Goal: Answer question/provide support: Share knowledge or assist other users

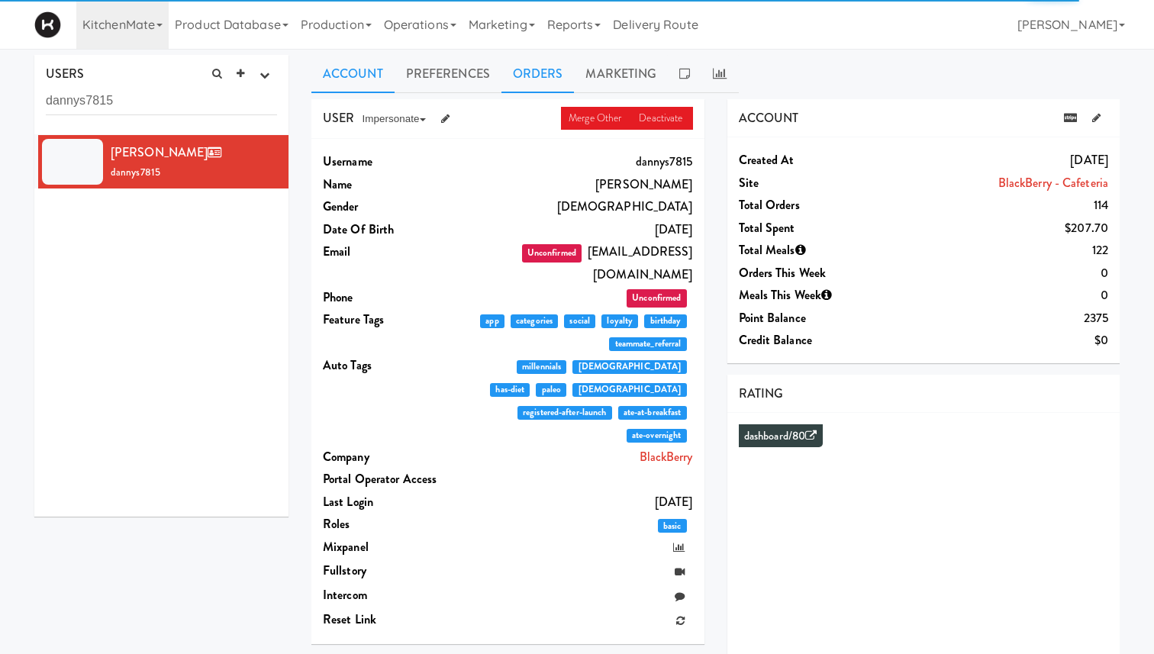
click at [543, 77] on link "Orders" at bounding box center [537, 74] width 73 height 38
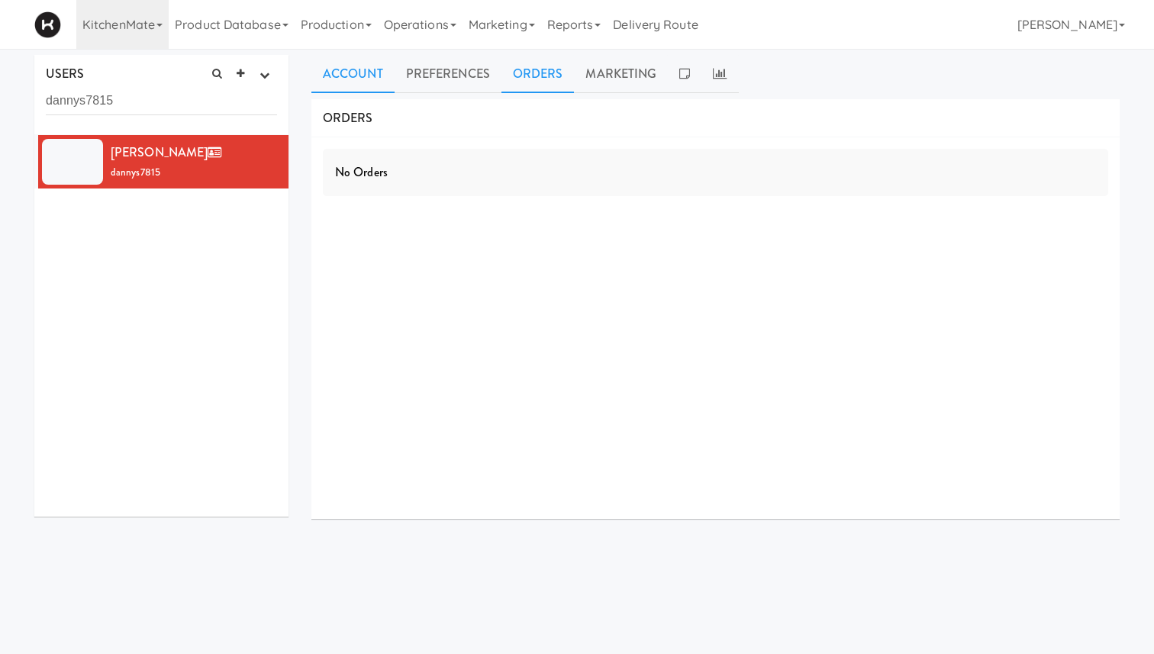
click at [345, 89] on link "Account" at bounding box center [352, 74] width 83 height 38
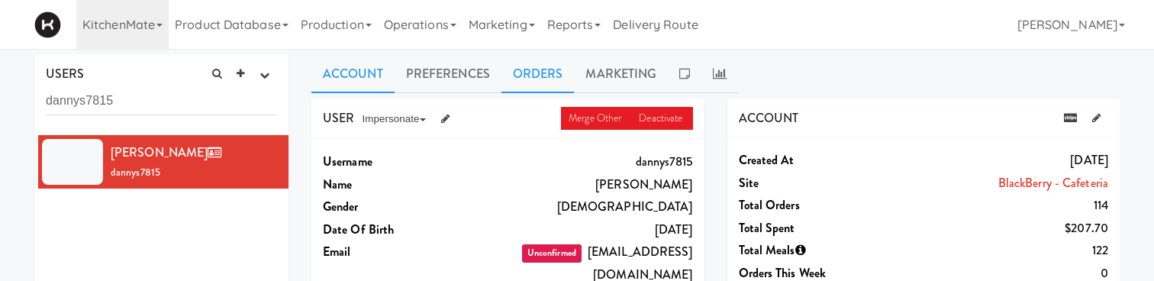
click at [539, 76] on link "Orders" at bounding box center [537, 74] width 73 height 38
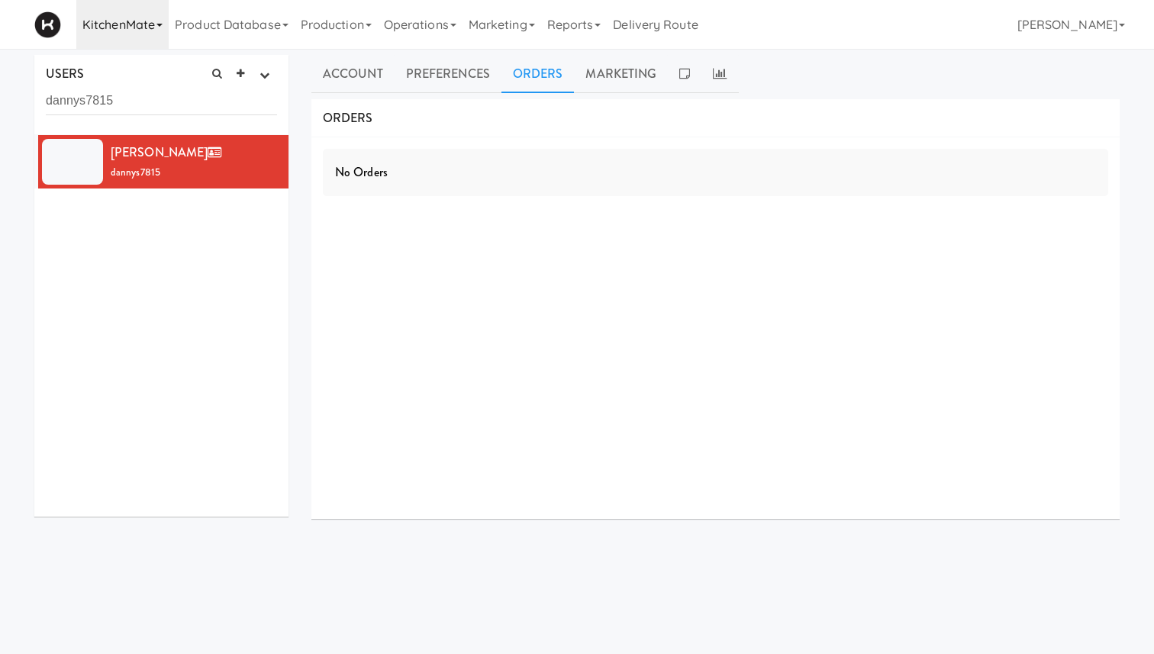
click at [159, 22] on link "KitchenMate" at bounding box center [122, 24] width 92 height 49
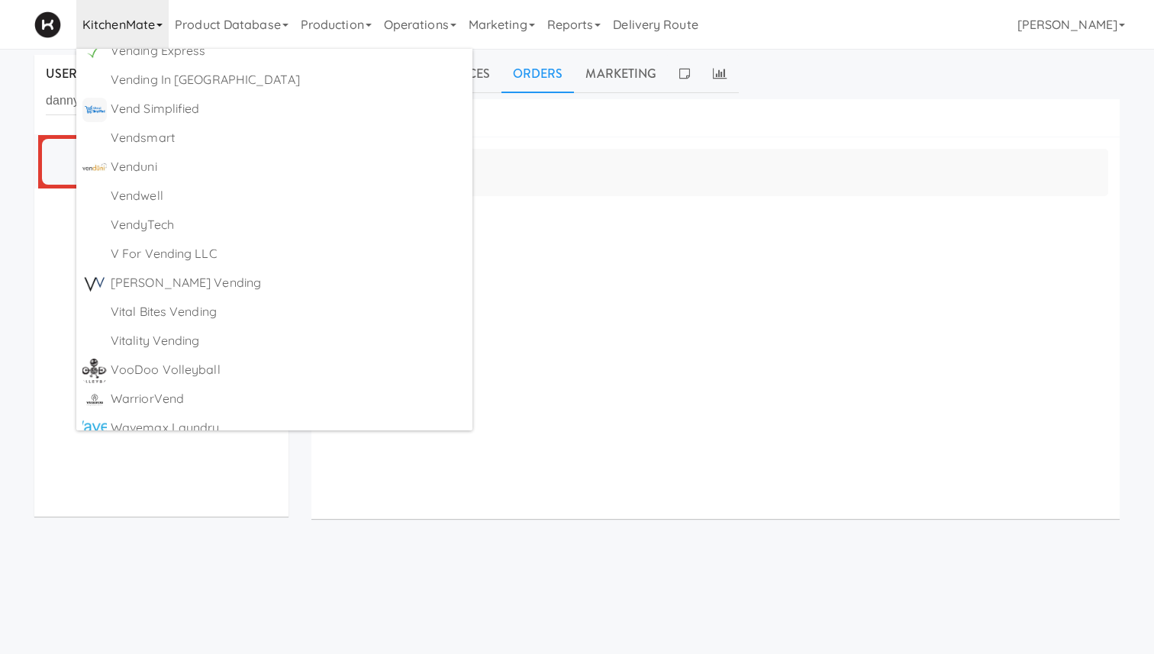
scroll to position [8795, 0]
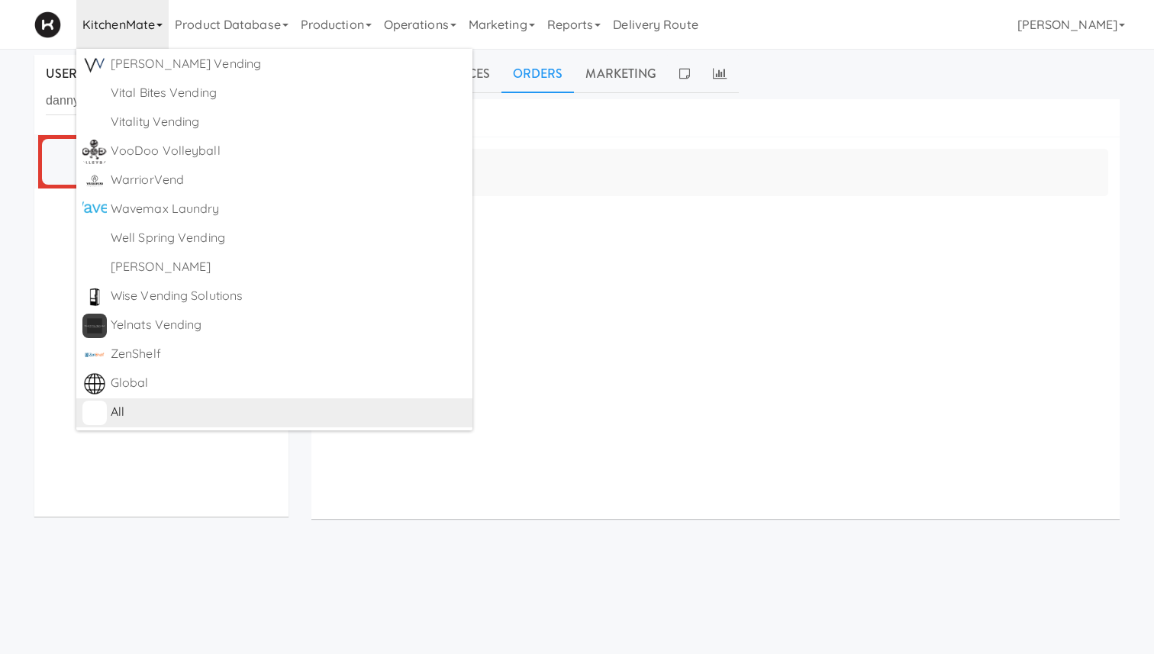
click at [185, 410] on div "All" at bounding box center [289, 412] width 356 height 23
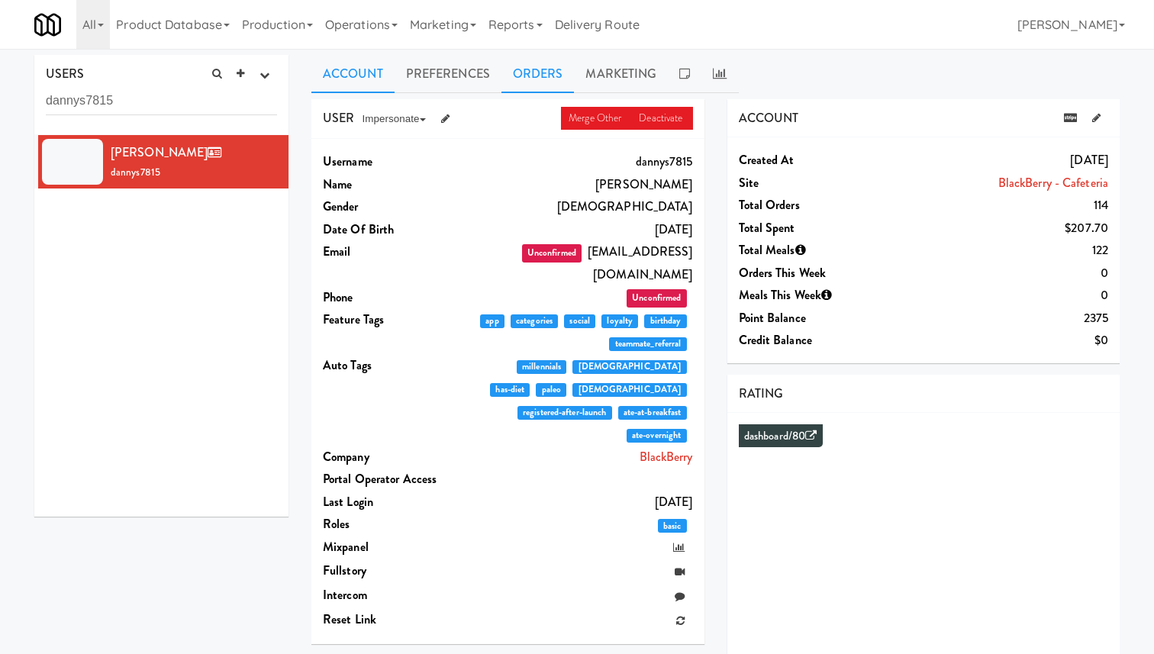
click at [536, 72] on link "Orders" at bounding box center [537, 74] width 73 height 38
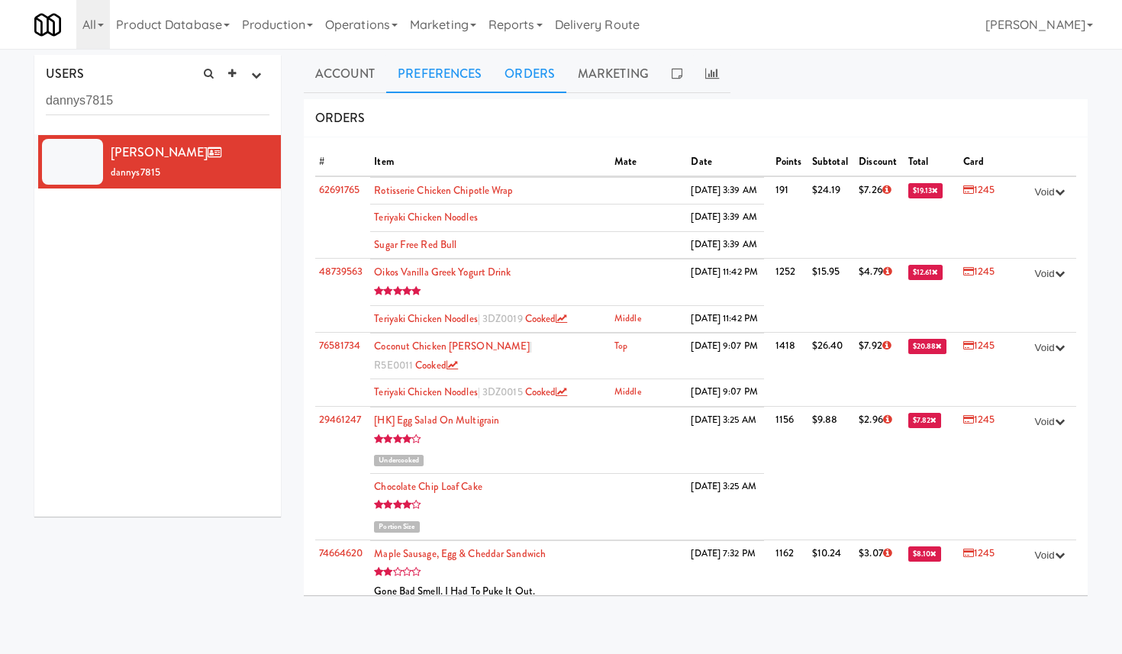
click at [441, 71] on link "Preferences" at bounding box center [439, 74] width 107 height 38
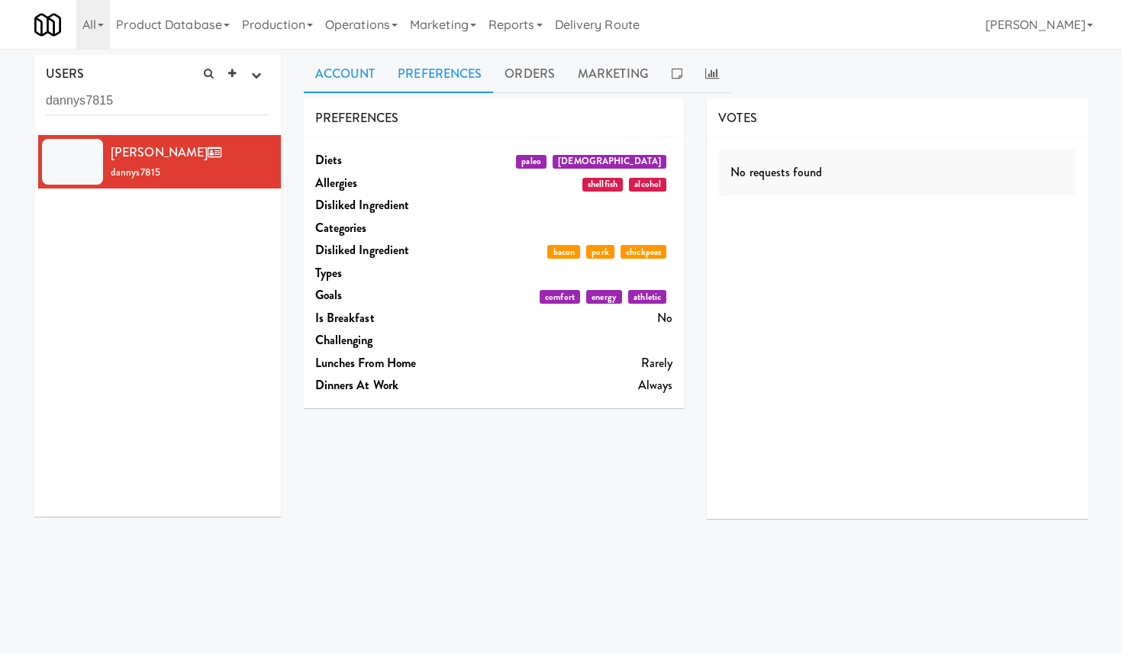
click at [338, 71] on link "Account" at bounding box center [345, 74] width 83 height 38
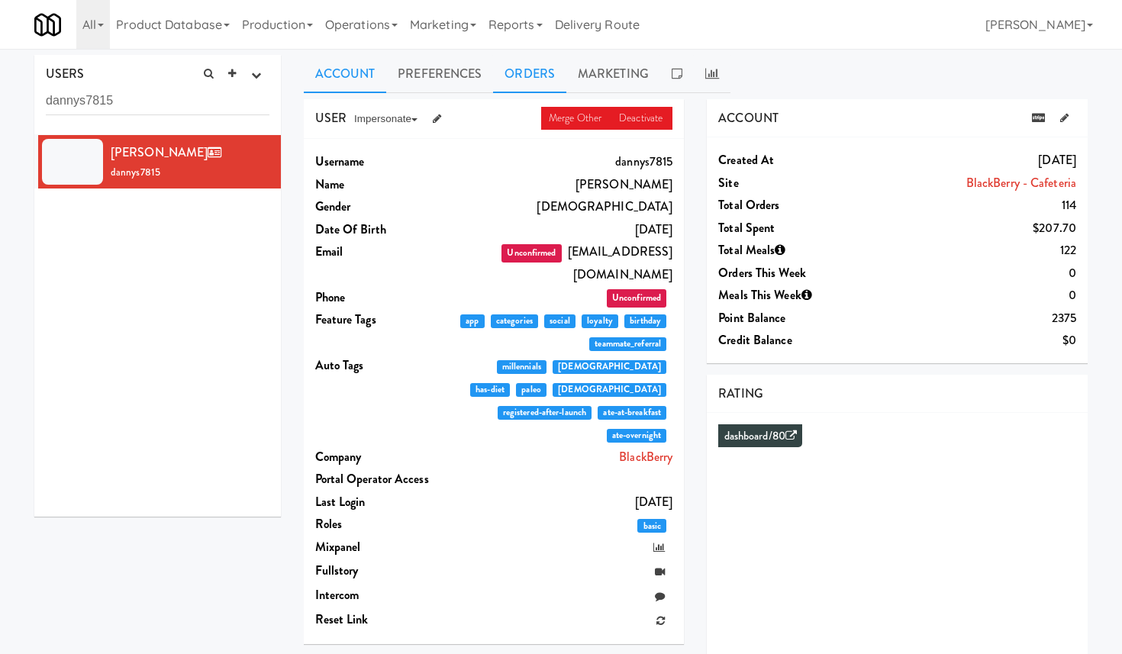
click at [537, 69] on link "Orders" at bounding box center [529, 74] width 73 height 38
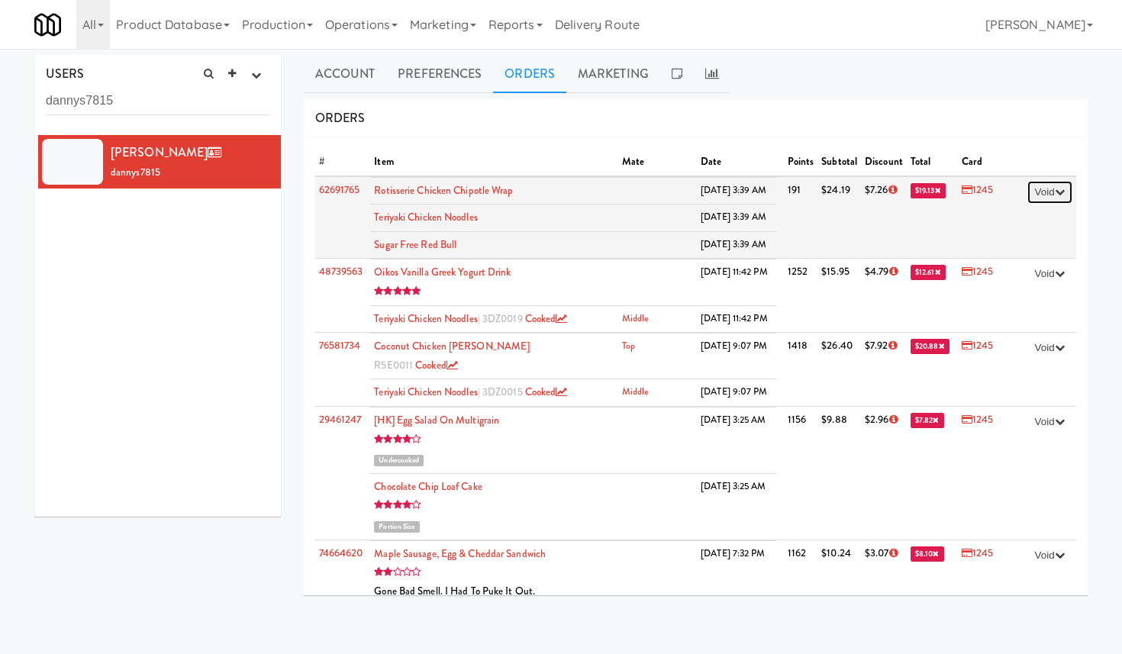
click at [1057, 190] on icon "button" at bounding box center [1060, 192] width 10 height 10
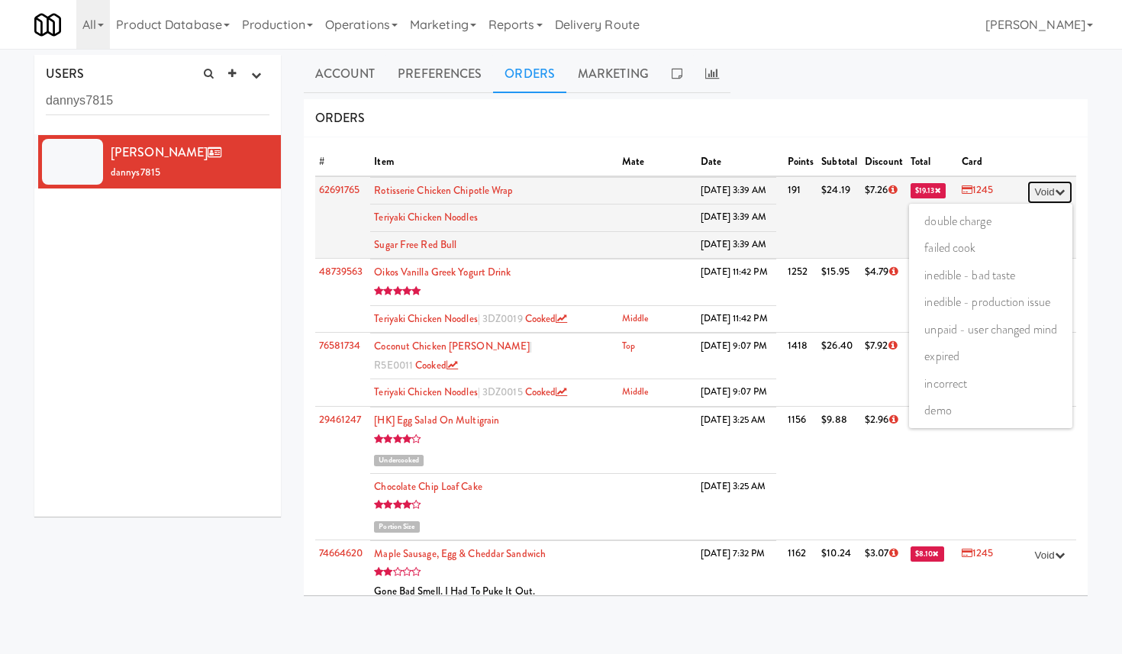
click at [1057, 190] on icon "button" at bounding box center [1060, 192] width 10 height 10
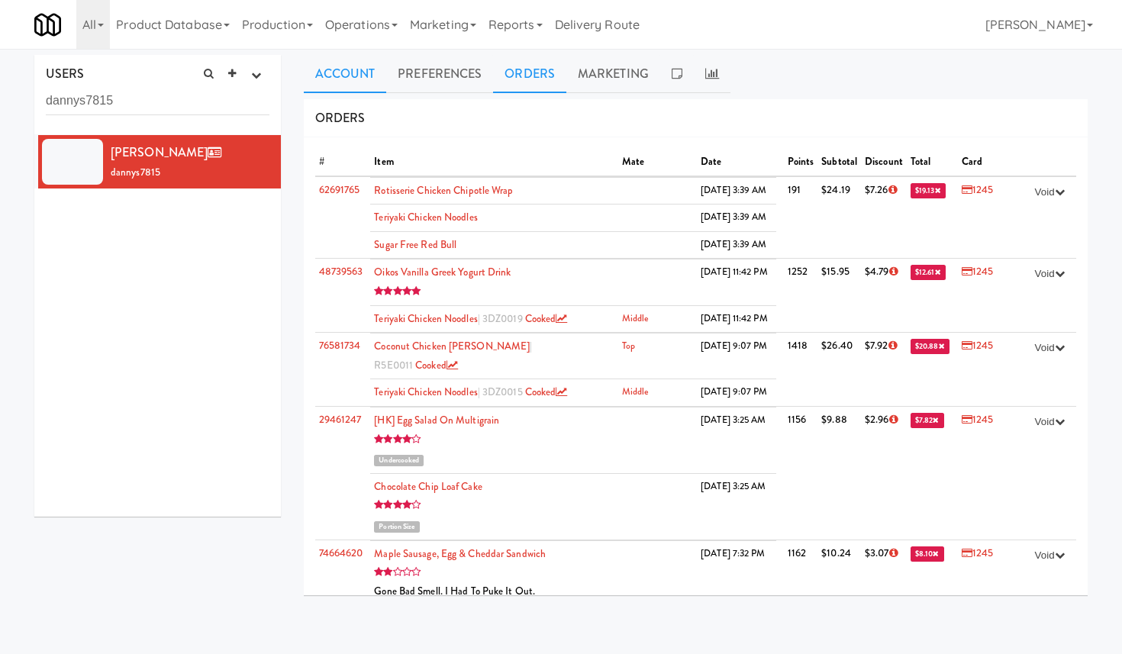
click at [346, 79] on link "Account" at bounding box center [345, 74] width 83 height 38
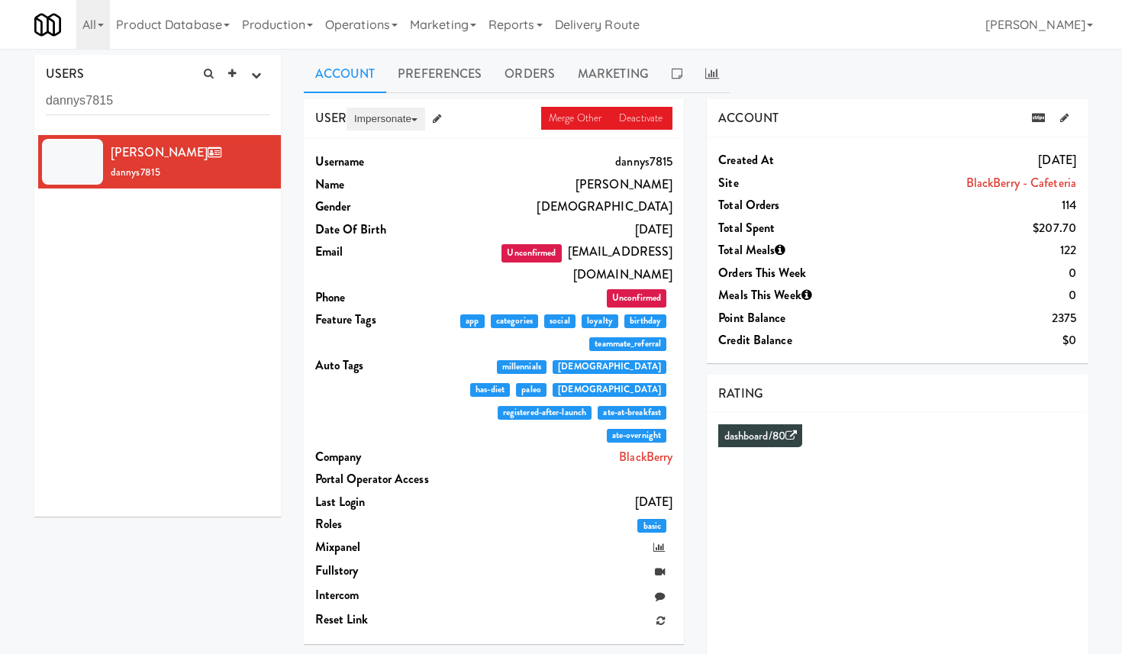
click at [400, 117] on button "Impersonate" at bounding box center [385, 119] width 79 height 23
click at [378, 153] on link "on App" at bounding box center [410, 147] width 128 height 27
click at [397, 127] on button "Impersonate" at bounding box center [385, 119] width 79 height 23
click at [401, 149] on icon at bounding box center [403, 147] width 12 height 12
click at [544, 73] on link "Orders" at bounding box center [529, 74] width 73 height 38
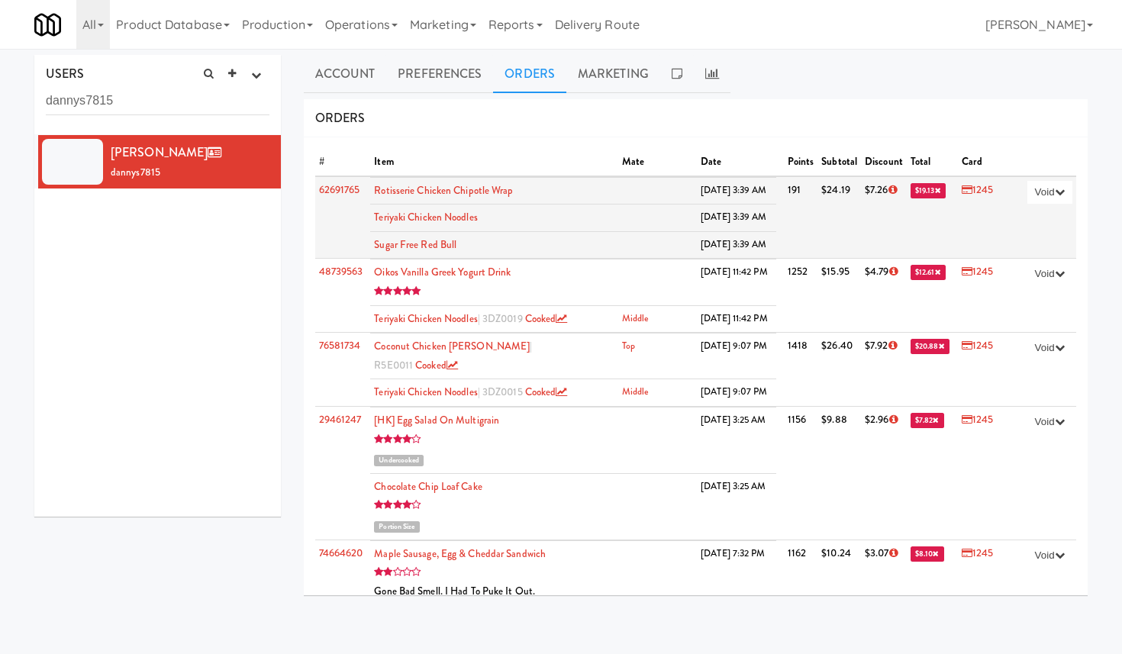
click at [888, 189] on icon at bounding box center [892, 190] width 8 height 10
click at [1044, 192] on button "Void" at bounding box center [1049, 192] width 45 height 23
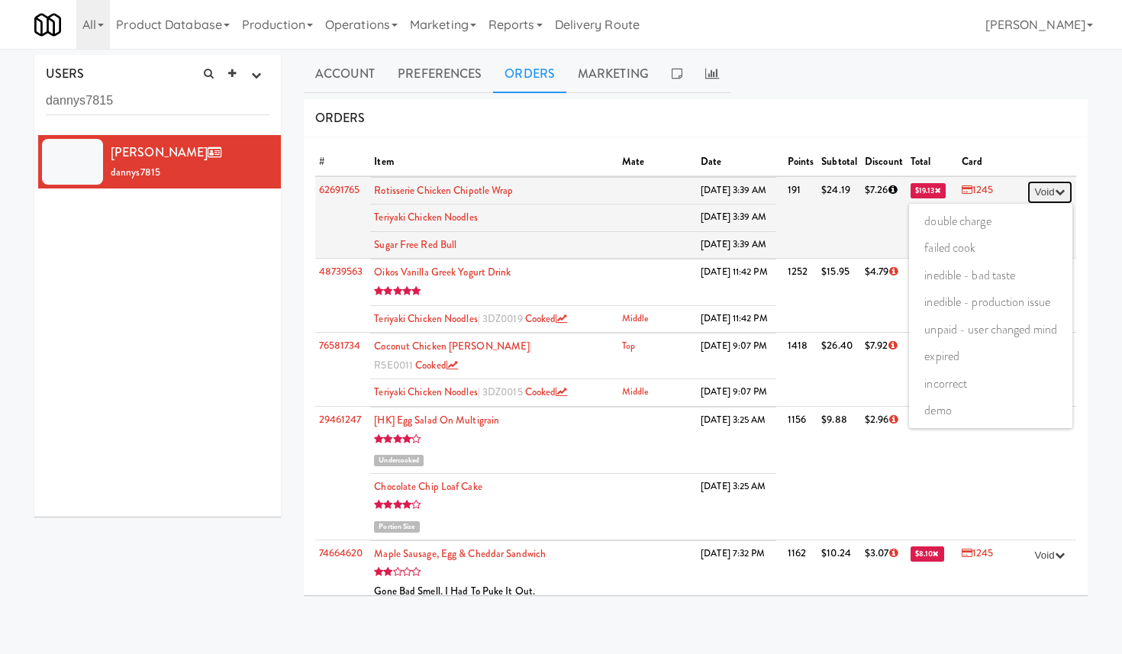
click at [1046, 192] on button "Void" at bounding box center [1049, 192] width 45 height 23
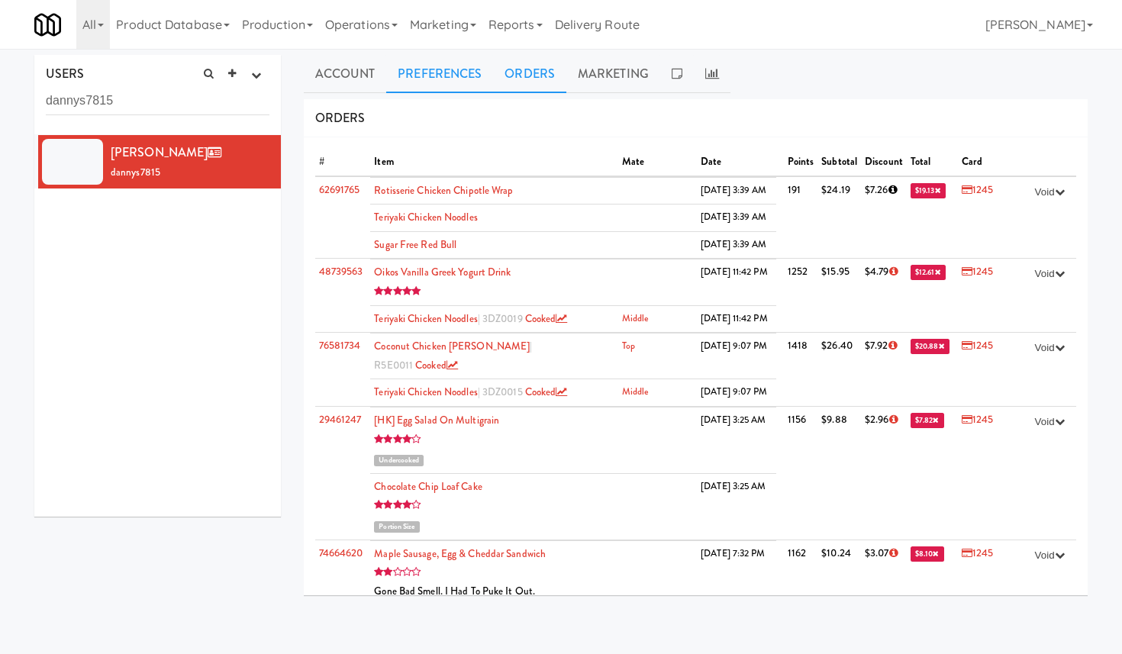
click at [446, 72] on link "Preferences" at bounding box center [439, 74] width 107 height 38
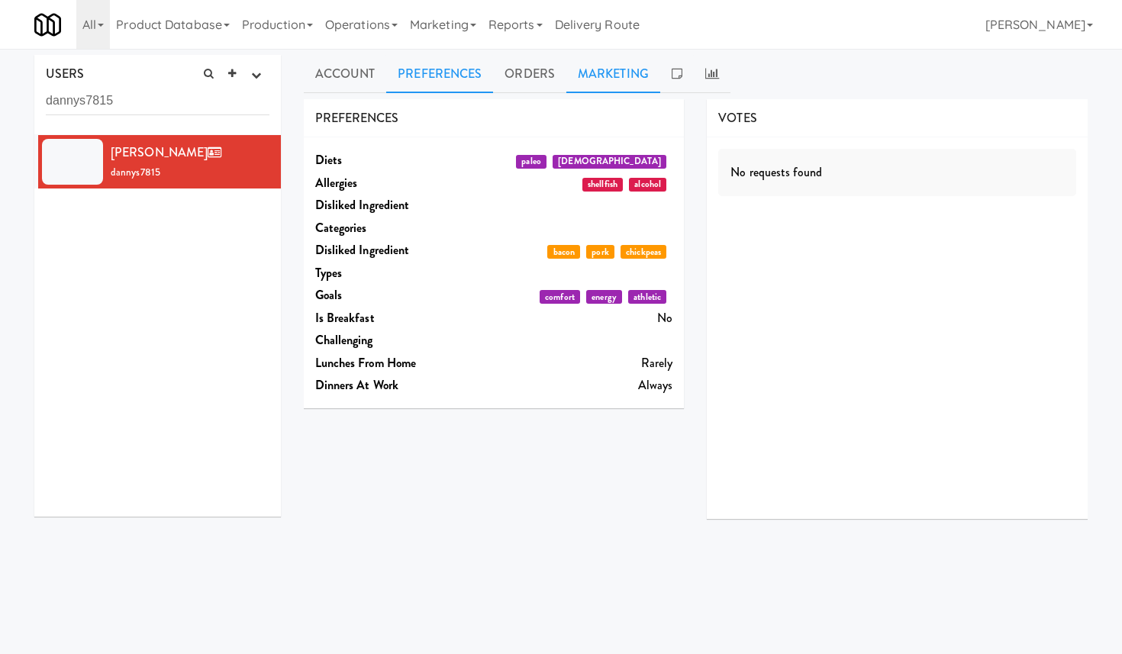
click at [616, 92] on link "Marketing" at bounding box center [613, 74] width 94 height 38
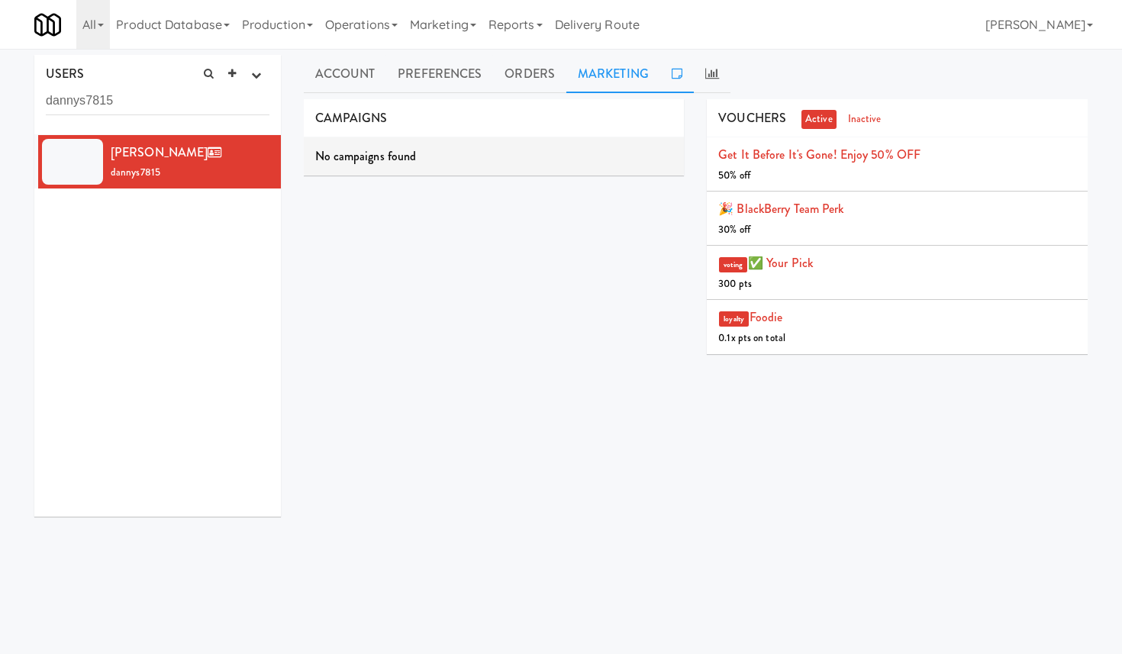
click at [683, 79] on link at bounding box center [677, 74] width 34 height 38
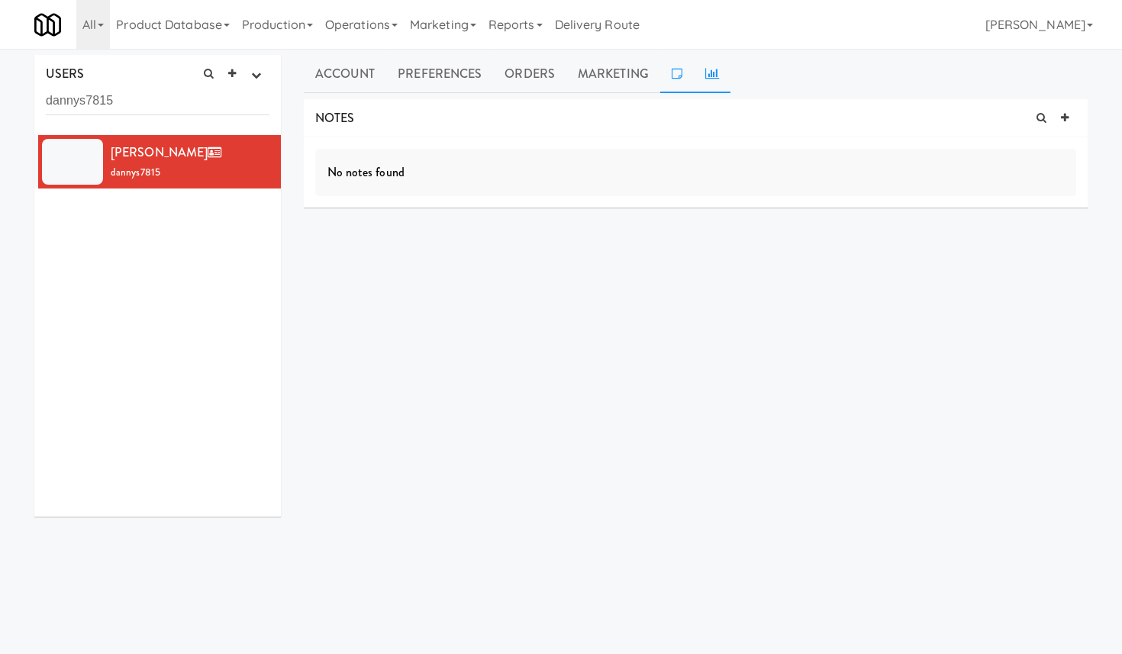
click at [705, 78] on icon at bounding box center [712, 73] width 14 height 12
click at [531, 76] on link "Orders" at bounding box center [529, 74] width 73 height 38
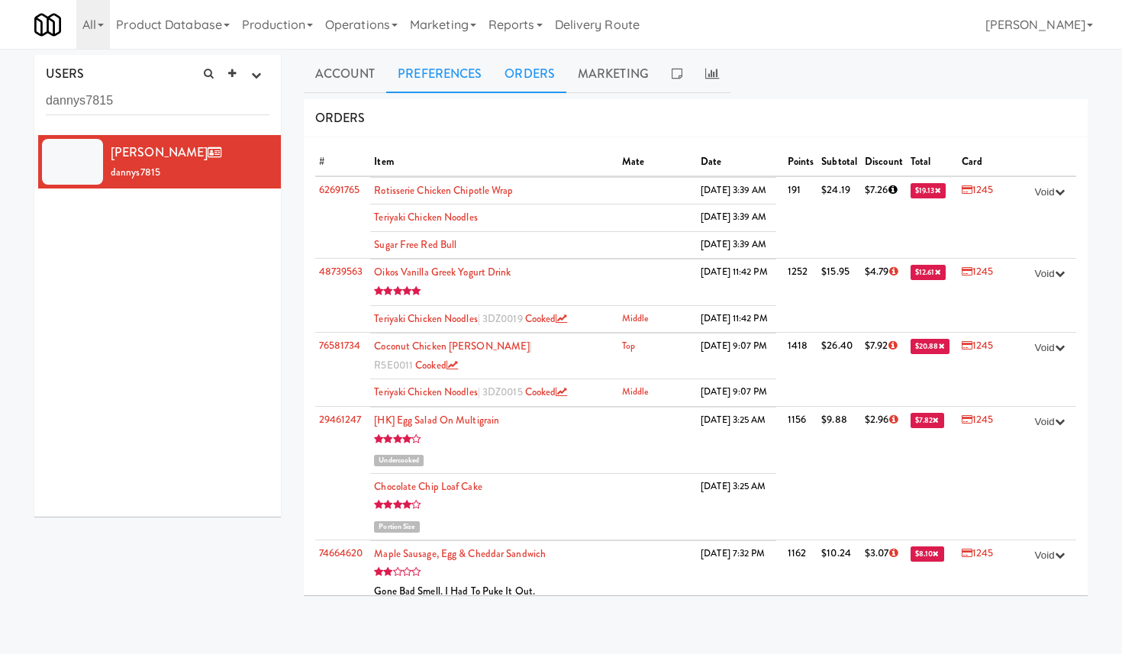
click at [437, 74] on link "Preferences" at bounding box center [439, 74] width 107 height 38
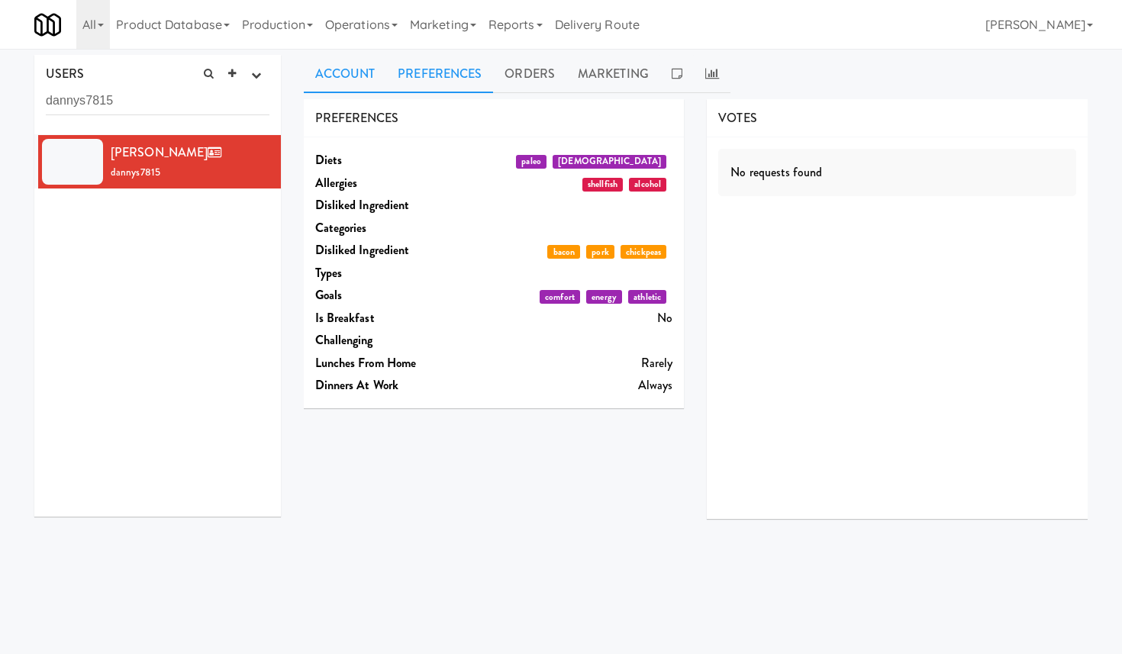
click at [340, 72] on link "Account" at bounding box center [345, 74] width 83 height 38
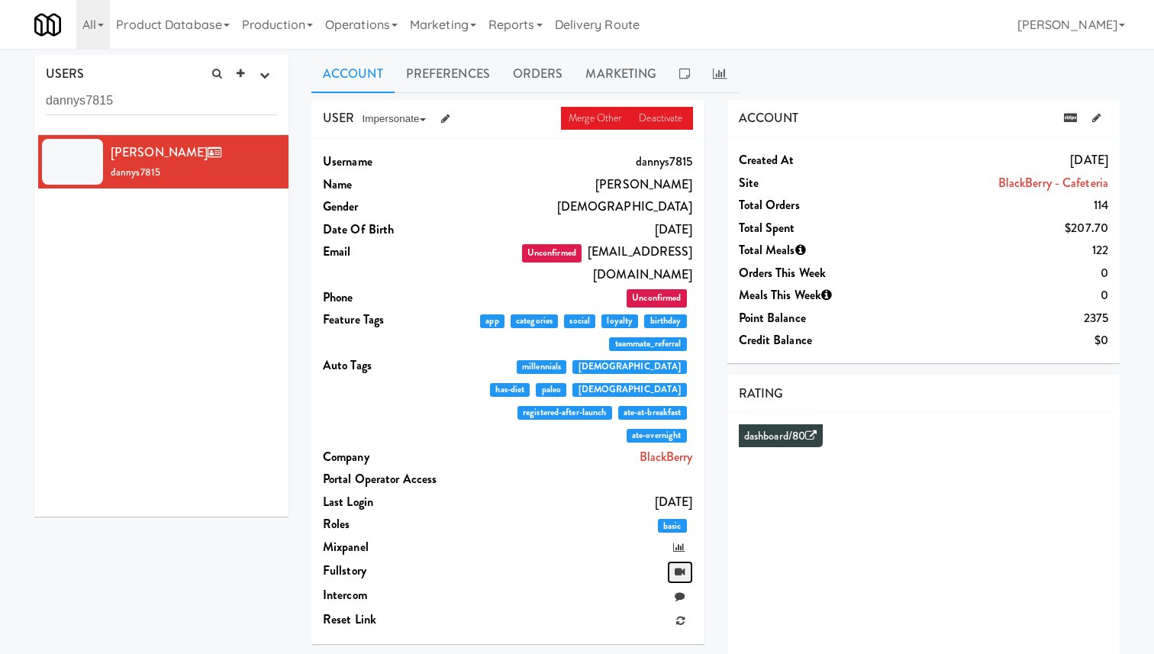
click at [686, 561] on link at bounding box center [679, 572] width 25 height 23
click at [679, 567] on icon at bounding box center [680, 572] width 10 height 10
click at [426, 117] on button "Impersonate" at bounding box center [393, 119] width 79 height 23
click at [455, 79] on link "Preferences" at bounding box center [448, 74] width 107 height 38
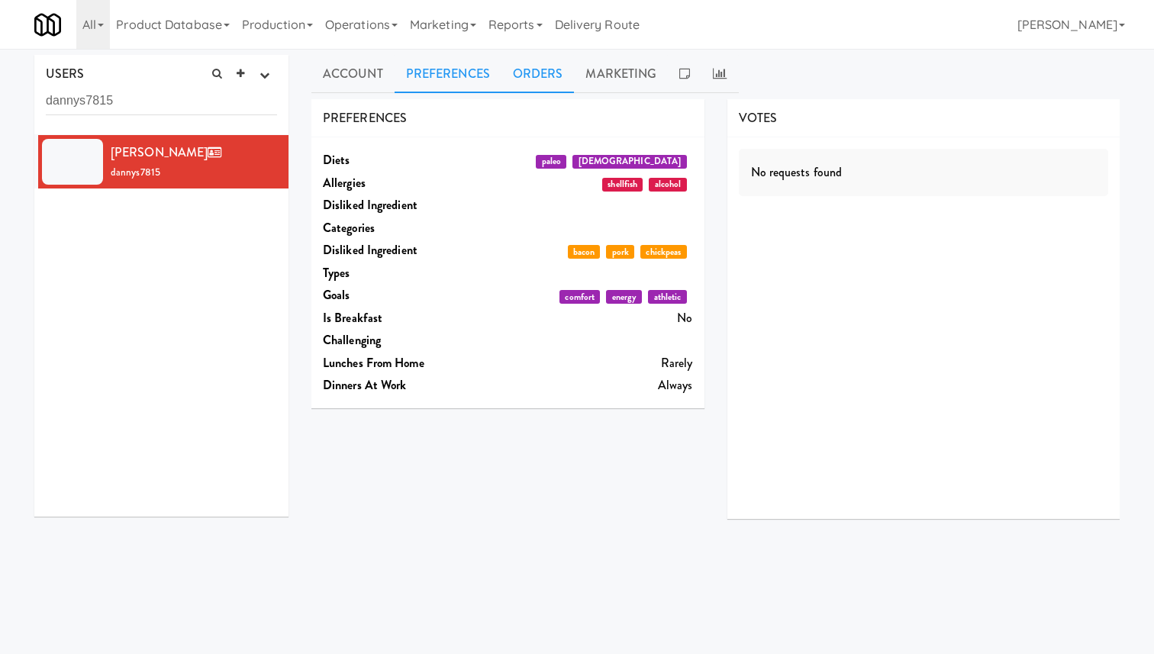
click at [534, 72] on link "Orders" at bounding box center [537, 74] width 73 height 38
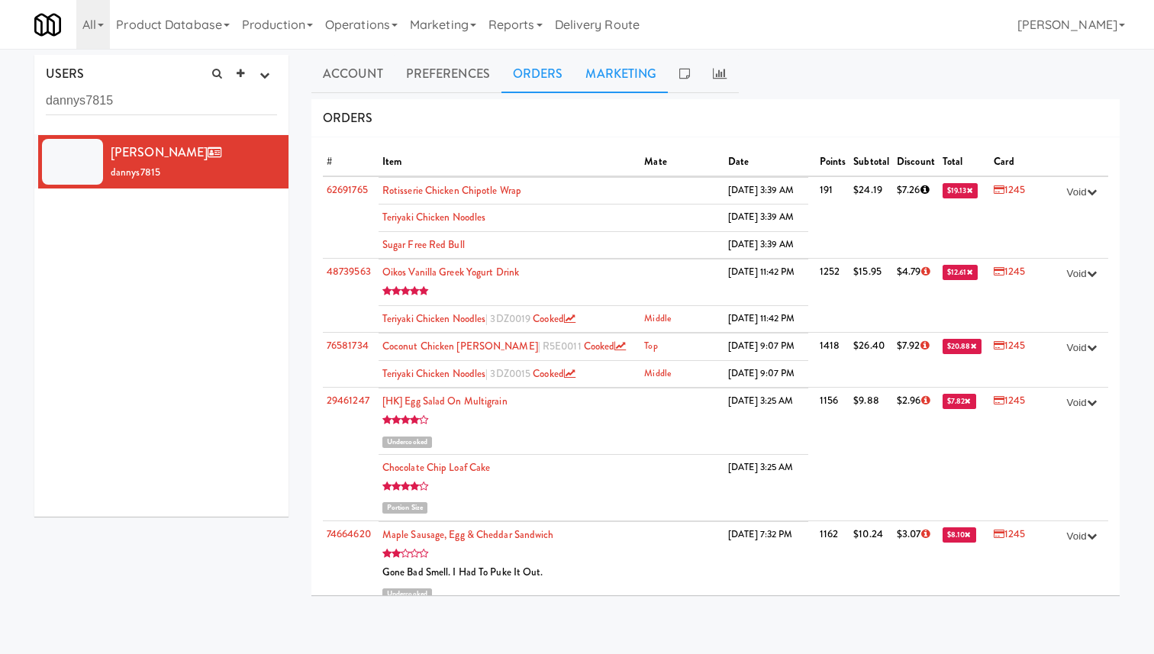
click at [627, 75] on link "Marketing" at bounding box center [621, 74] width 94 height 38
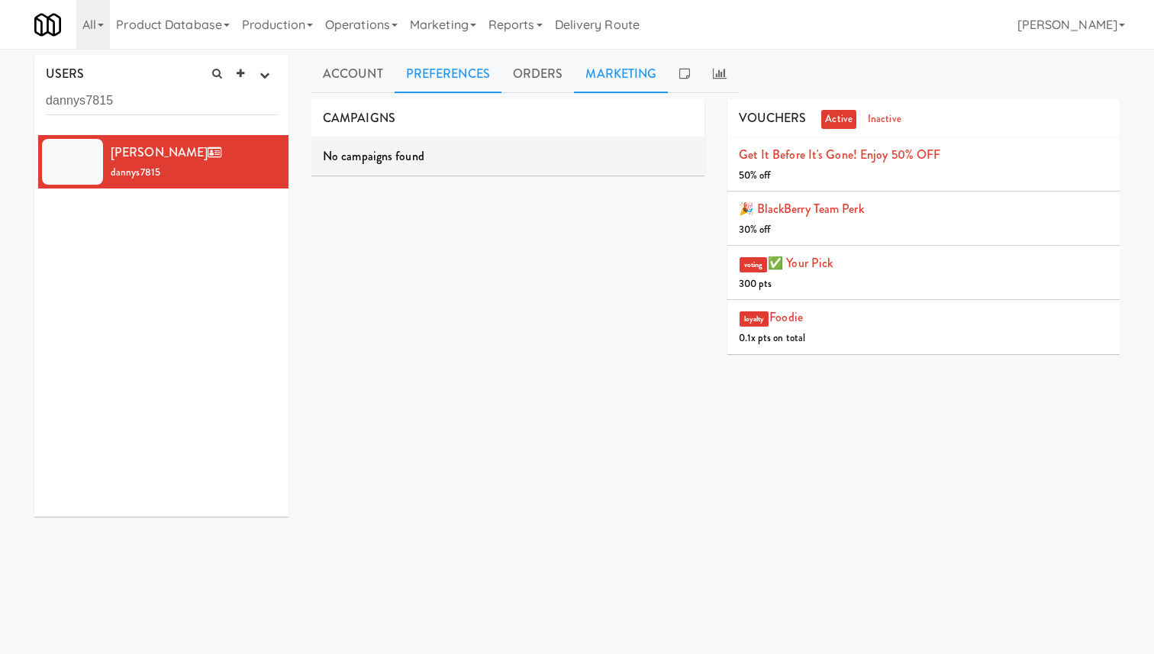
click at [427, 72] on link "Preferences" at bounding box center [448, 74] width 107 height 38
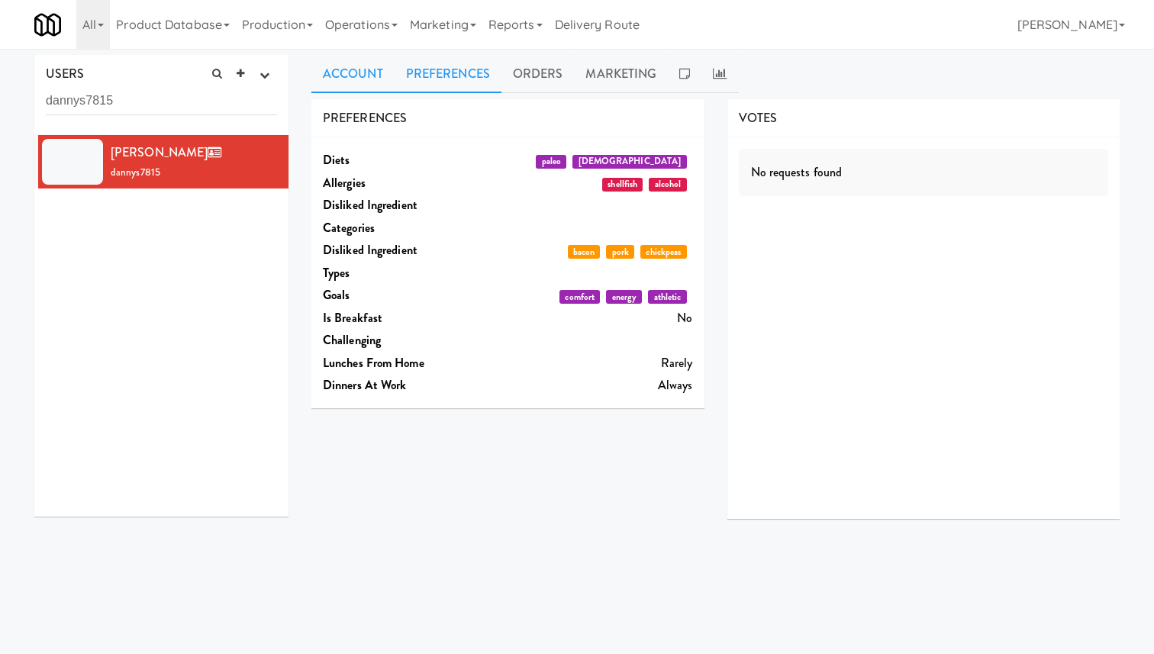
click at [349, 75] on link "Account" at bounding box center [352, 74] width 83 height 38
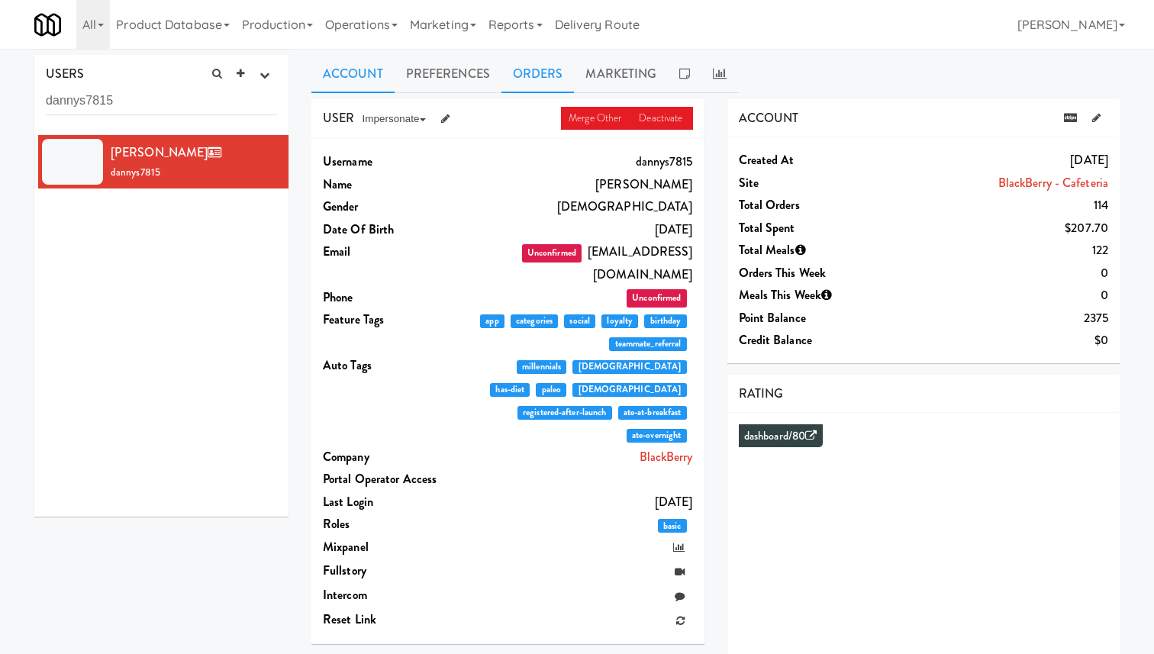
click at [556, 79] on link "Orders" at bounding box center [537, 74] width 73 height 38
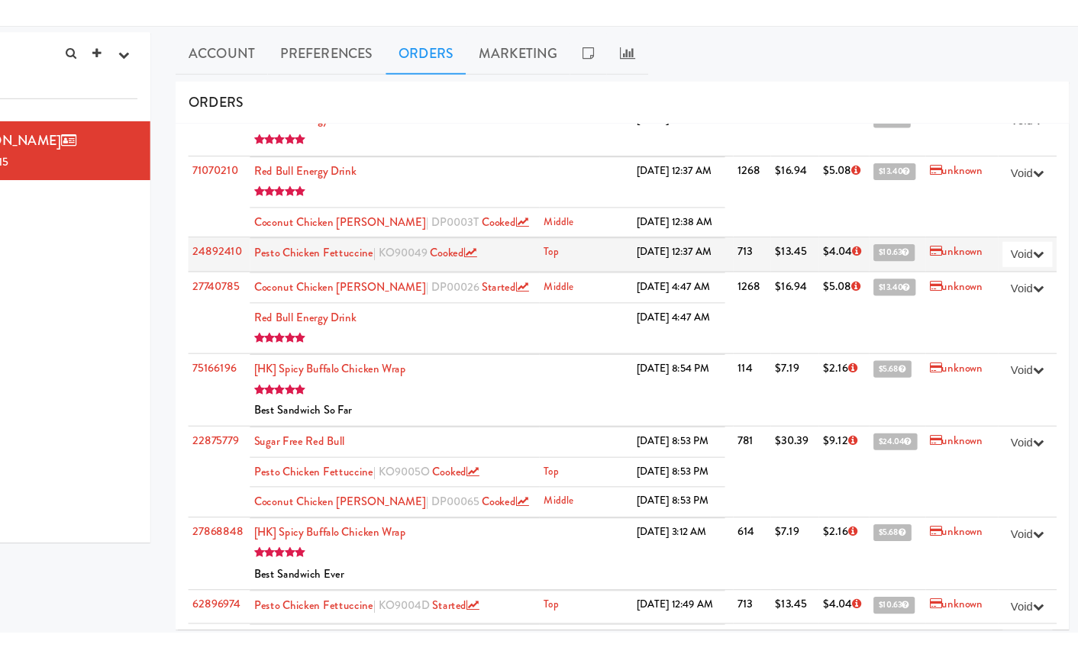
scroll to position [2289, 0]
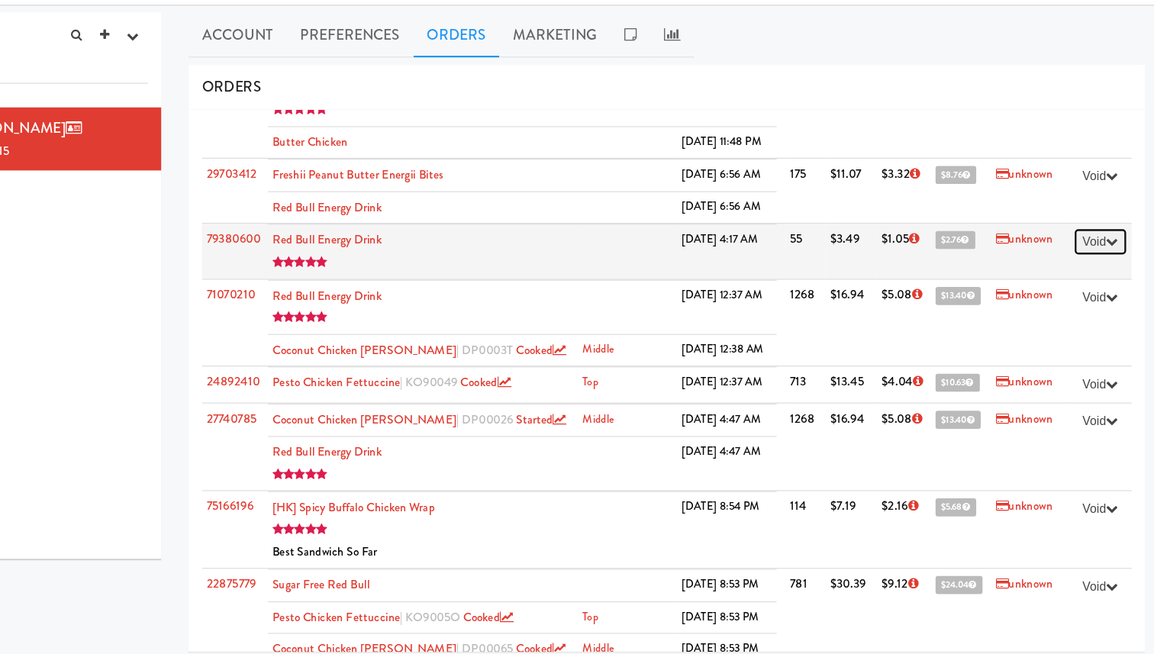
click at [1078, 246] on button "Void" at bounding box center [1081, 248] width 45 height 23
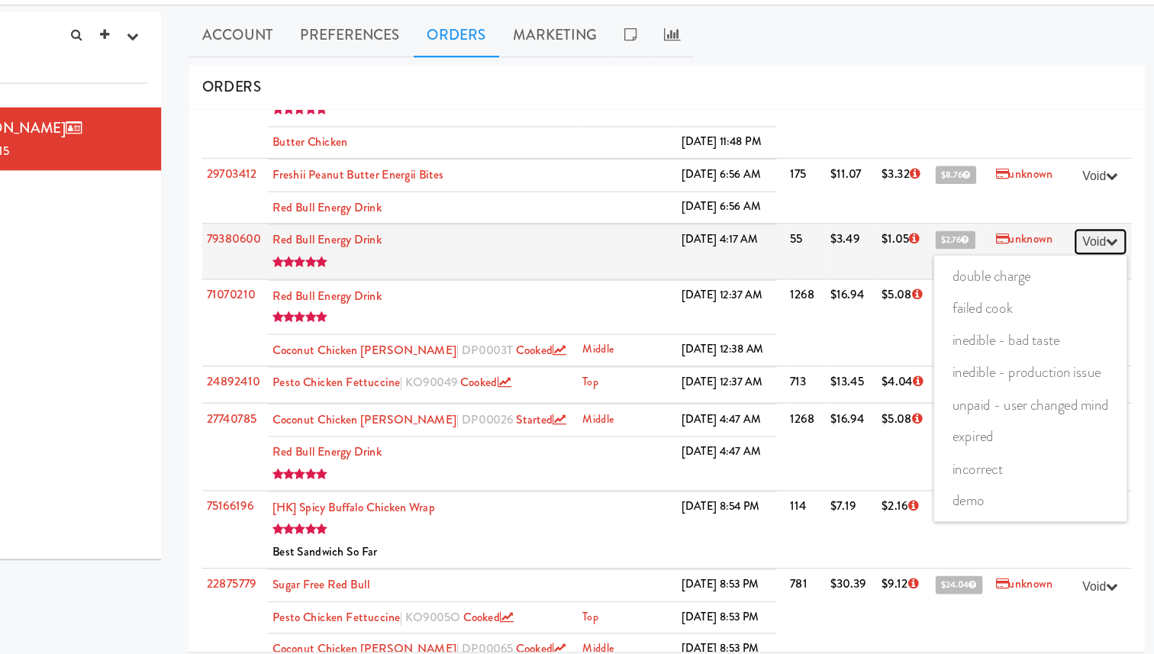
click at [1084, 246] on button "Void" at bounding box center [1081, 248] width 45 height 23
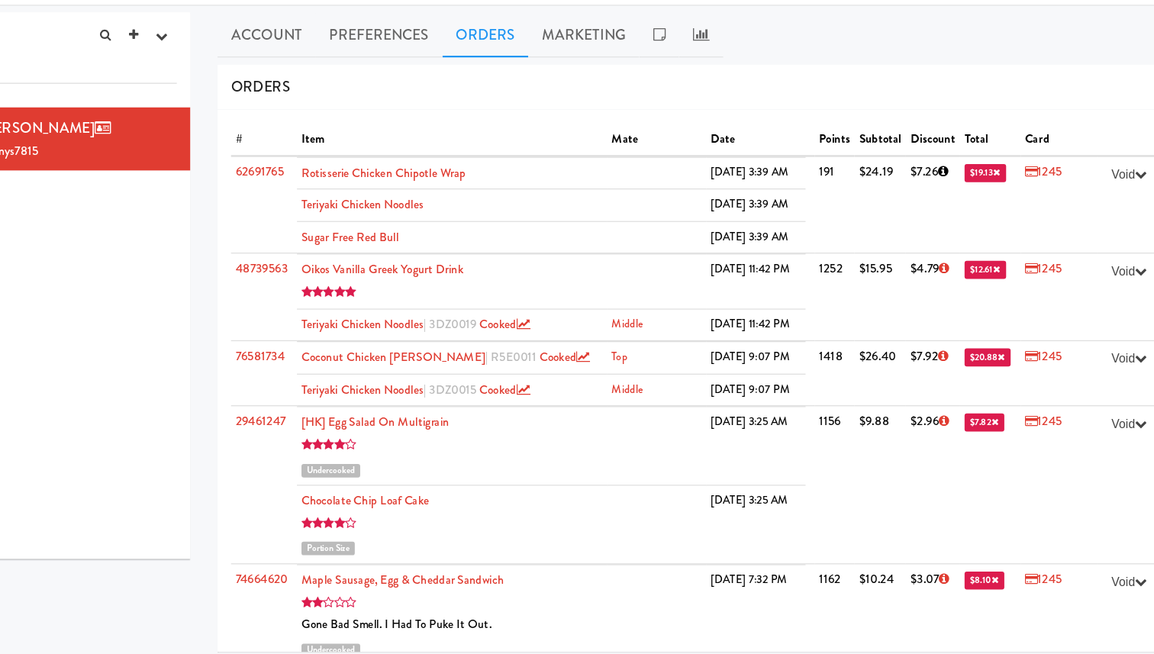
scroll to position [0, 0]
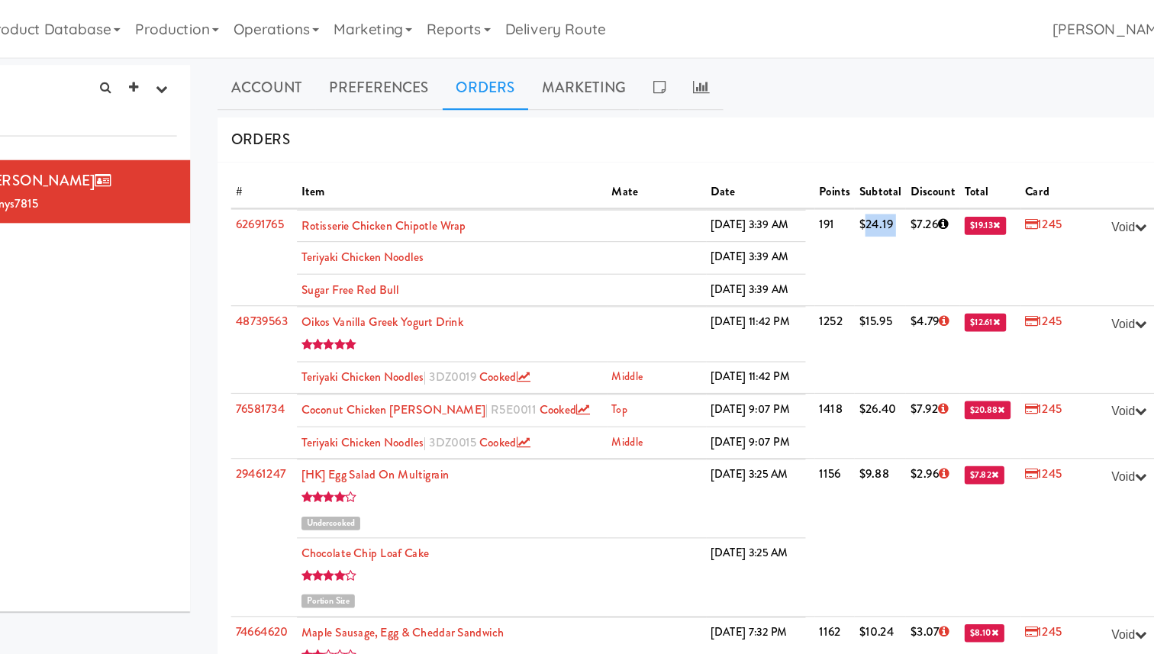
drag, startPoint x: 849, startPoint y: 190, endPoint x: 884, endPoint y: 191, distance: 35.9
click at [884, 191] on tr "62691765 Rotisserie Chicken Chipotle Wrap 9/4/25 3:39 AM Teriyaki Chicken Noodl…" at bounding box center [715, 217] width 785 height 82
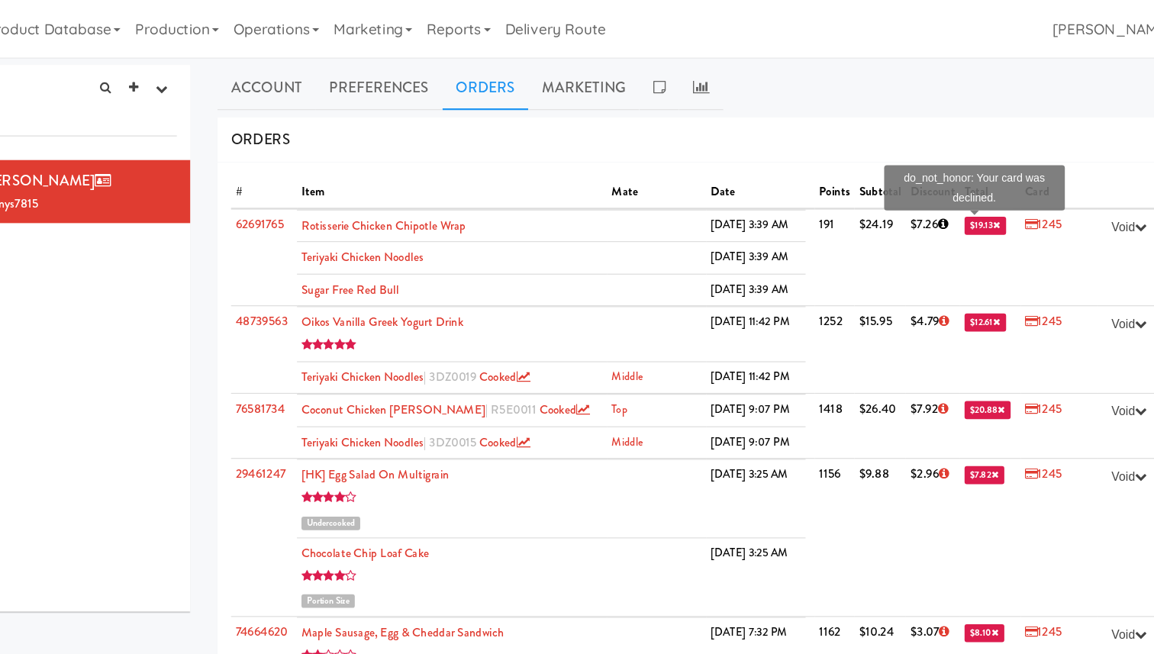
click at [942, 192] on span "$19.13" at bounding box center [959, 190] width 35 height 15
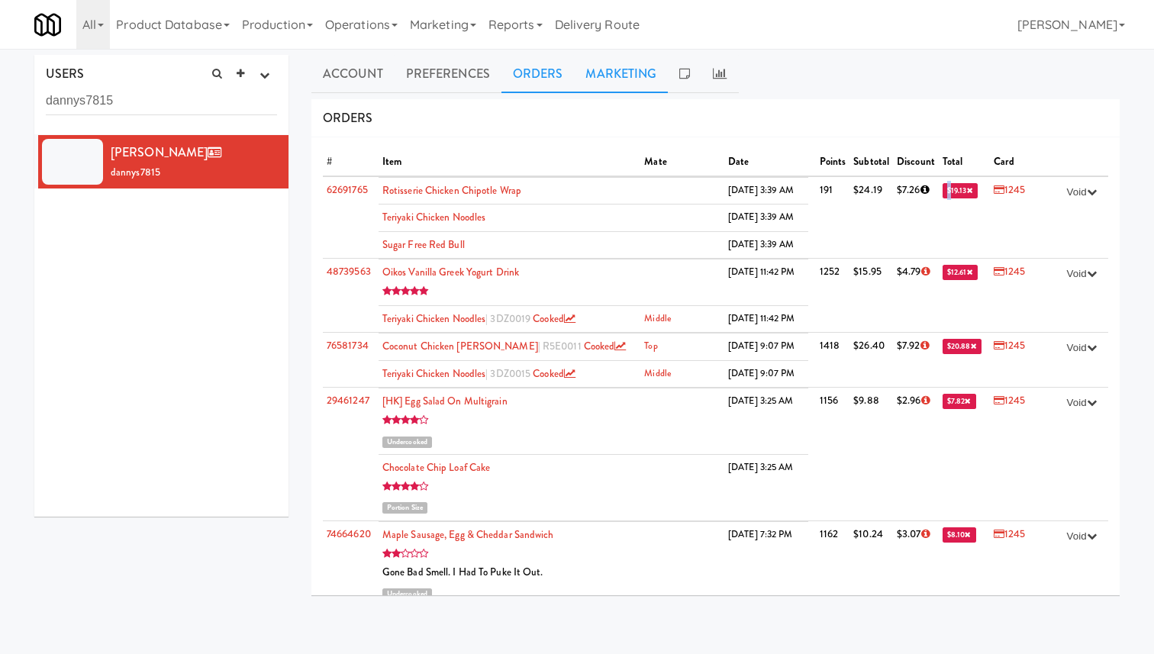
click at [609, 86] on link "Marketing" at bounding box center [621, 74] width 94 height 38
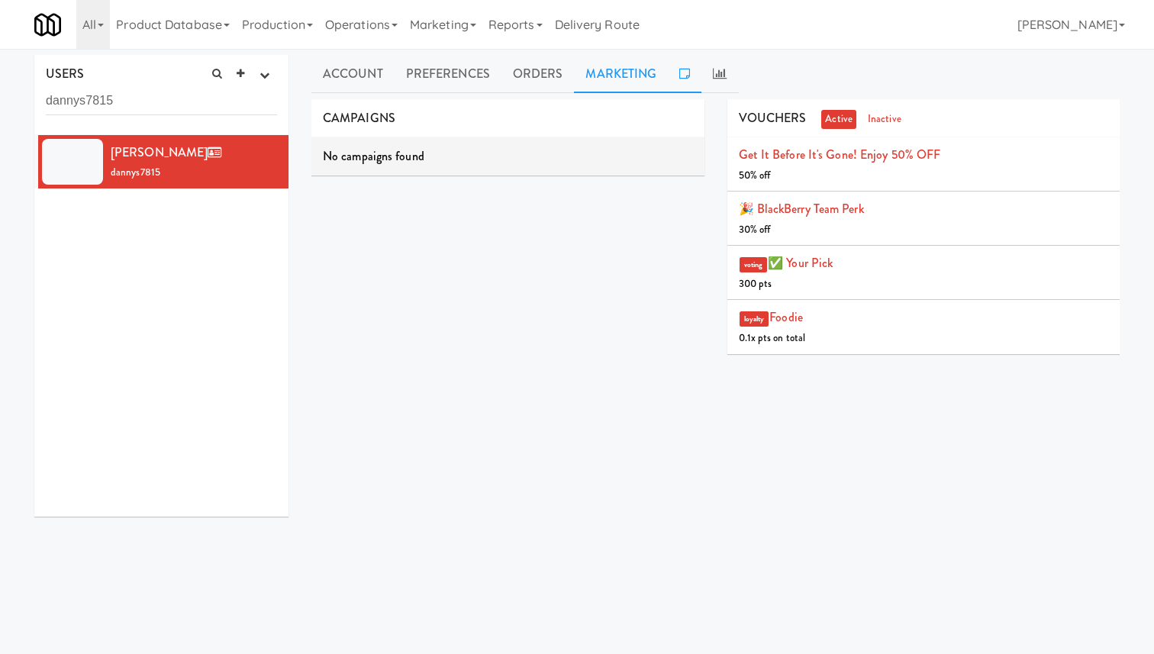
click at [688, 72] on icon at bounding box center [684, 73] width 11 height 12
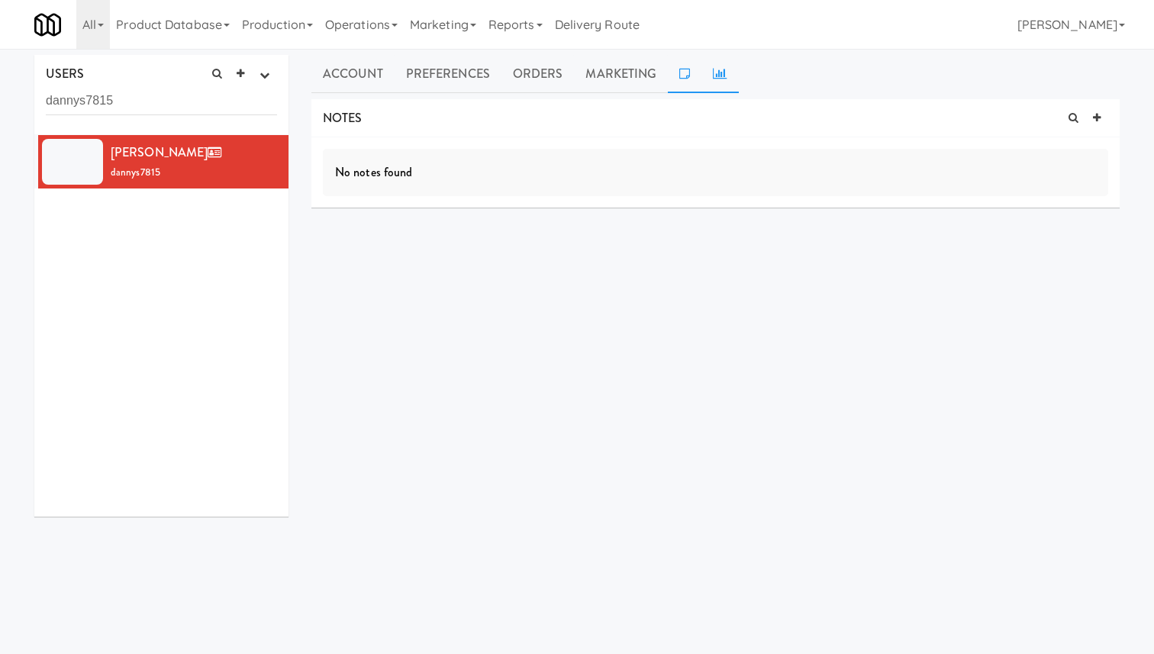
click at [720, 73] on icon at bounding box center [720, 73] width 14 height 12
click at [524, 82] on link "Orders" at bounding box center [537, 74] width 73 height 38
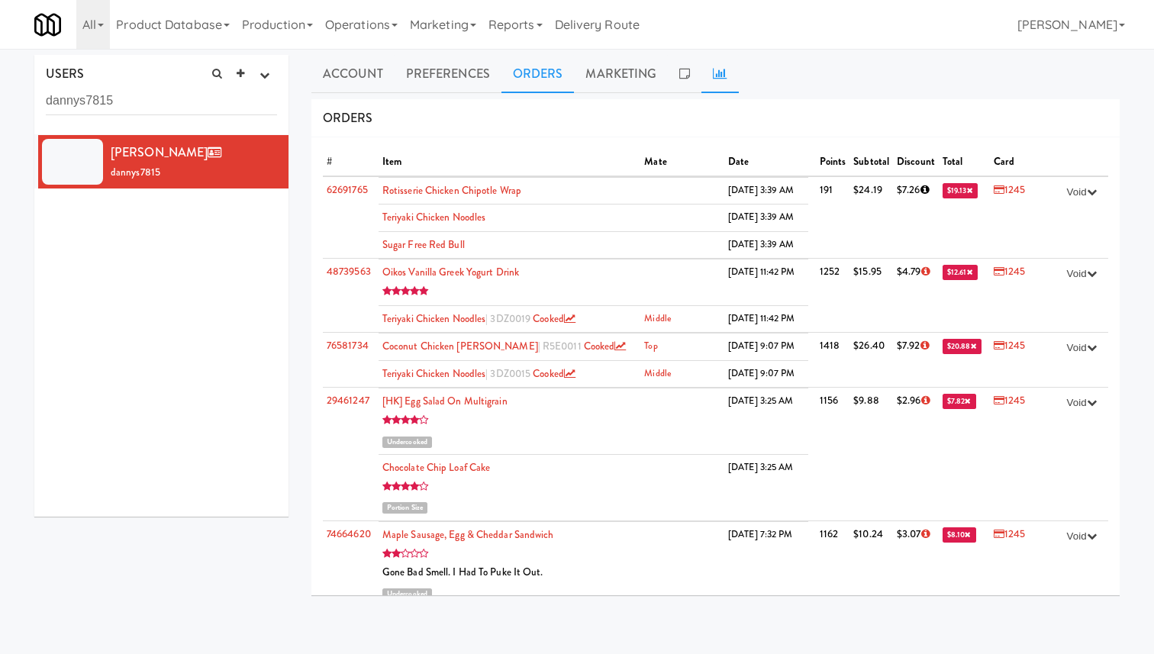
click at [719, 73] on icon at bounding box center [720, 73] width 14 height 12
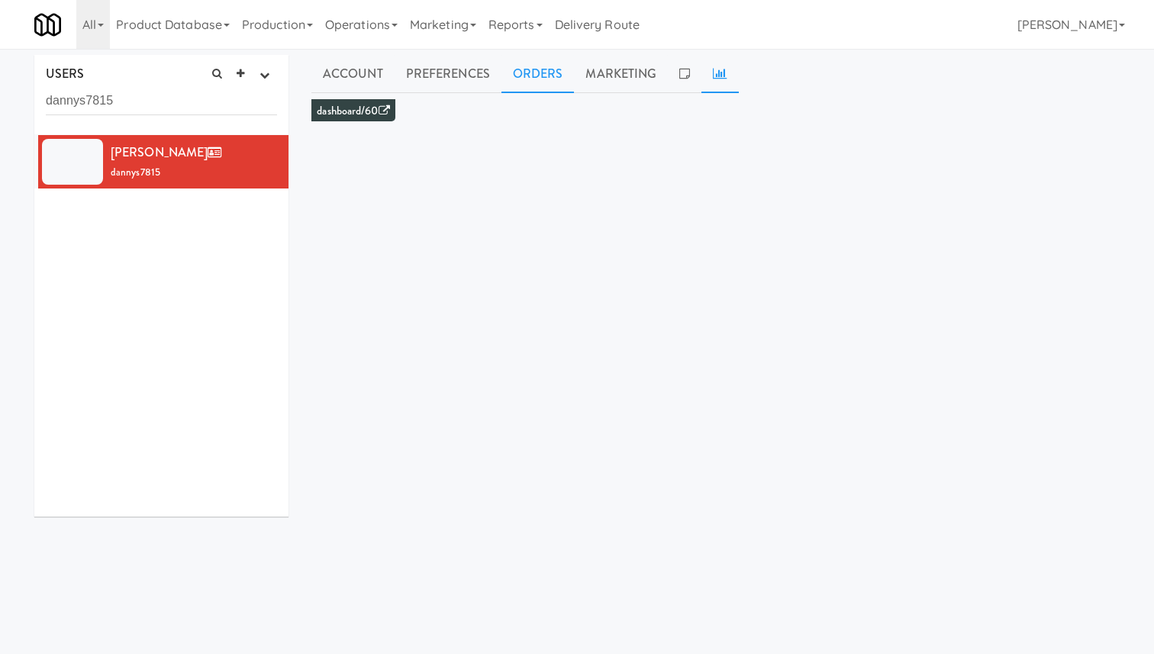
click at [524, 69] on link "Orders" at bounding box center [537, 74] width 73 height 38
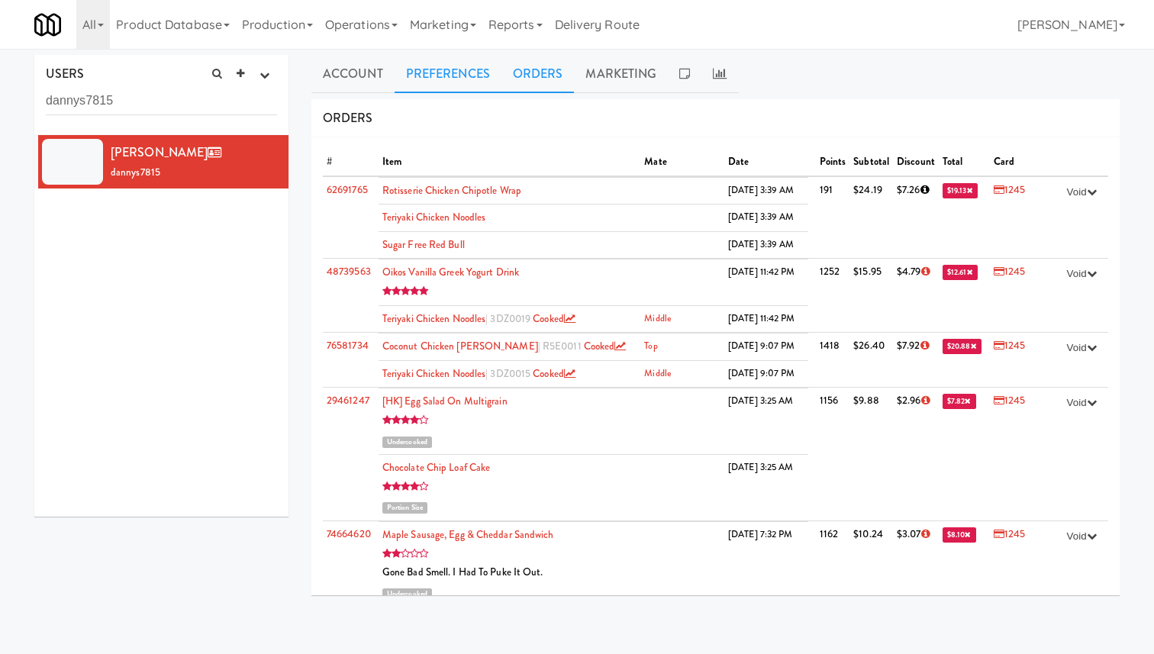
click at [453, 77] on link "Preferences" at bounding box center [448, 74] width 107 height 38
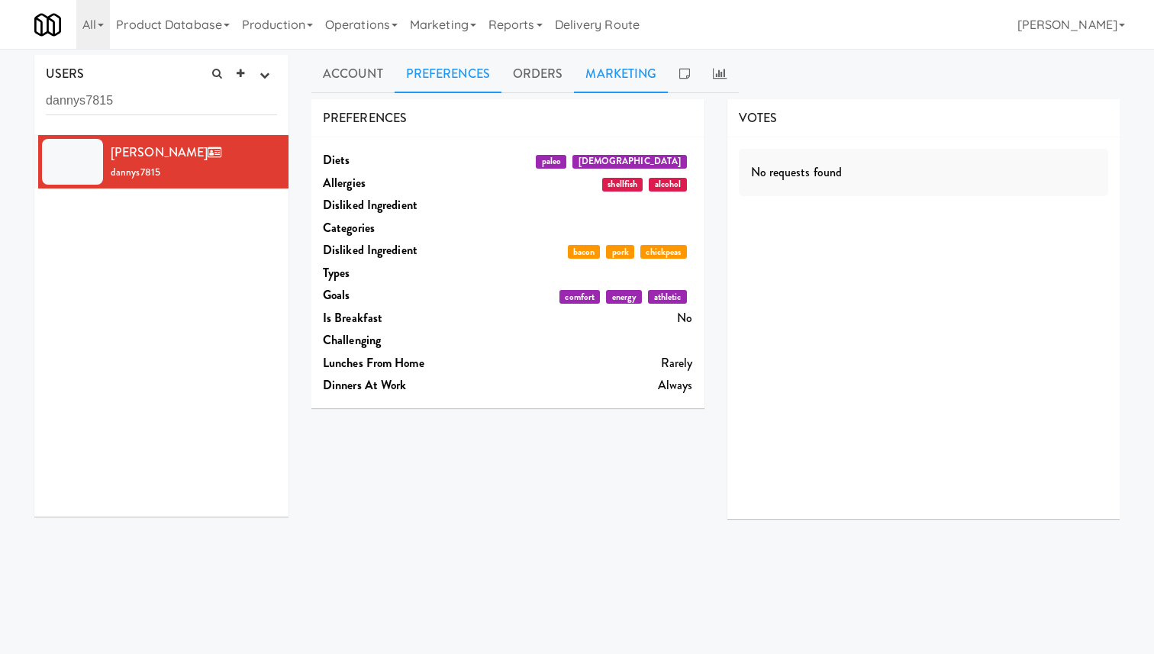
click at [630, 69] on link "Marketing" at bounding box center [621, 74] width 94 height 38
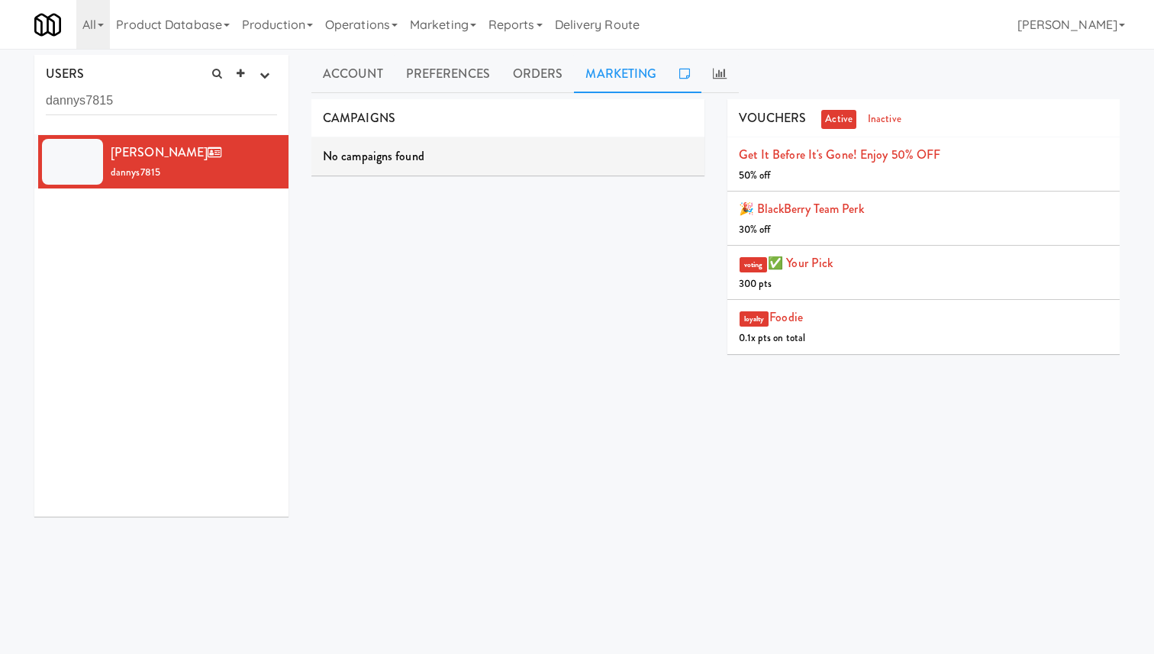
click at [682, 76] on icon at bounding box center [684, 73] width 11 height 12
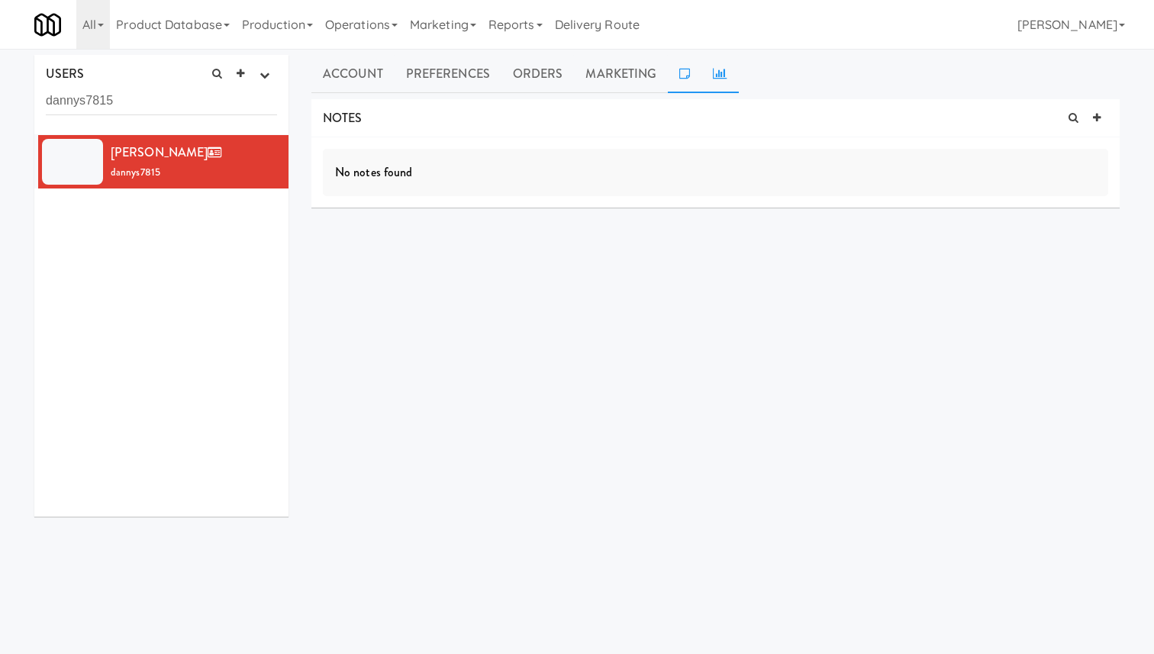
click at [713, 76] on icon at bounding box center [720, 73] width 14 height 12
click at [367, 62] on link "Account" at bounding box center [352, 74] width 83 height 38
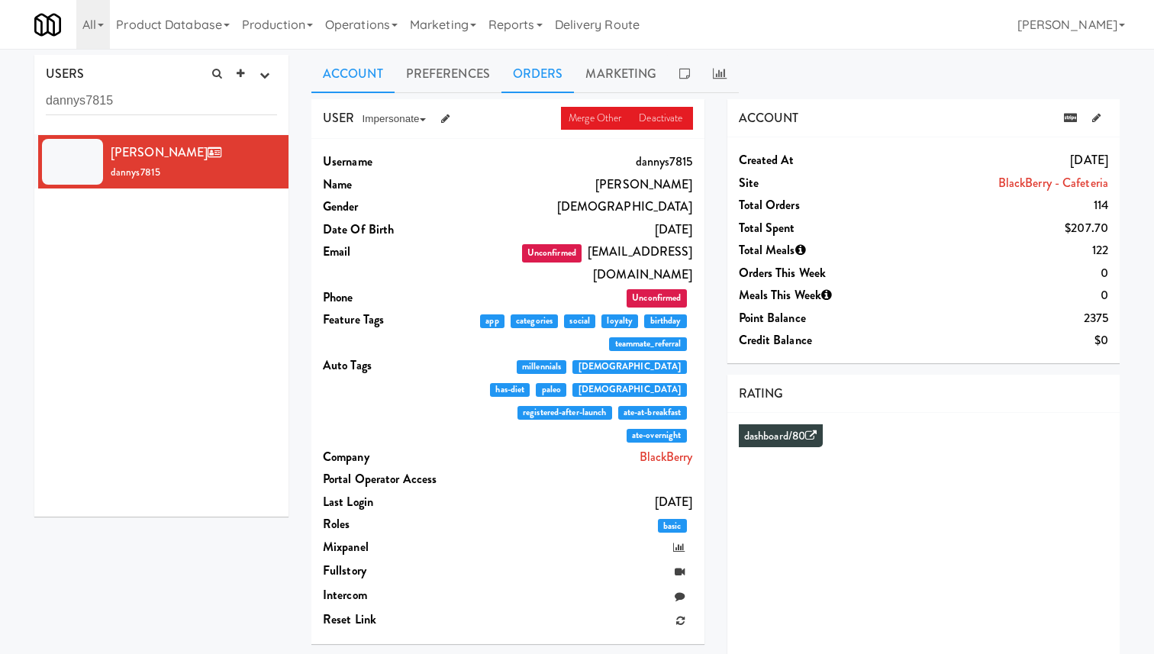
click at [543, 83] on link "Orders" at bounding box center [537, 74] width 73 height 38
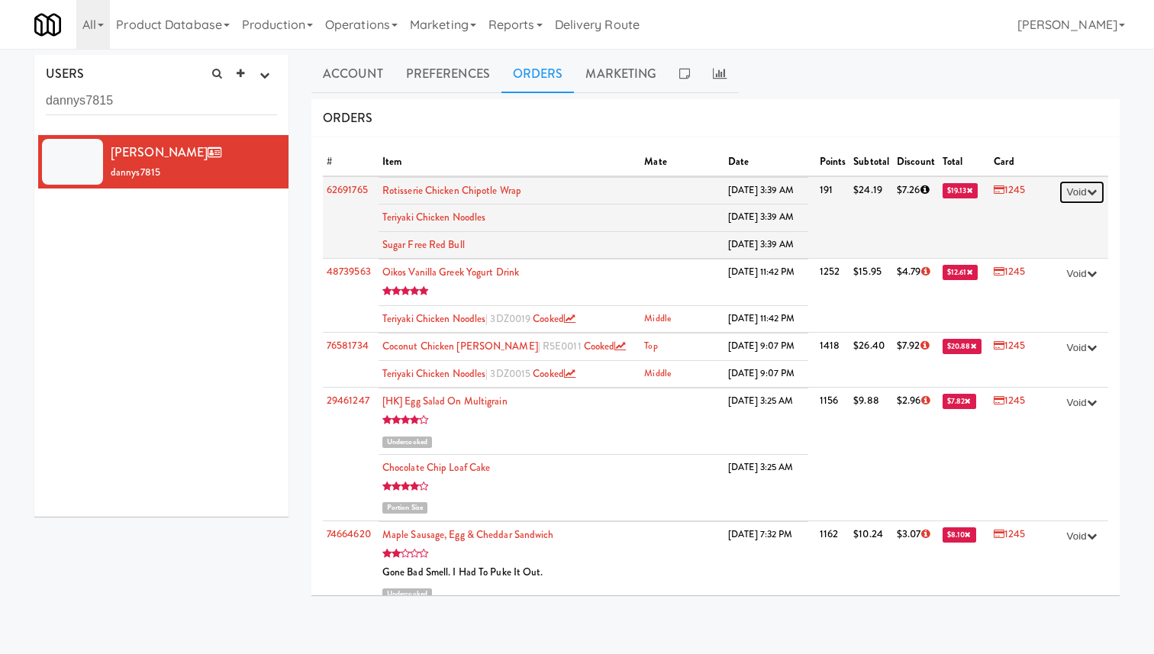
click at [1090, 193] on icon "button" at bounding box center [1092, 192] width 10 height 10
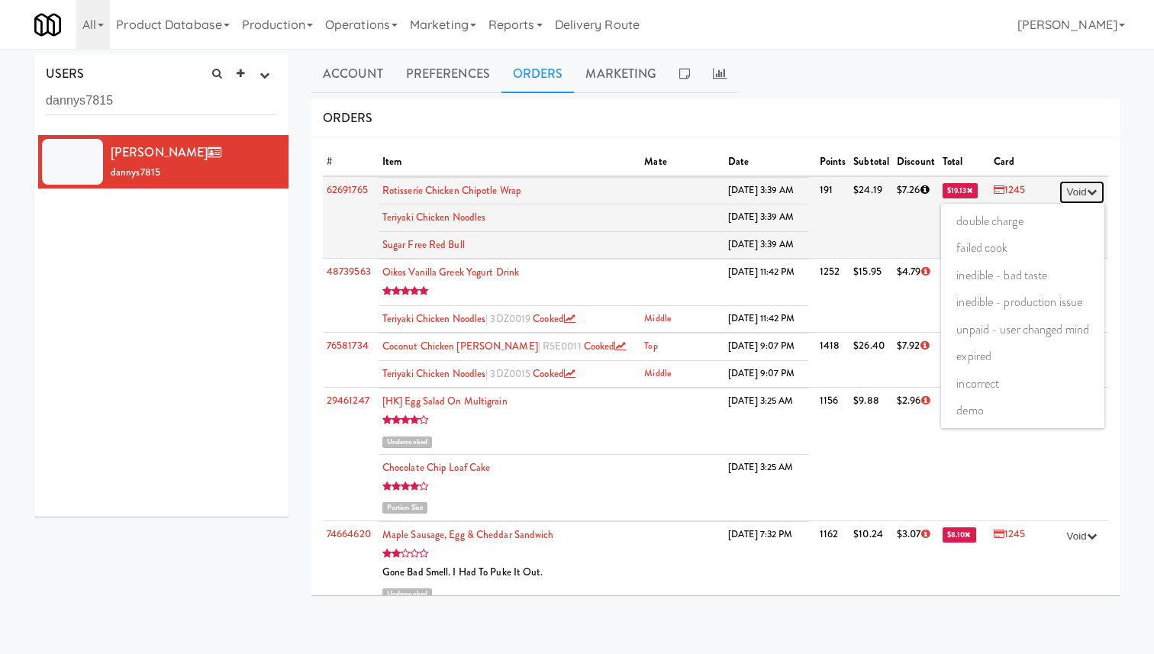
click at [1090, 193] on icon "button" at bounding box center [1092, 192] width 10 height 10
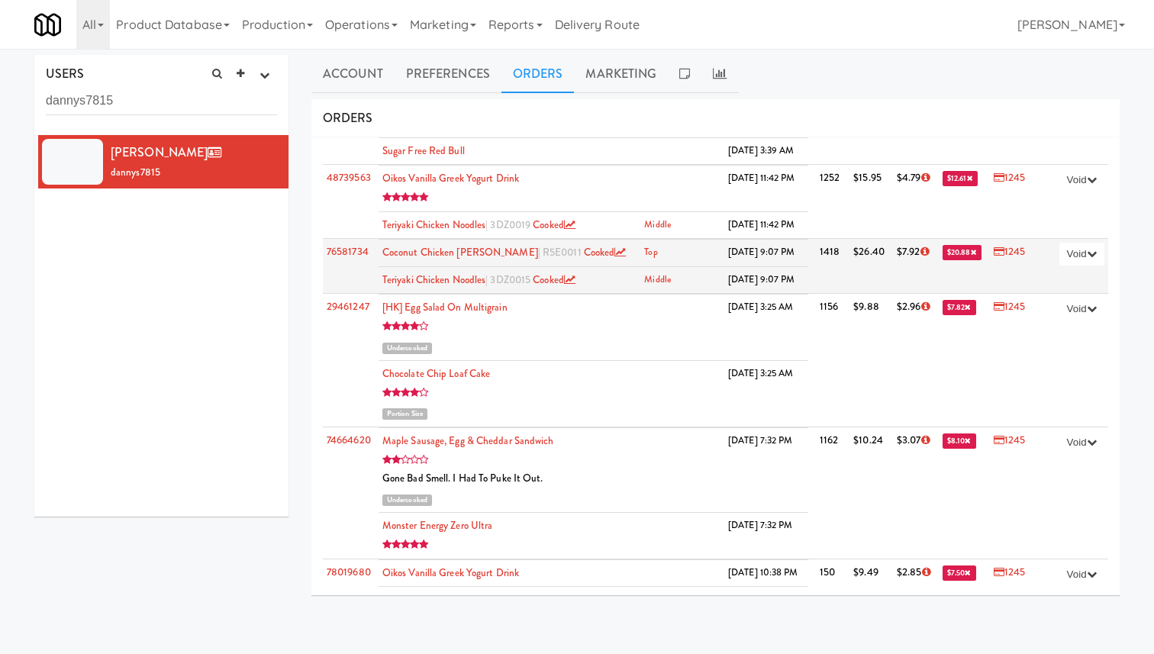
scroll to position [104, 0]
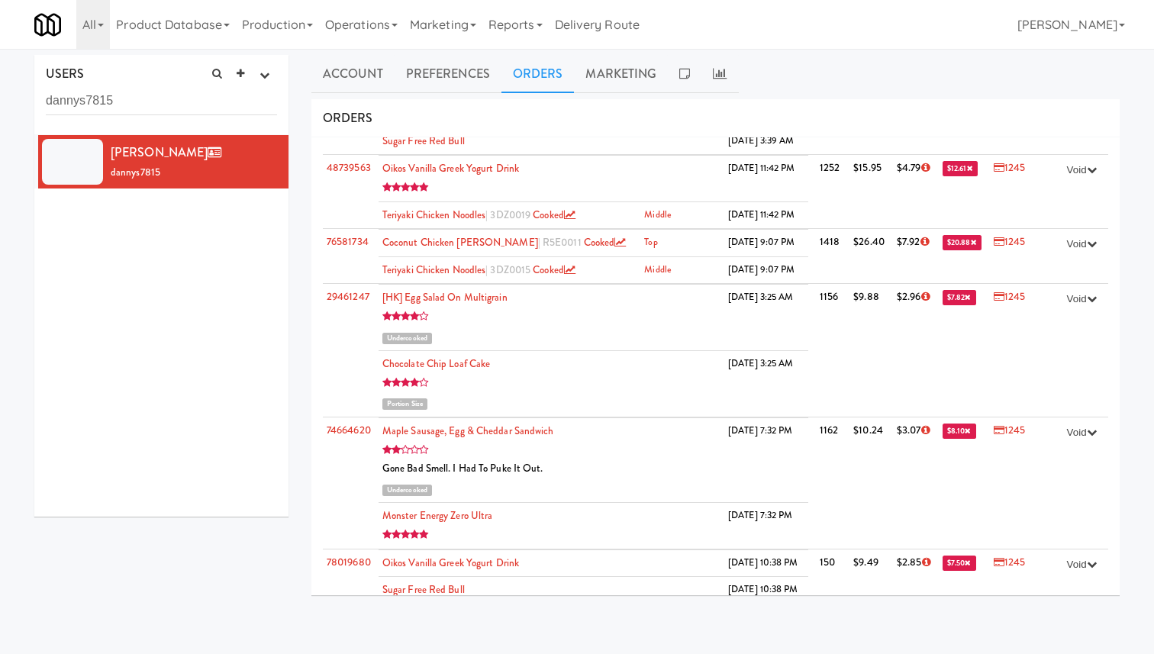
click at [810, 60] on ul "Account Preferences Orders Marketing" at bounding box center [715, 74] width 808 height 38
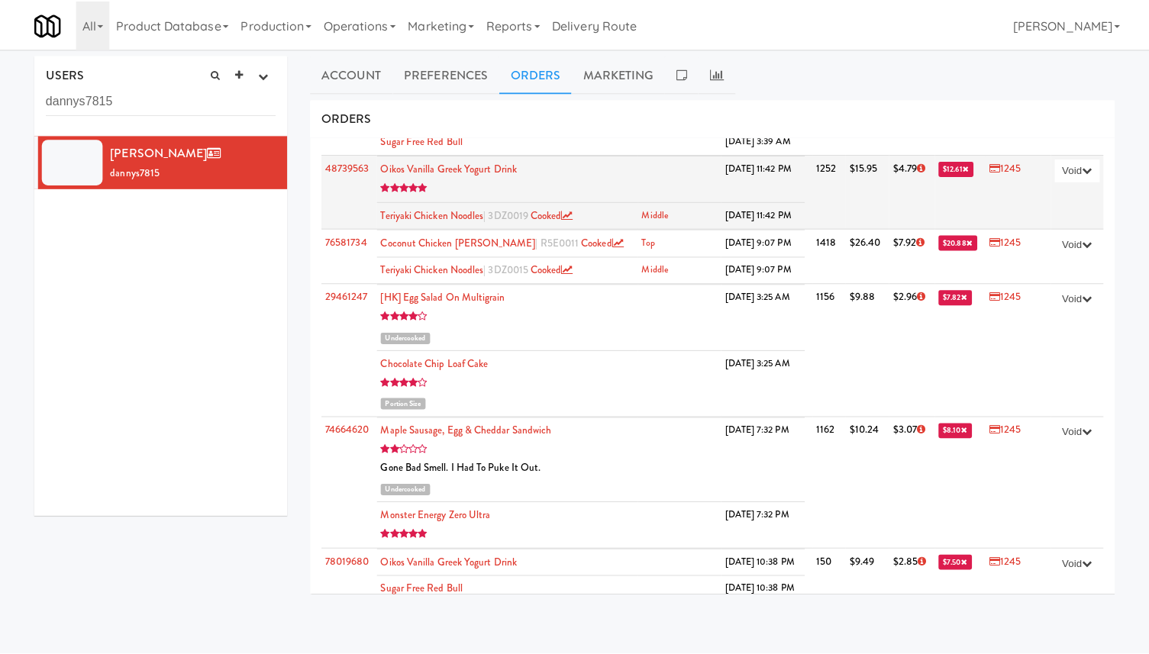
scroll to position [0, 0]
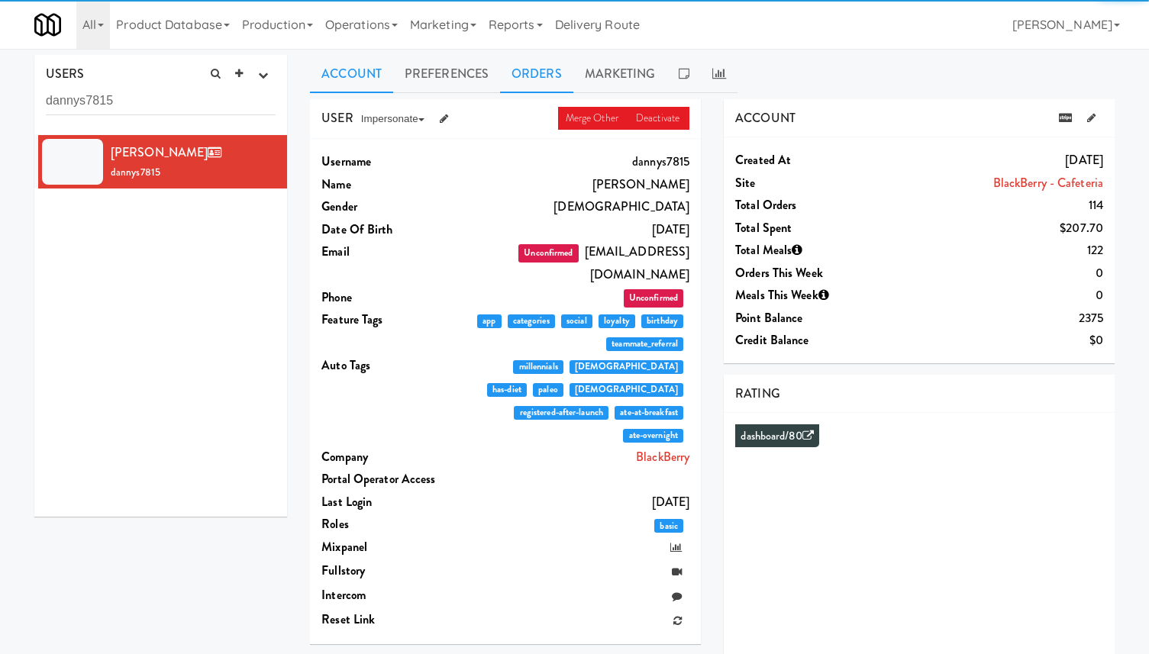
click at [520, 74] on link "Orders" at bounding box center [536, 74] width 73 height 38
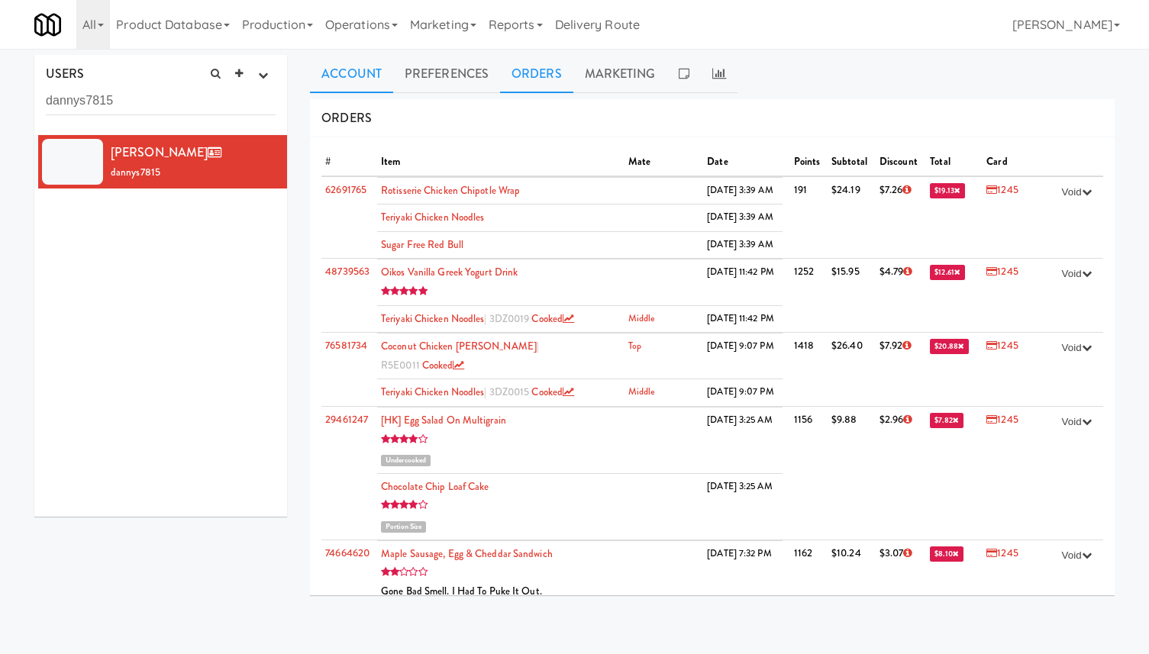
click at [372, 78] on link "Account" at bounding box center [351, 74] width 83 height 38
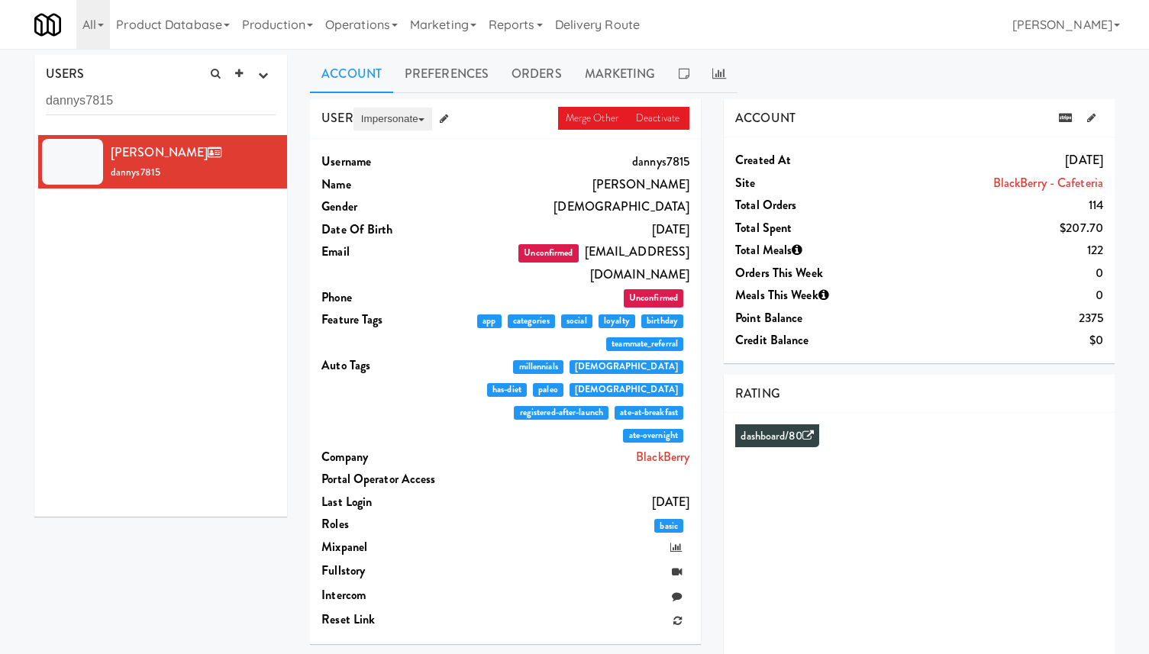
click at [396, 122] on button "Impersonate" at bounding box center [392, 119] width 79 height 23
click at [398, 143] on link "on App" at bounding box center [417, 147] width 128 height 27
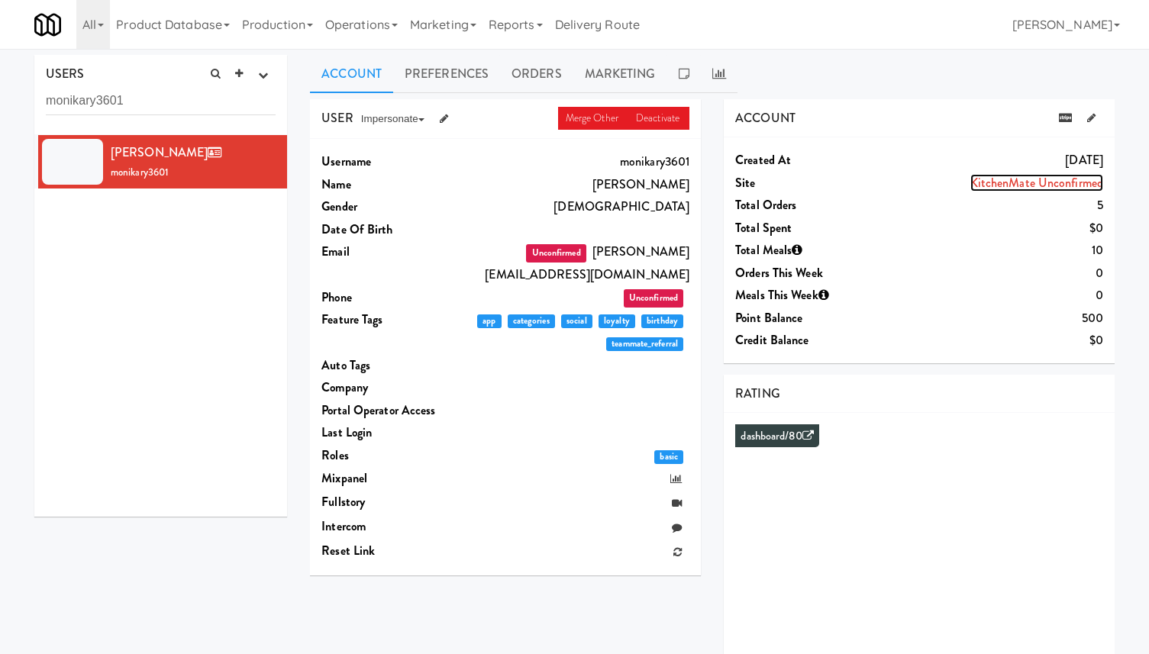
click at [1042, 179] on link "KitchenMate Unconfirmed" at bounding box center [1036, 183] width 133 height 18
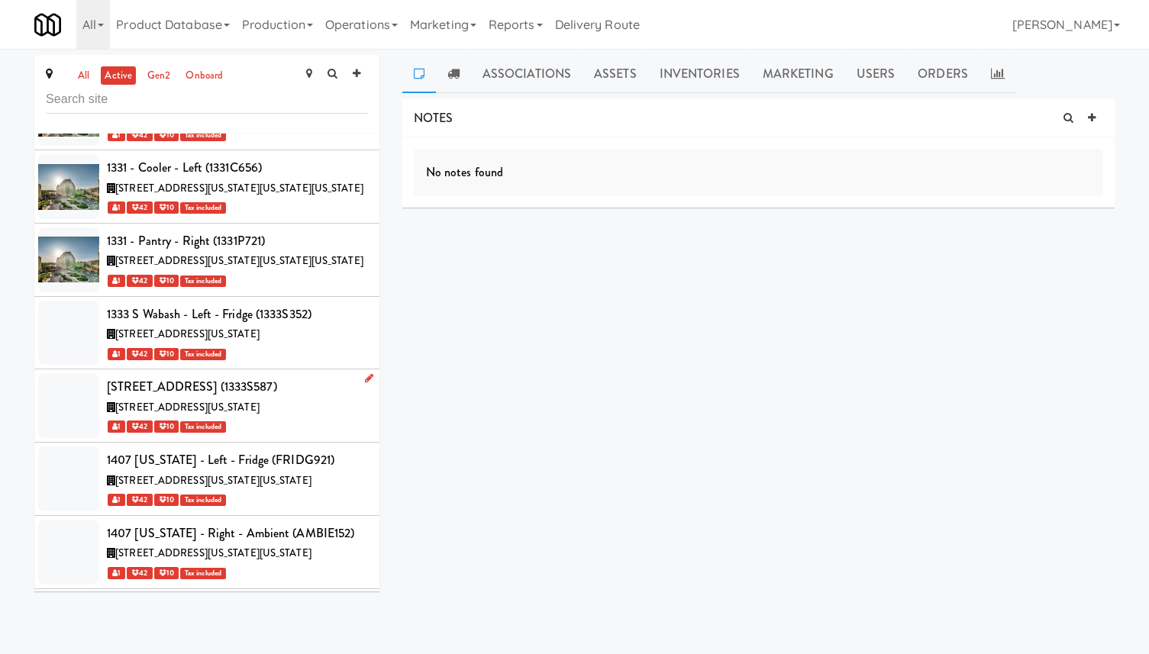
scroll to position [1706, 0]
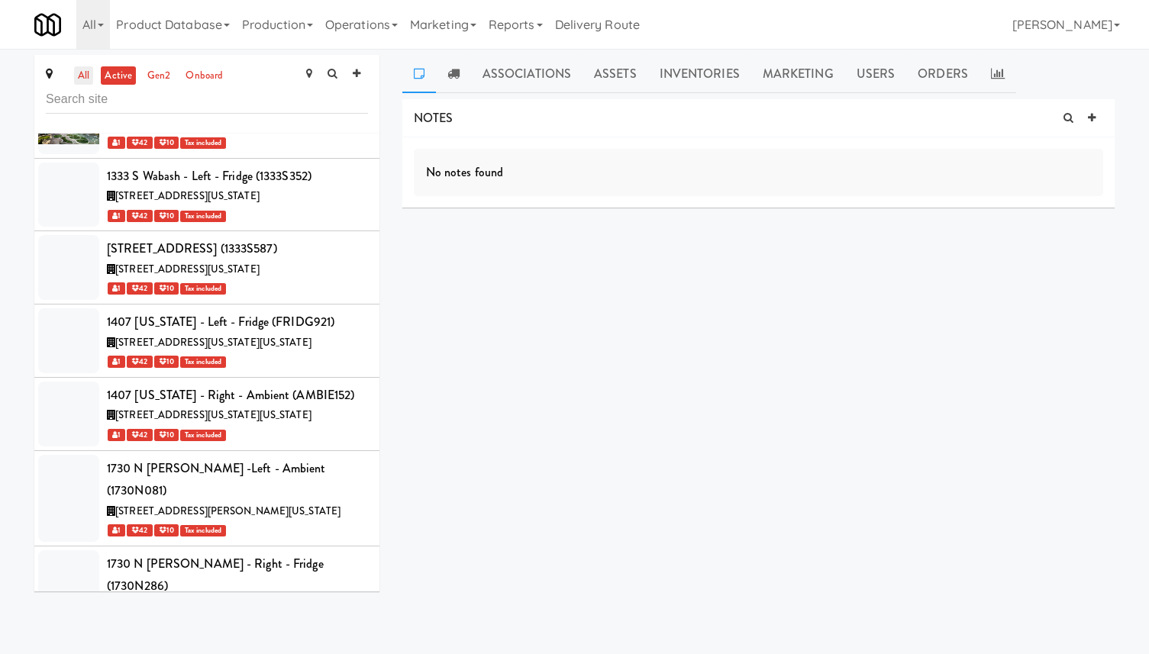
click at [82, 68] on link "all" at bounding box center [83, 75] width 19 height 19
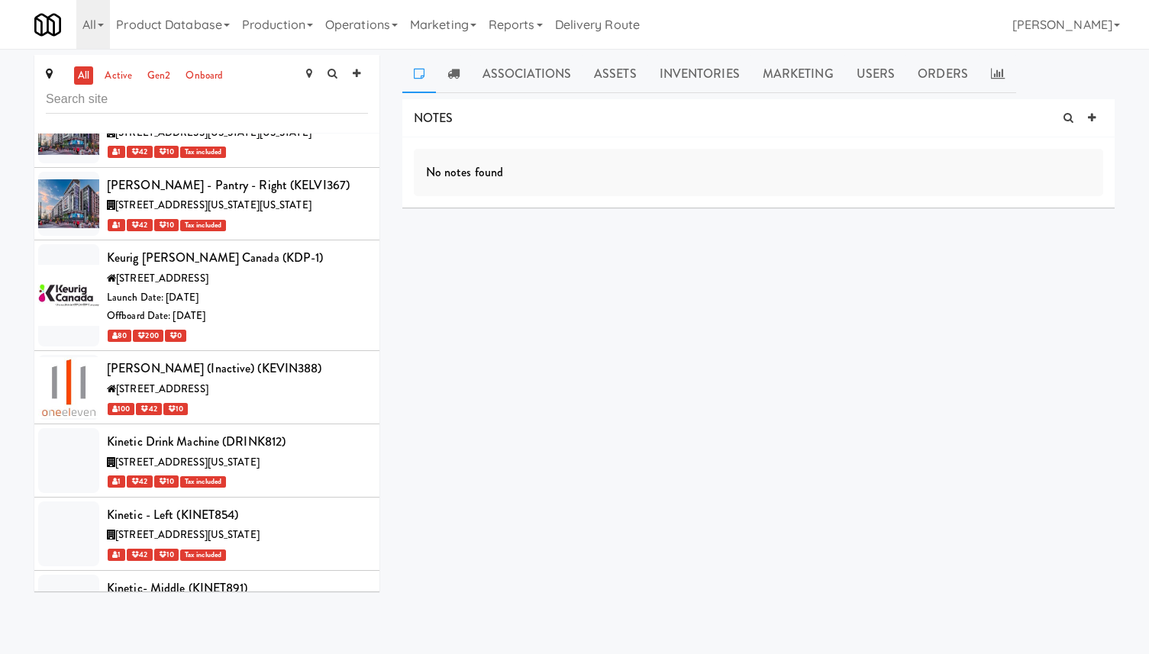
scroll to position [60424, 0]
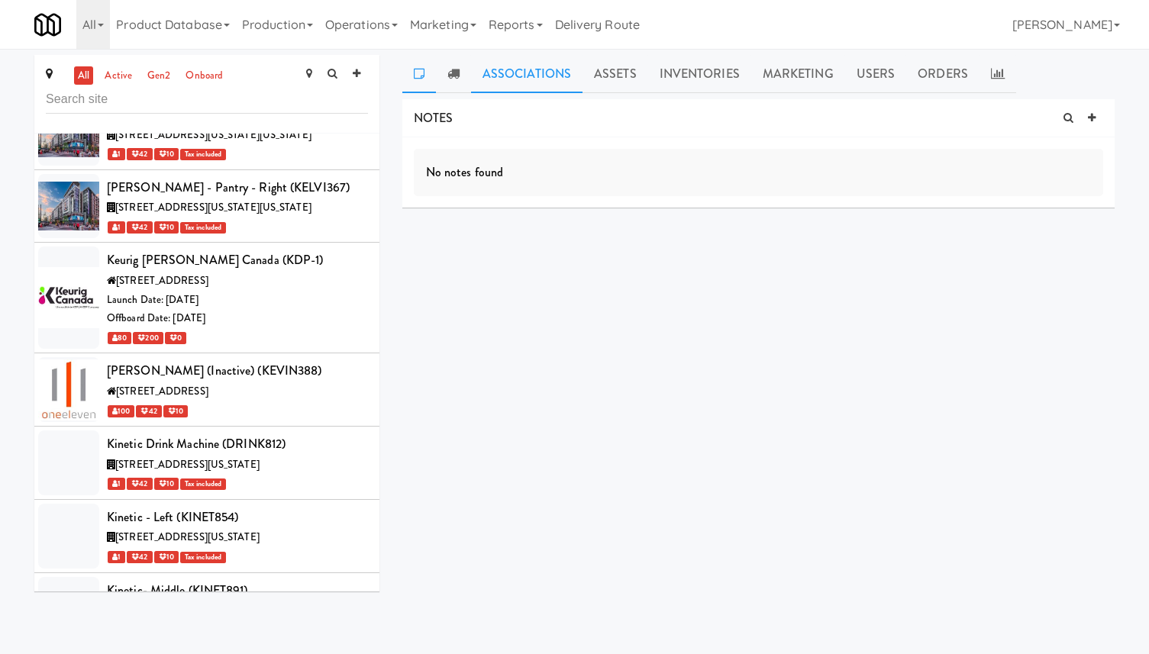
click at [536, 75] on link "Associations" at bounding box center [526, 74] width 111 height 38
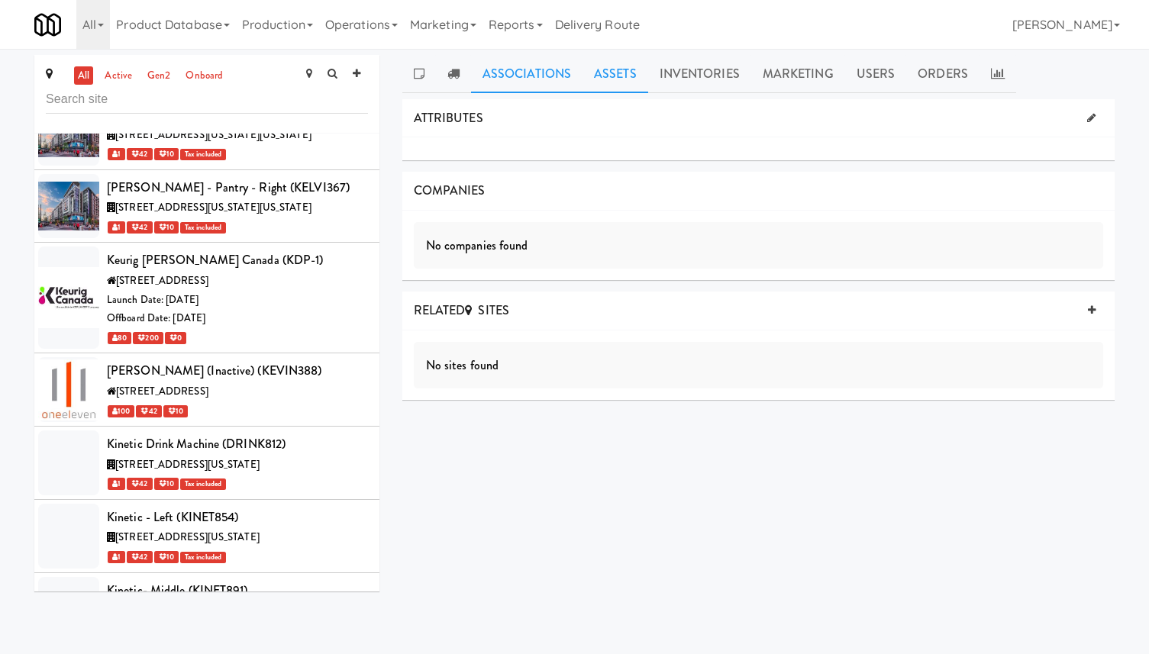
click at [617, 74] on link "Assets" at bounding box center [615, 74] width 66 height 38
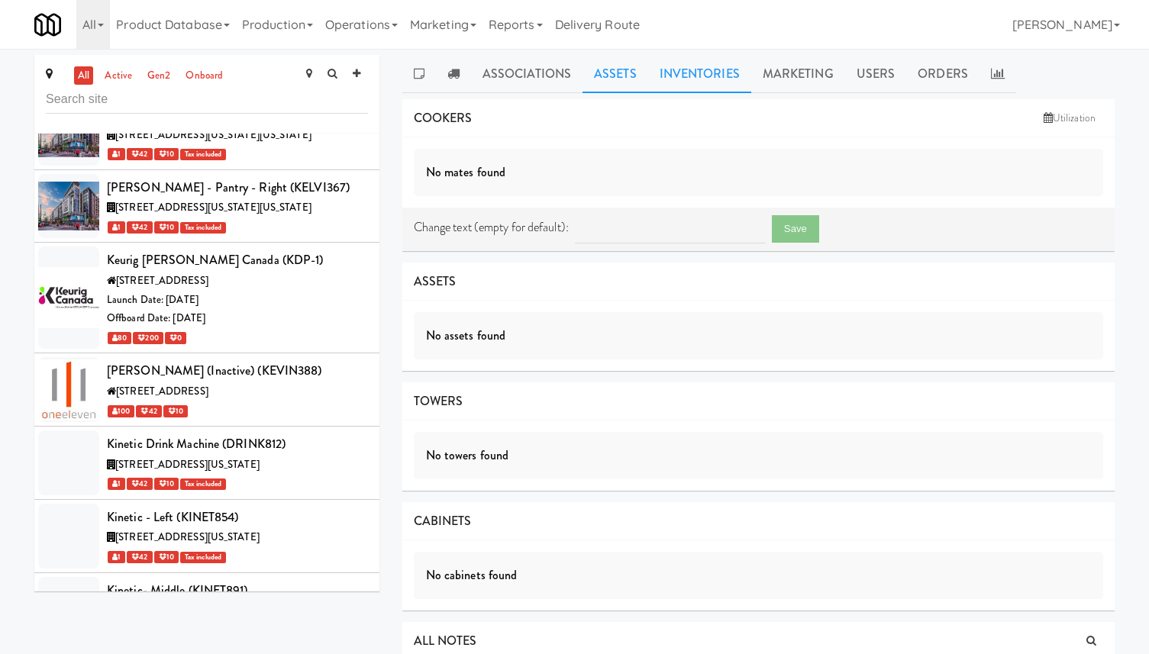
click at [708, 79] on link "Inventories" at bounding box center [699, 74] width 103 height 38
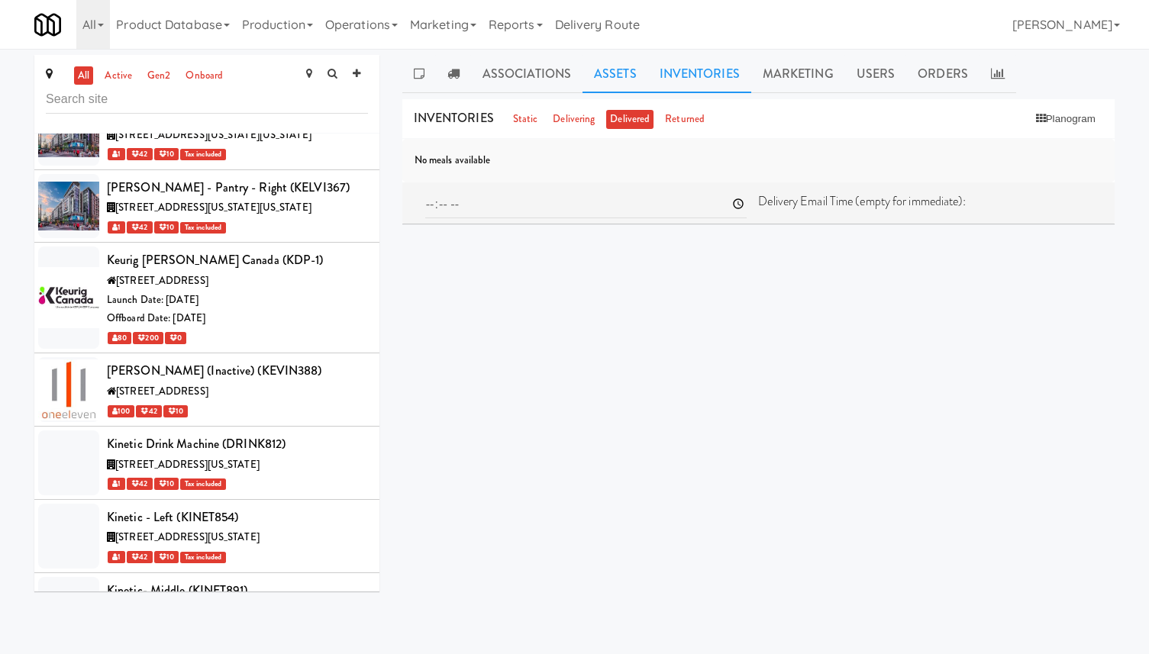
click at [613, 72] on link "Assets" at bounding box center [615, 74] width 66 height 38
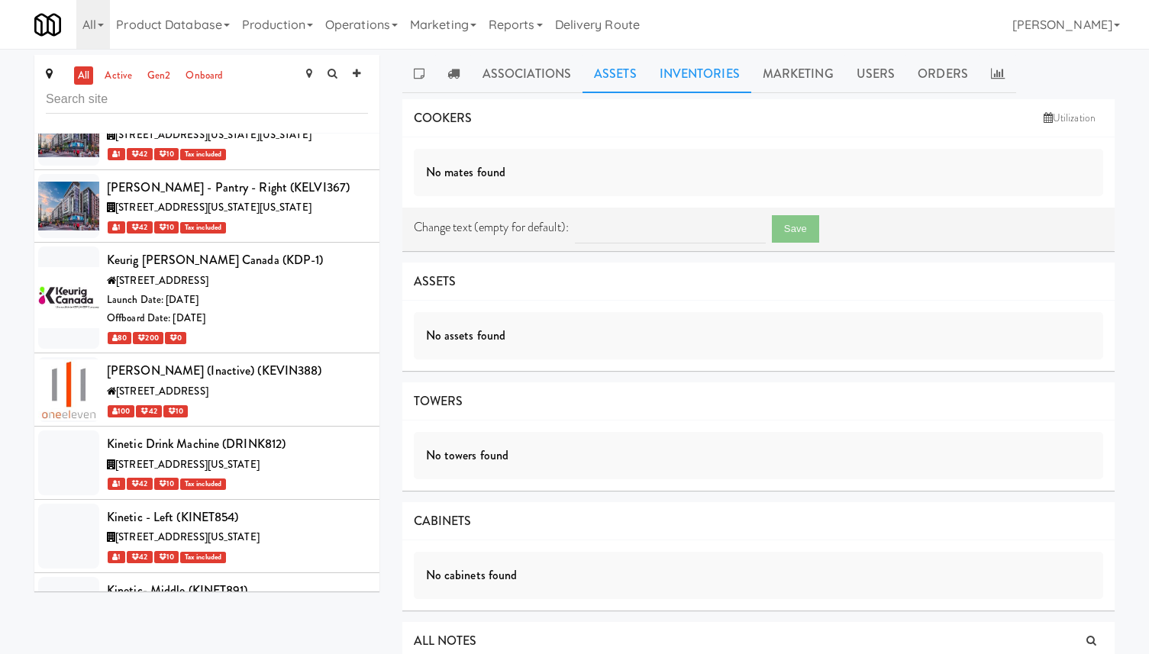
click at [733, 85] on link "Inventories" at bounding box center [699, 74] width 103 height 38
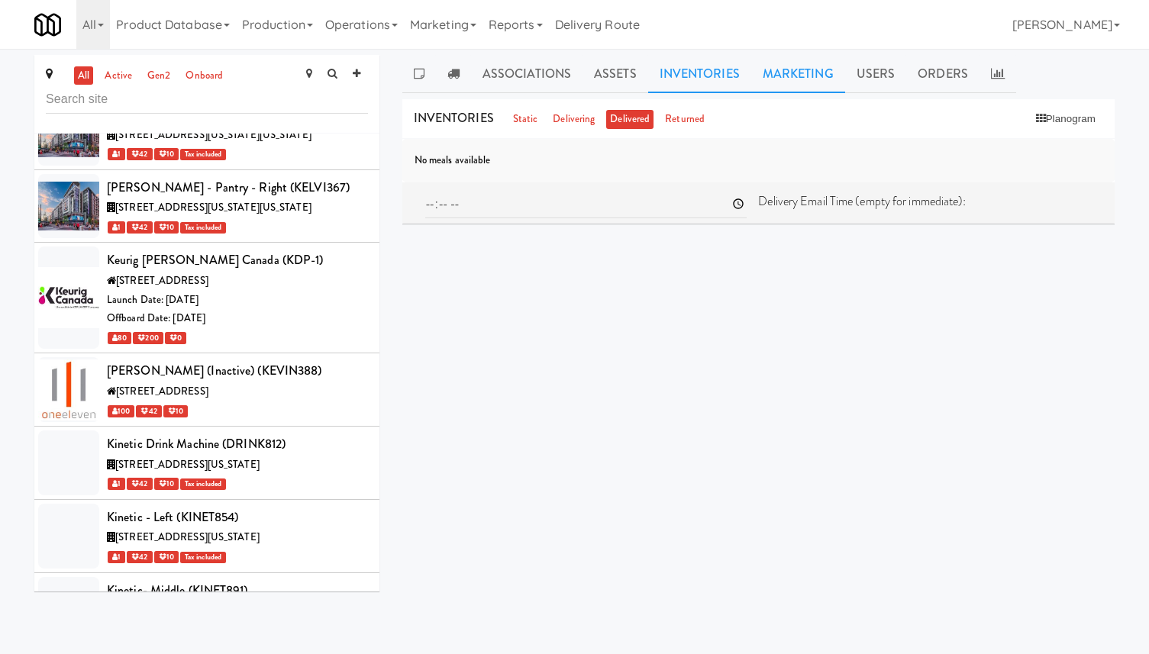
click at [798, 80] on link "Marketing" at bounding box center [798, 74] width 94 height 38
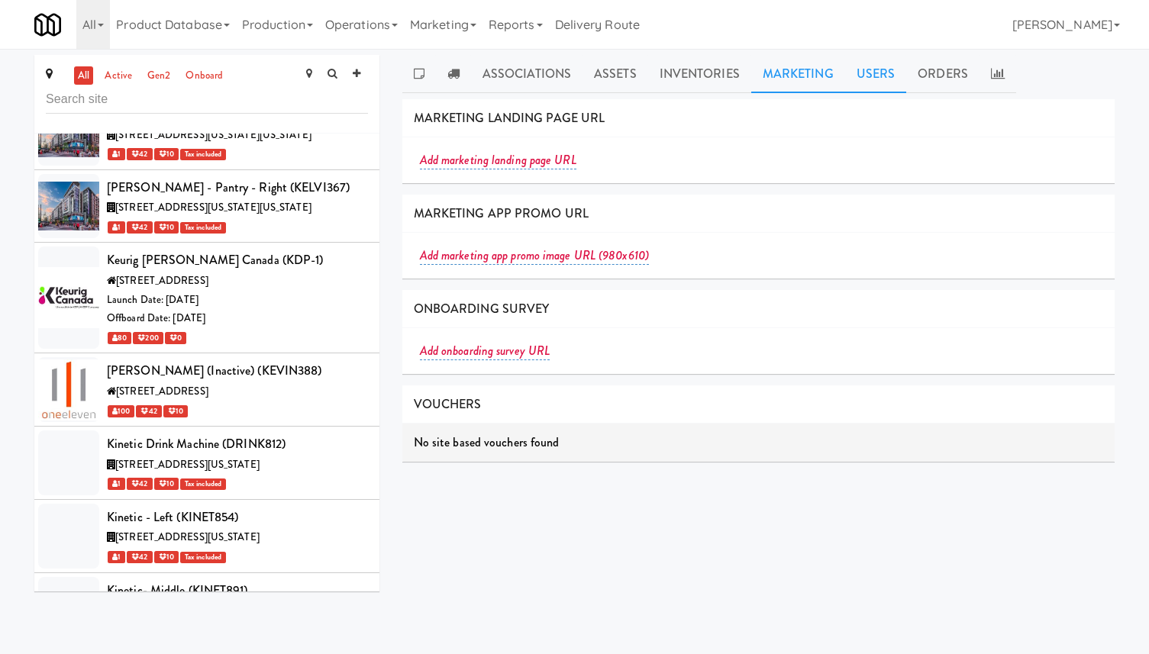
click at [865, 65] on link "Users" at bounding box center [876, 74] width 62 height 38
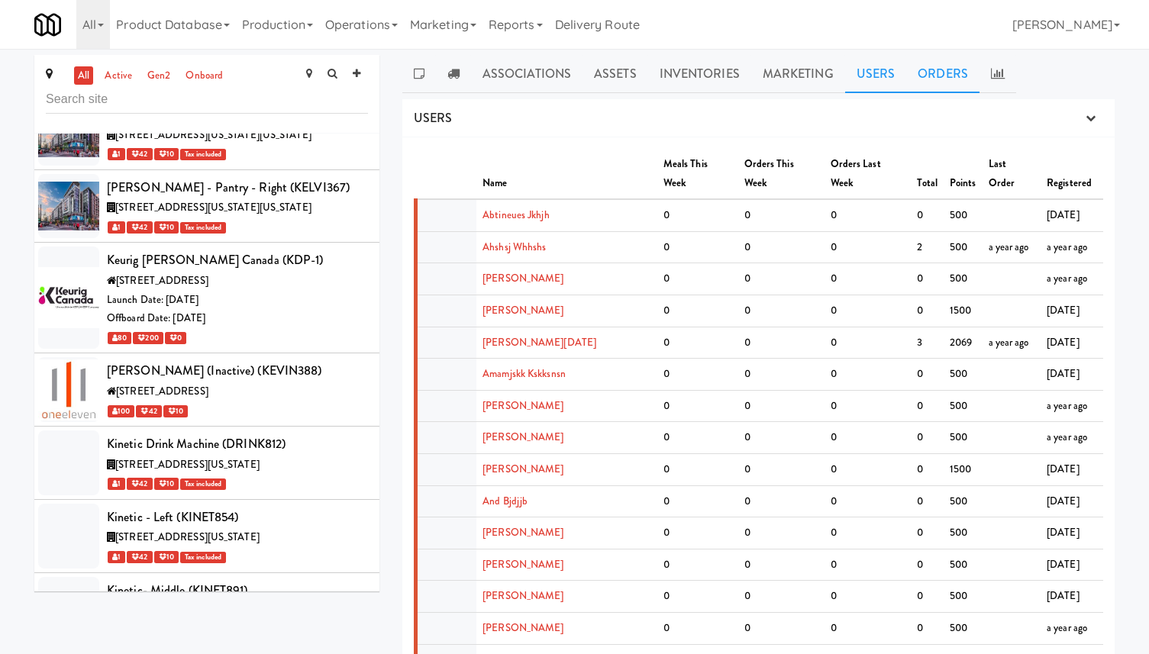
click at [955, 70] on link "Orders" at bounding box center [942, 74] width 73 height 38
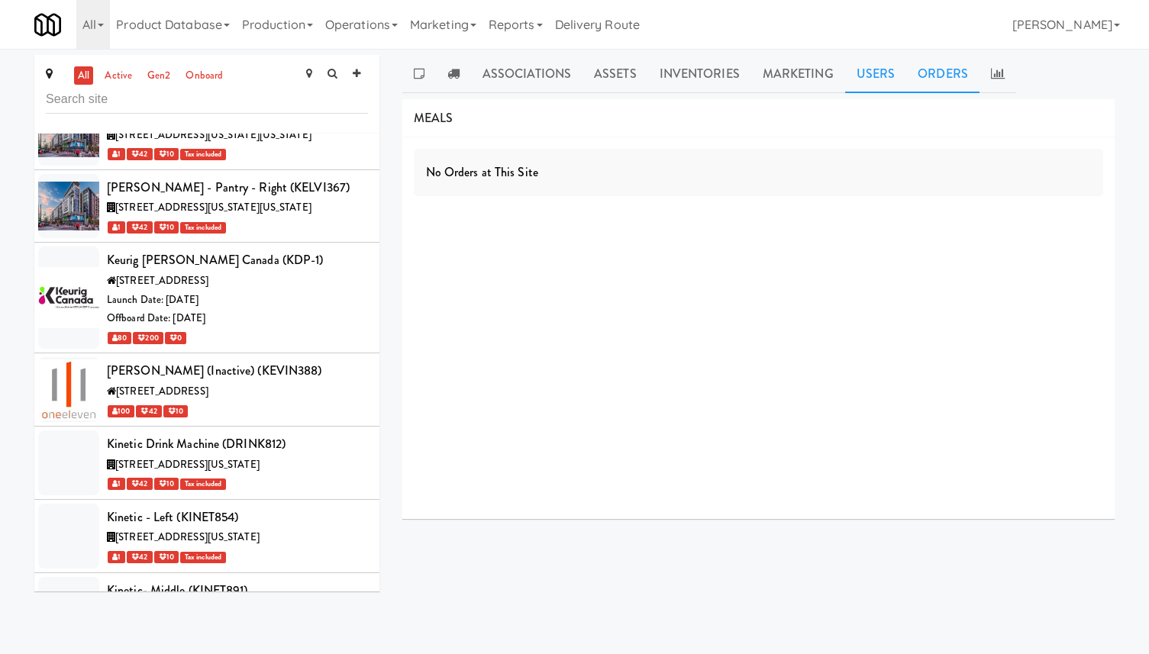
click at [875, 82] on link "Users" at bounding box center [876, 74] width 62 height 38
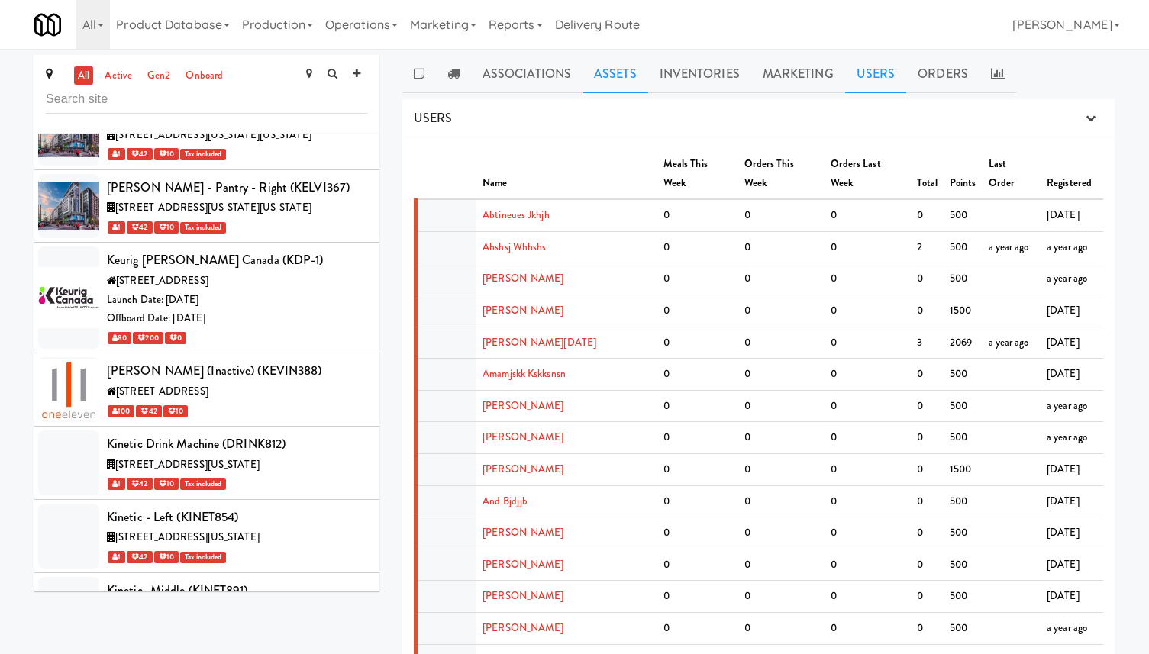
click at [608, 79] on link "Assets" at bounding box center [615, 74] width 66 height 38
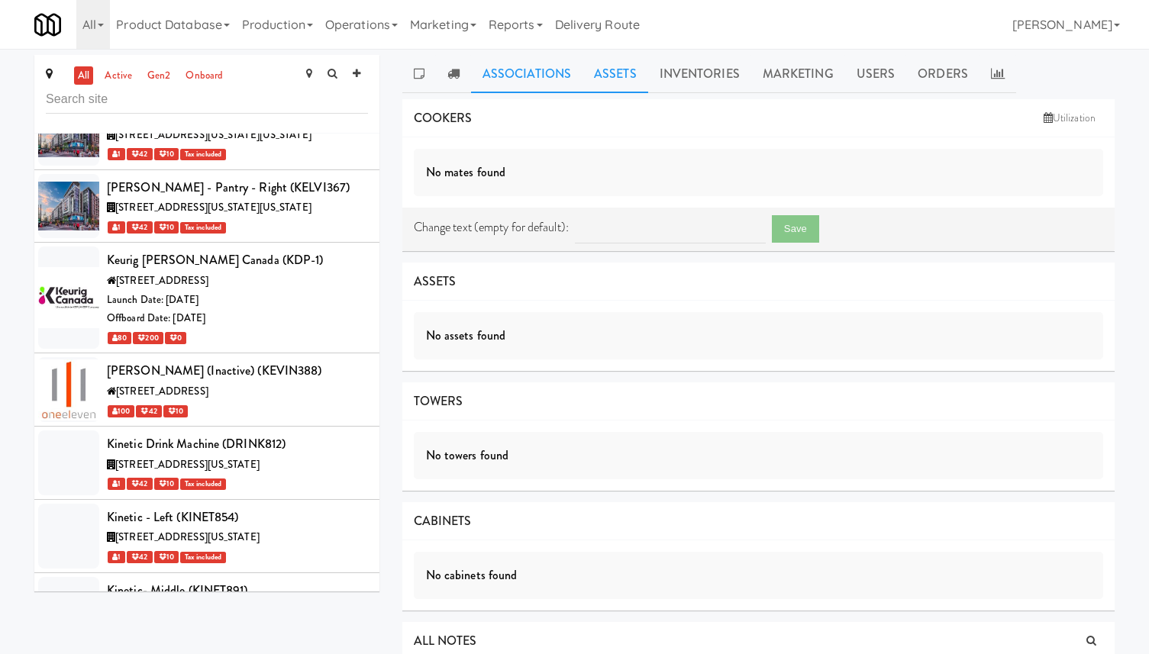
click at [504, 82] on link "Associations" at bounding box center [526, 74] width 111 height 38
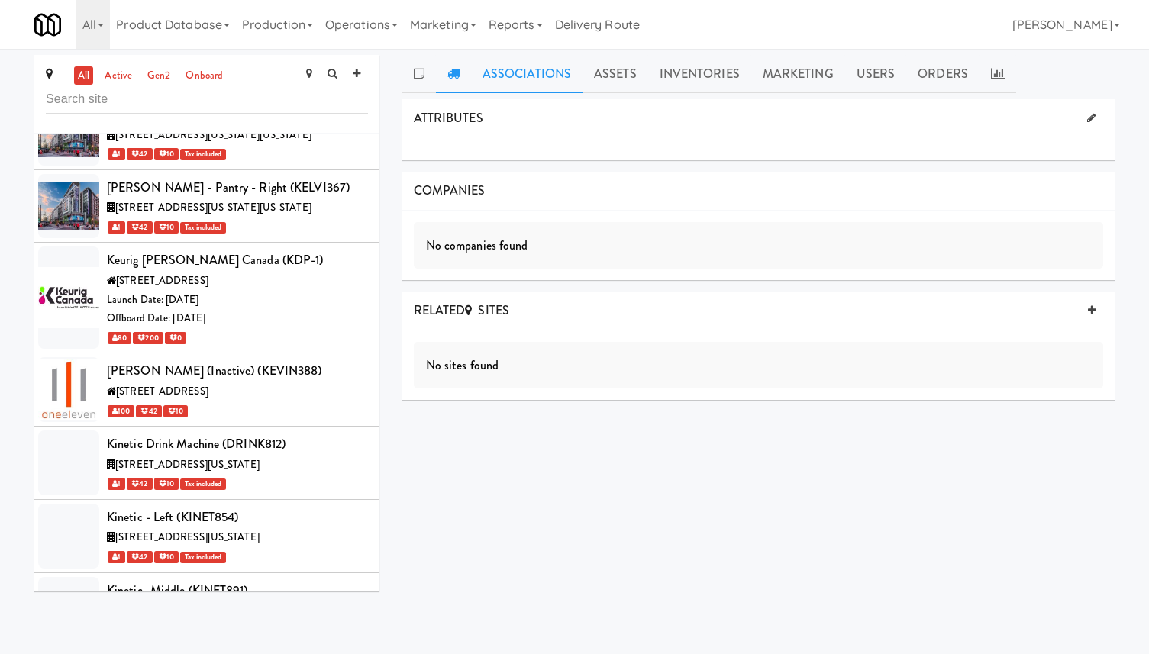
click at [458, 79] on icon at bounding box center [453, 73] width 12 height 12
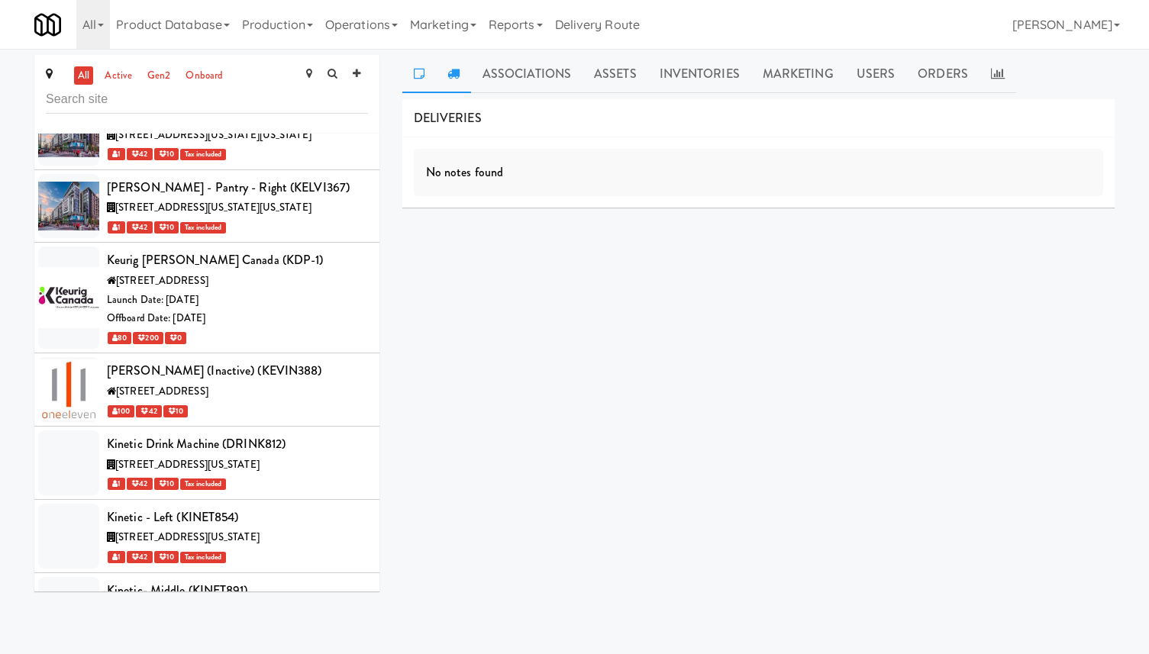
click at [431, 74] on link at bounding box center [419, 74] width 34 height 38
click at [520, 66] on link "Associations" at bounding box center [526, 74] width 111 height 38
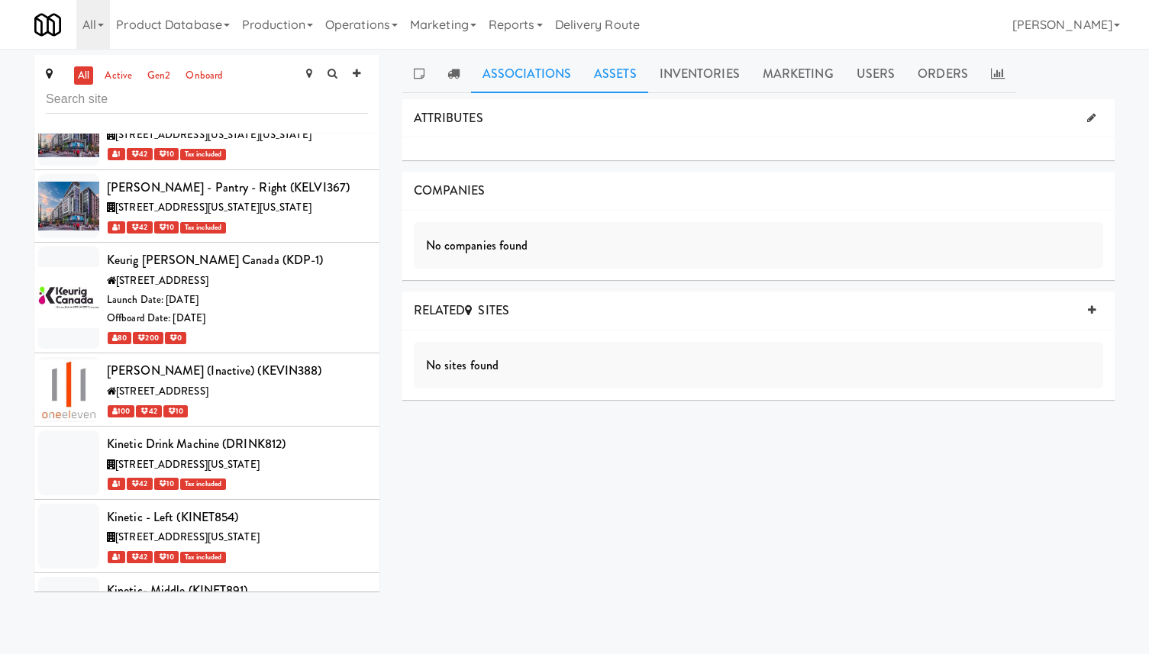
click at [630, 69] on link "Assets" at bounding box center [615, 74] width 66 height 38
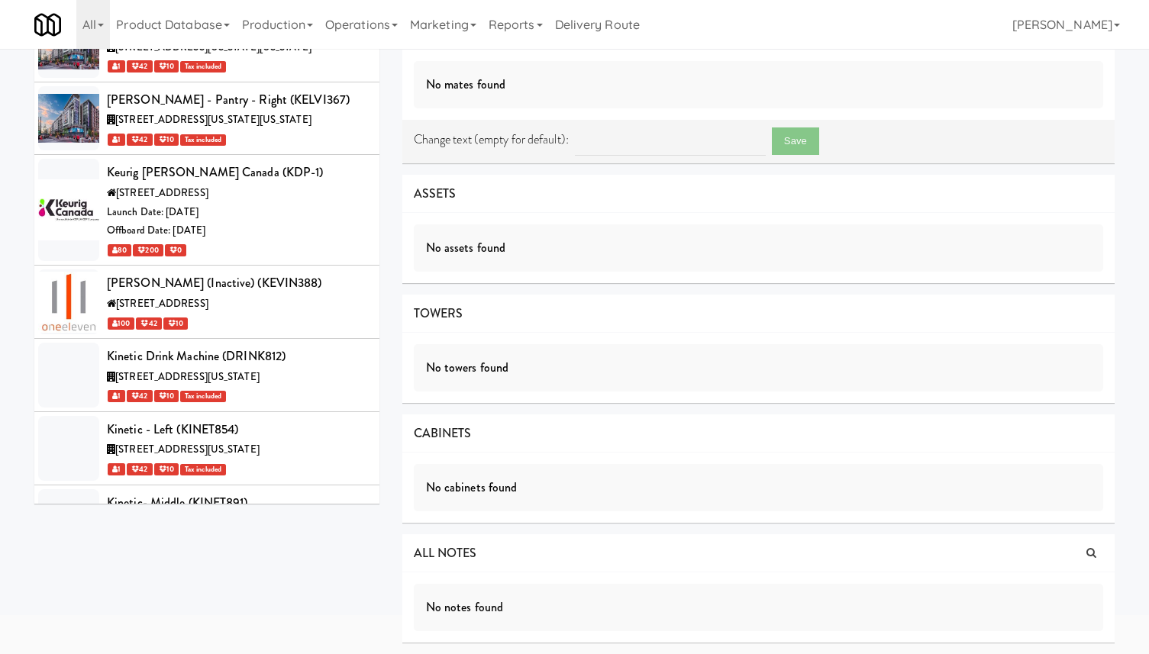
scroll to position [0, 0]
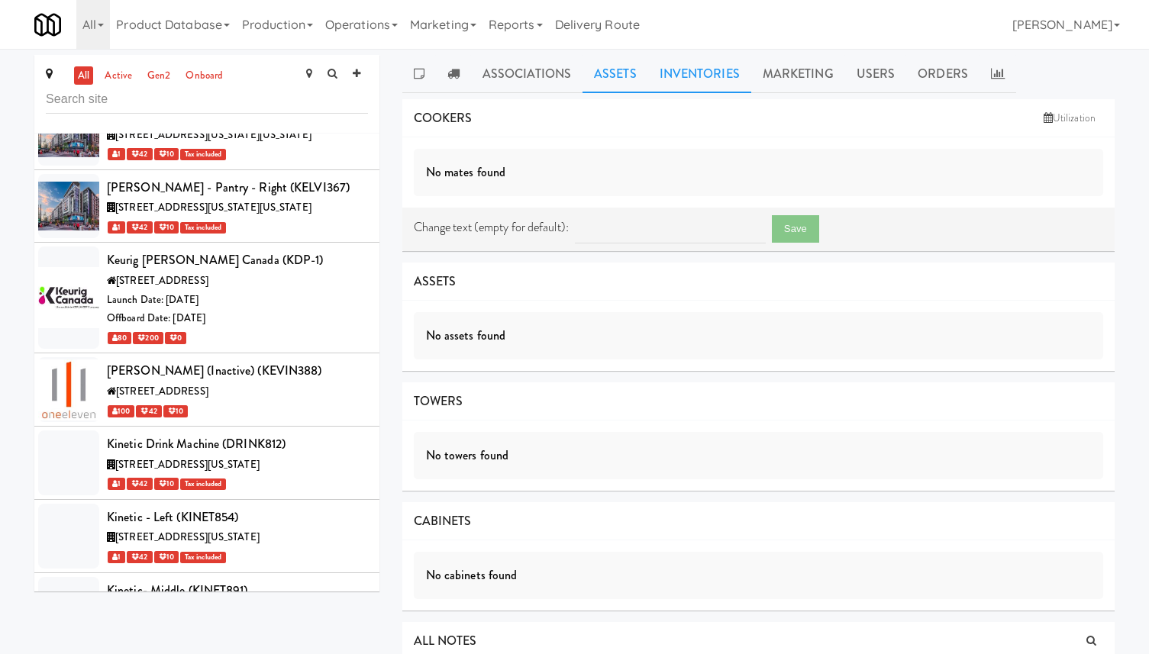
click at [704, 75] on link "Inventories" at bounding box center [699, 74] width 103 height 38
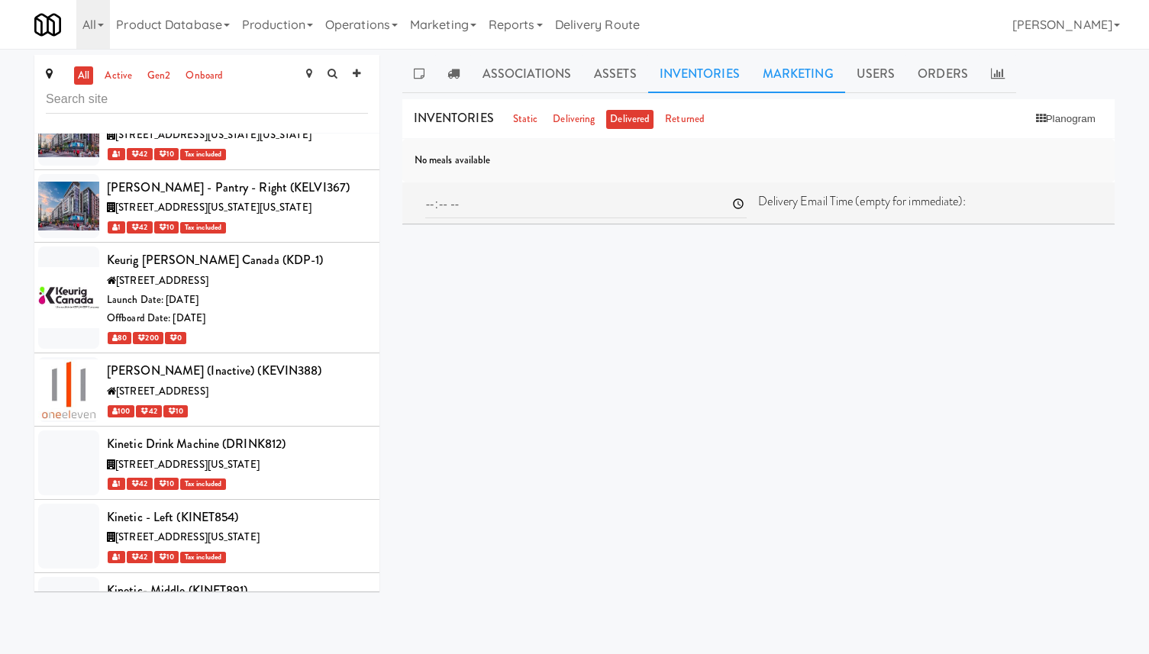
click at [802, 75] on link "Marketing" at bounding box center [798, 74] width 94 height 38
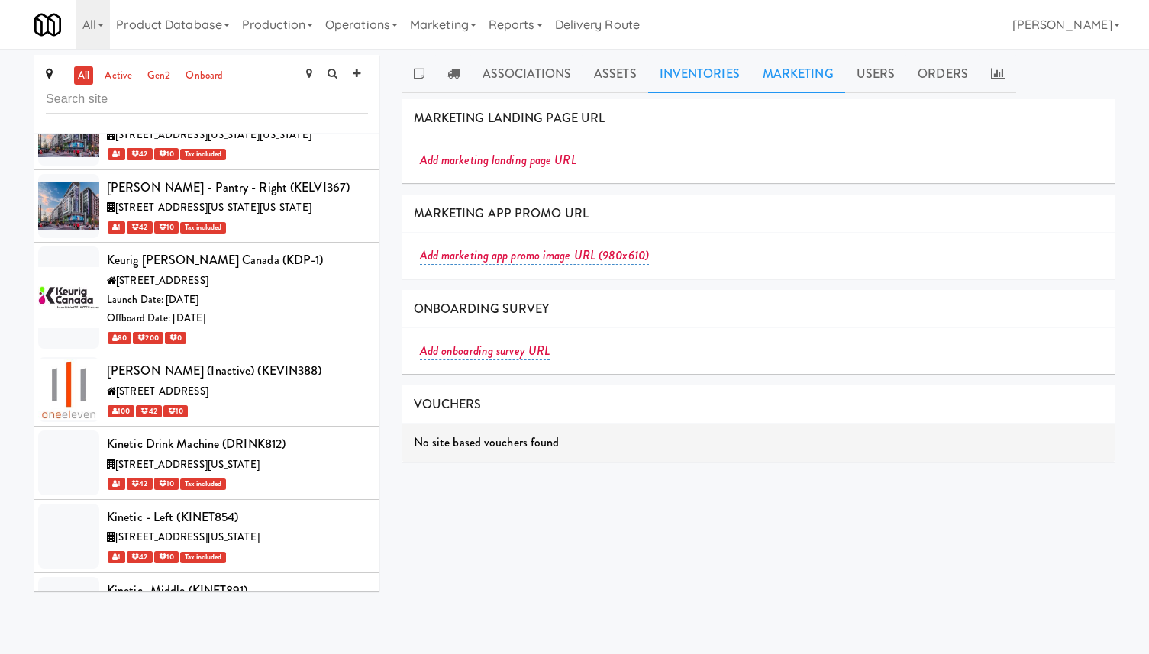
click at [662, 71] on link "Inventories" at bounding box center [699, 74] width 103 height 38
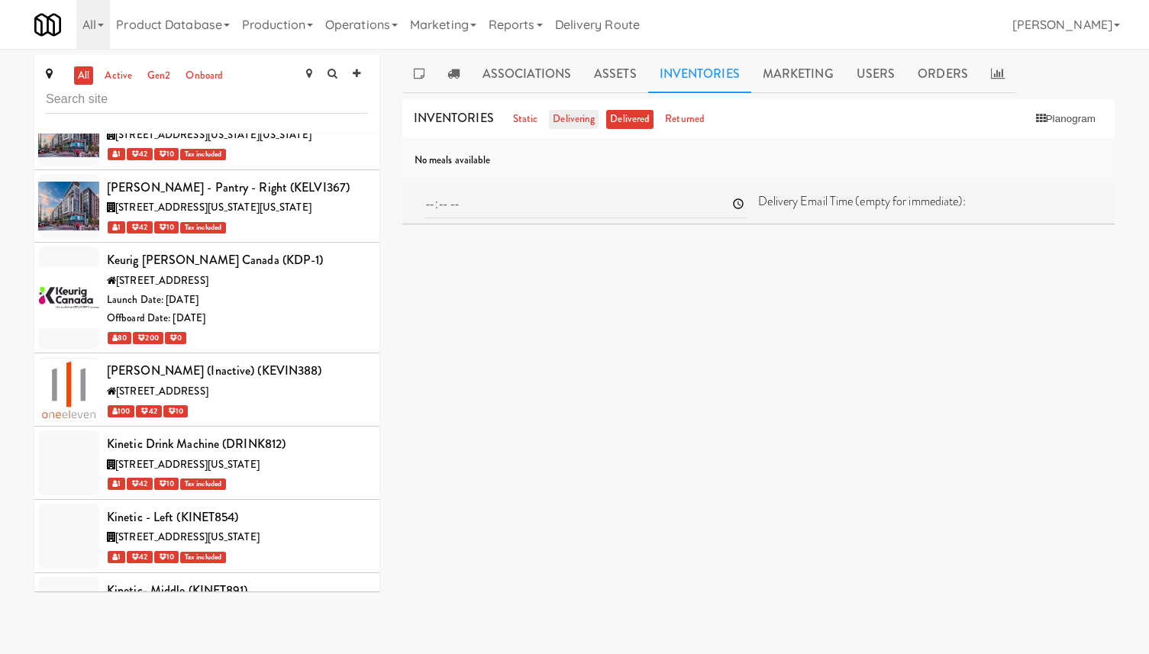
click at [552, 119] on link "delivering" at bounding box center [574, 119] width 50 height 19
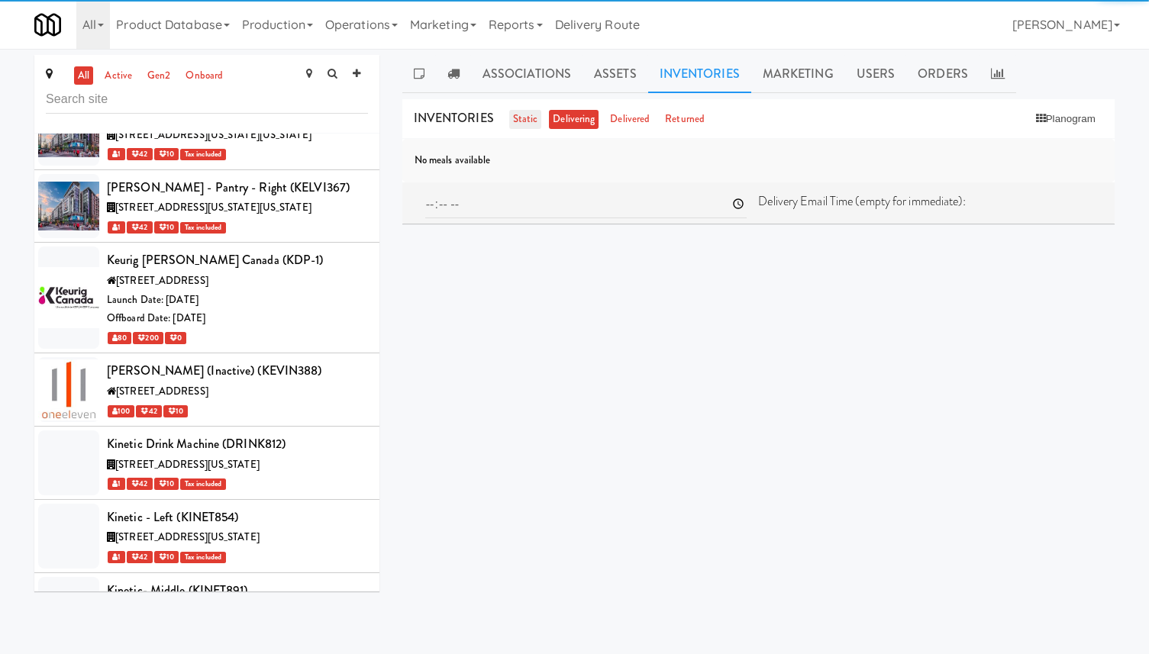
click at [511, 122] on link "static" at bounding box center [525, 119] width 33 height 19
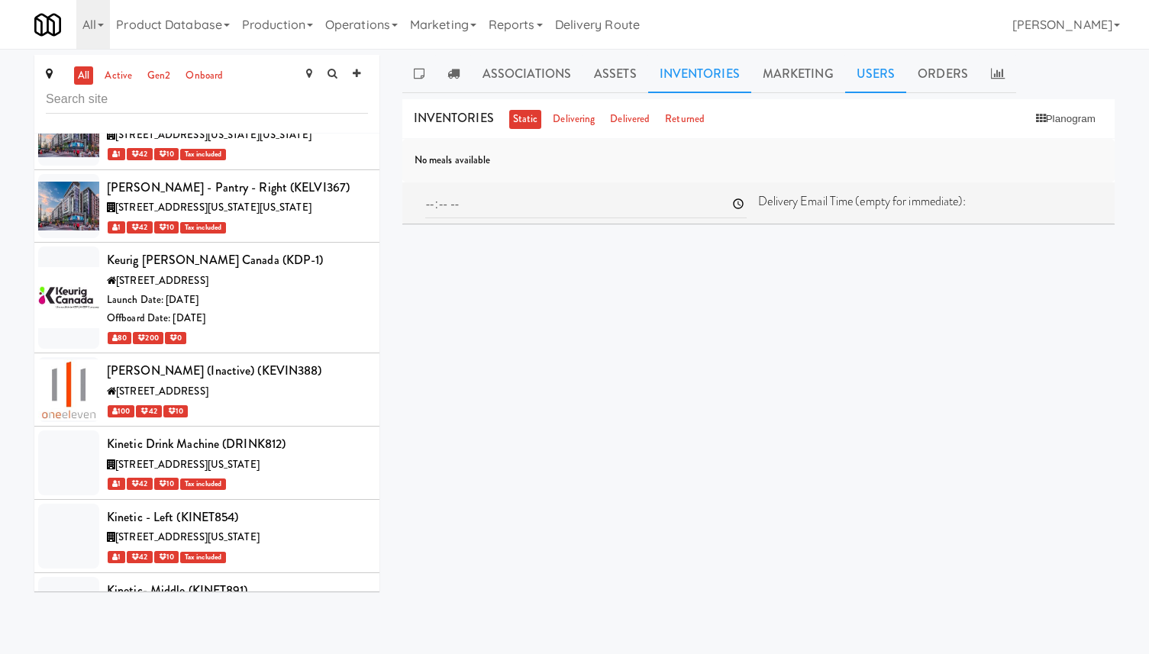
click at [877, 73] on link "Users" at bounding box center [876, 74] width 62 height 38
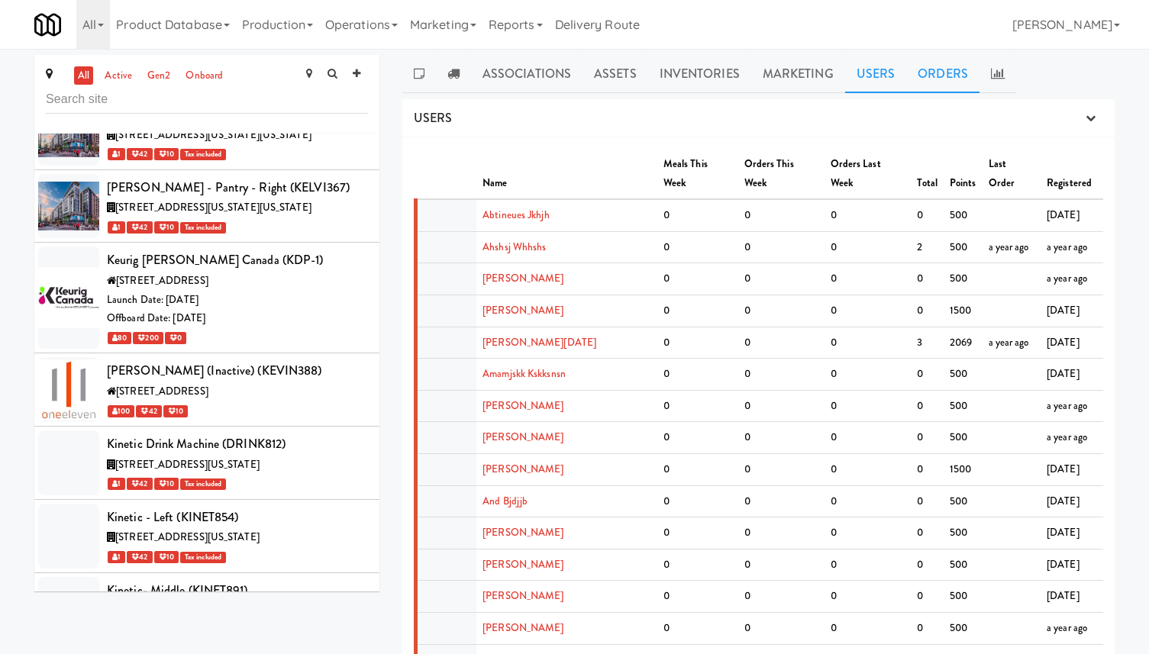
click at [953, 67] on link "Orders" at bounding box center [942, 74] width 73 height 38
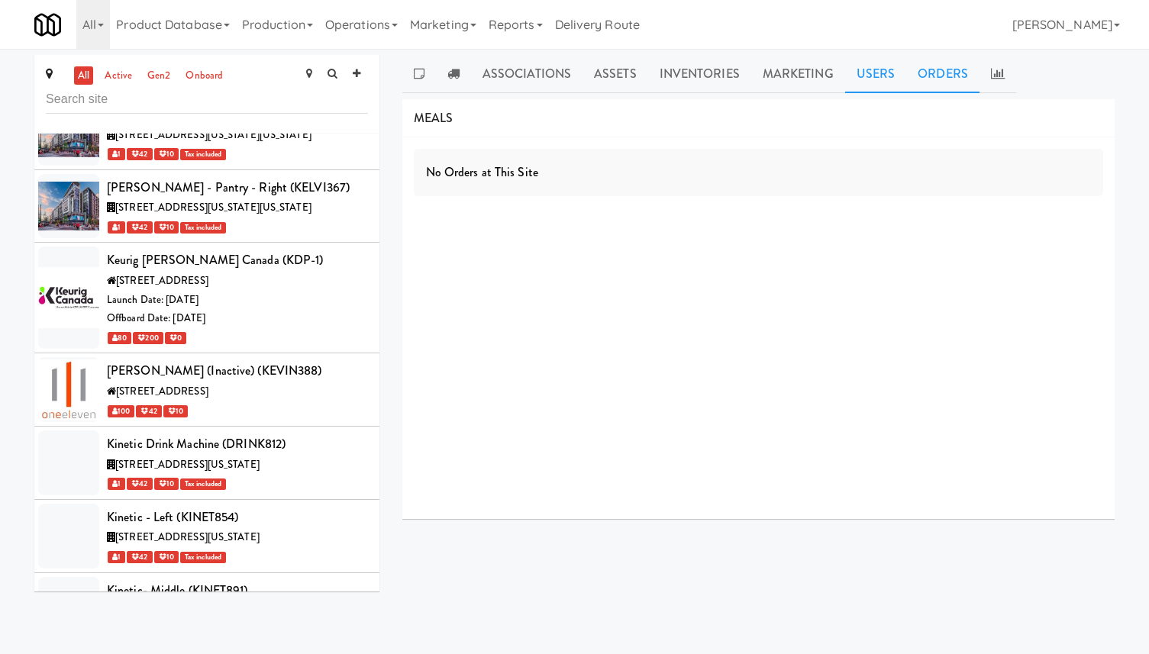
click at [848, 69] on link "Users" at bounding box center [876, 74] width 62 height 38
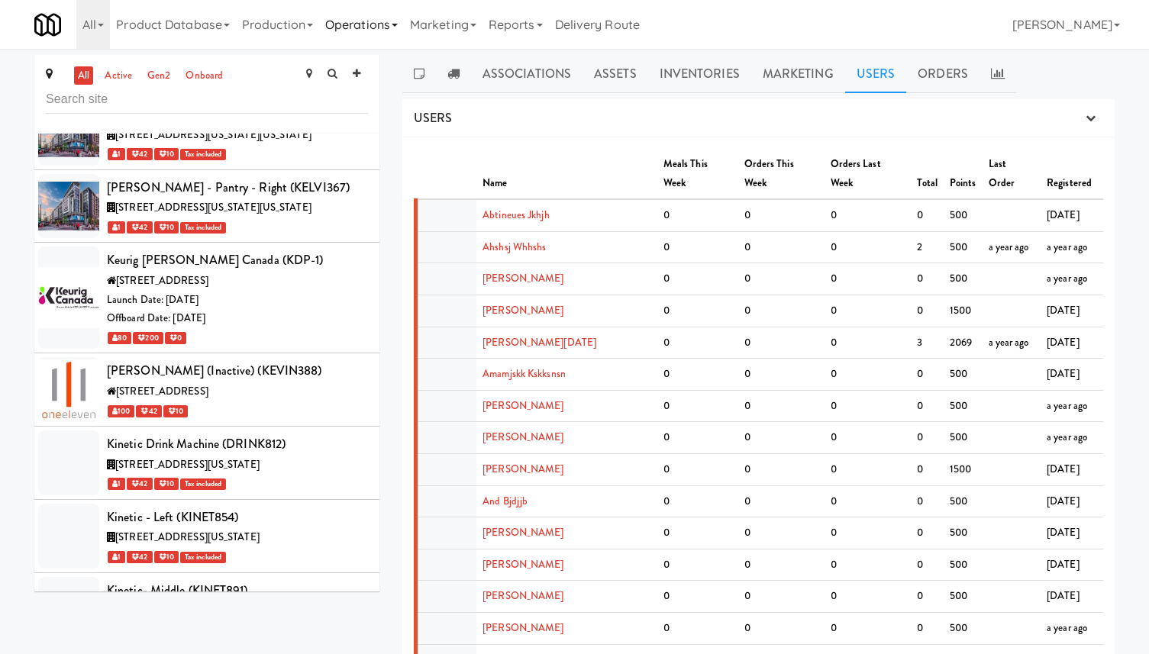
click at [343, 39] on link "Operations" at bounding box center [361, 24] width 85 height 49
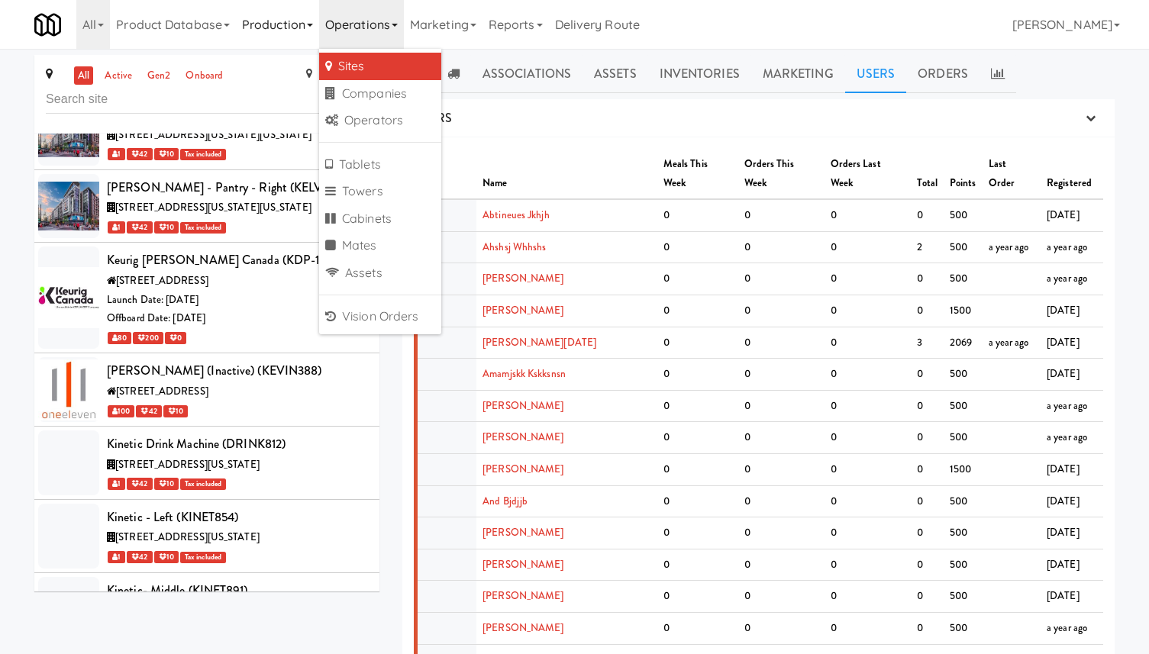
click at [288, 38] on link "Production" at bounding box center [277, 24] width 83 height 49
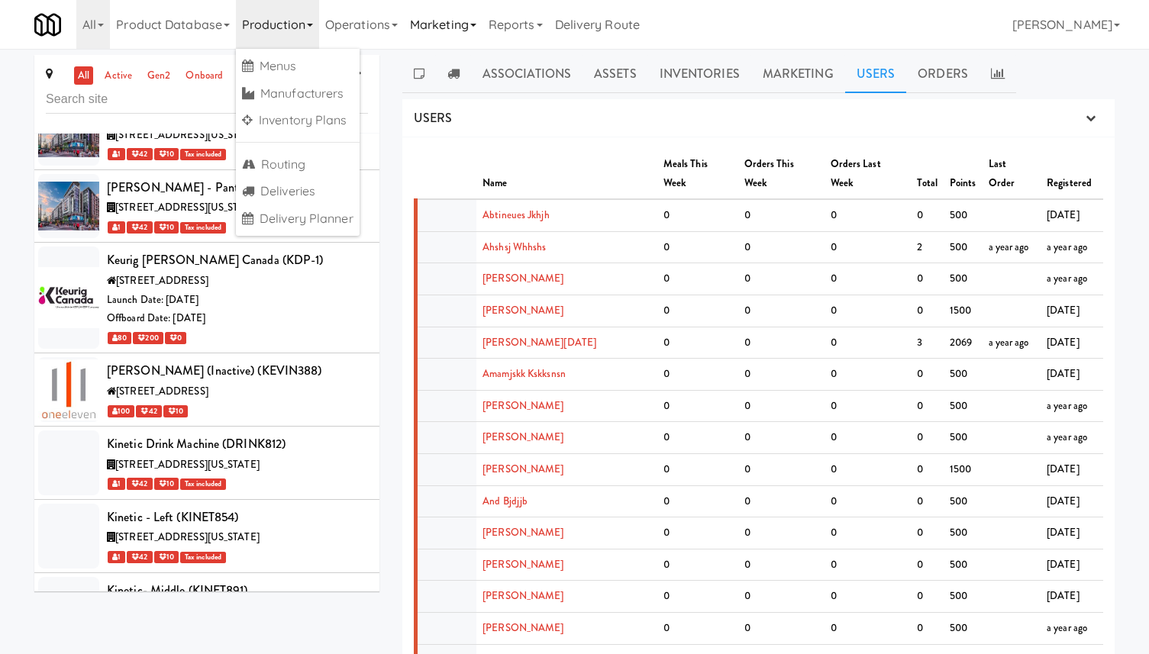
click at [430, 34] on link "Marketing" at bounding box center [443, 24] width 79 height 49
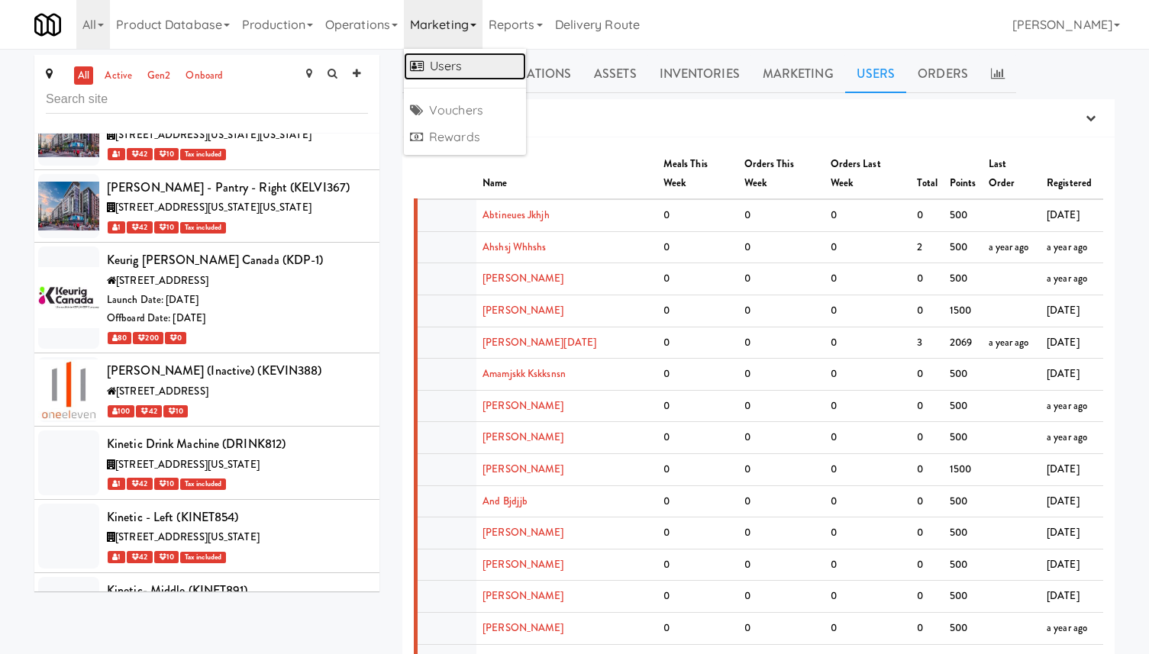
click at [443, 66] on link "Users" at bounding box center [465, 66] width 122 height 27
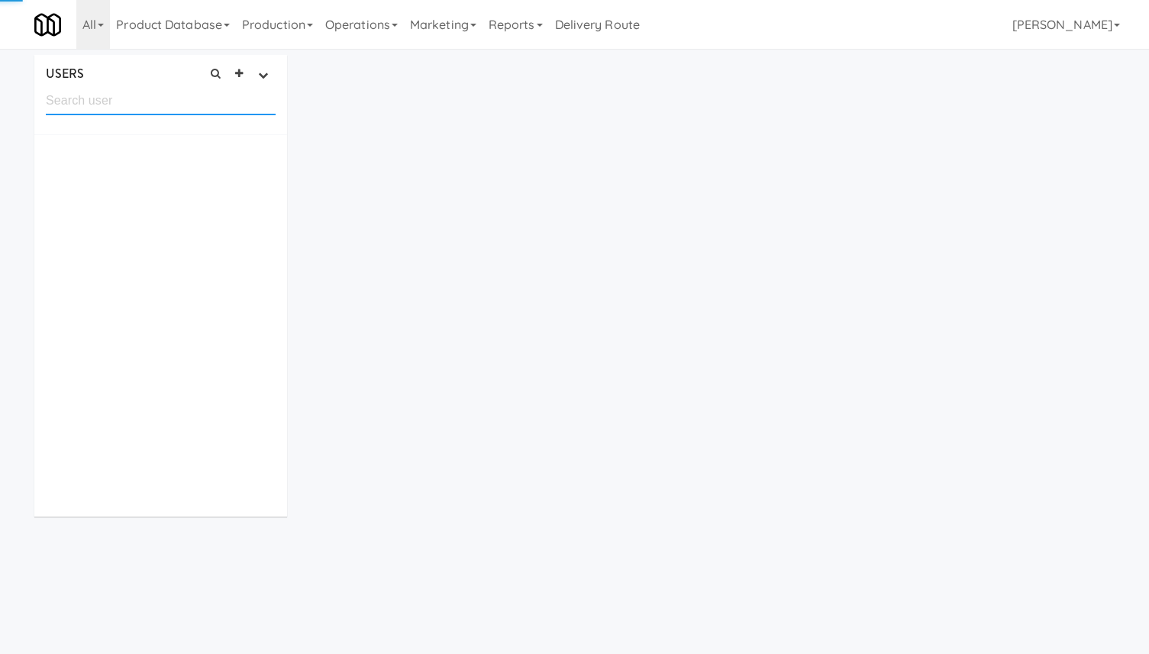
paste input "marijang5037"
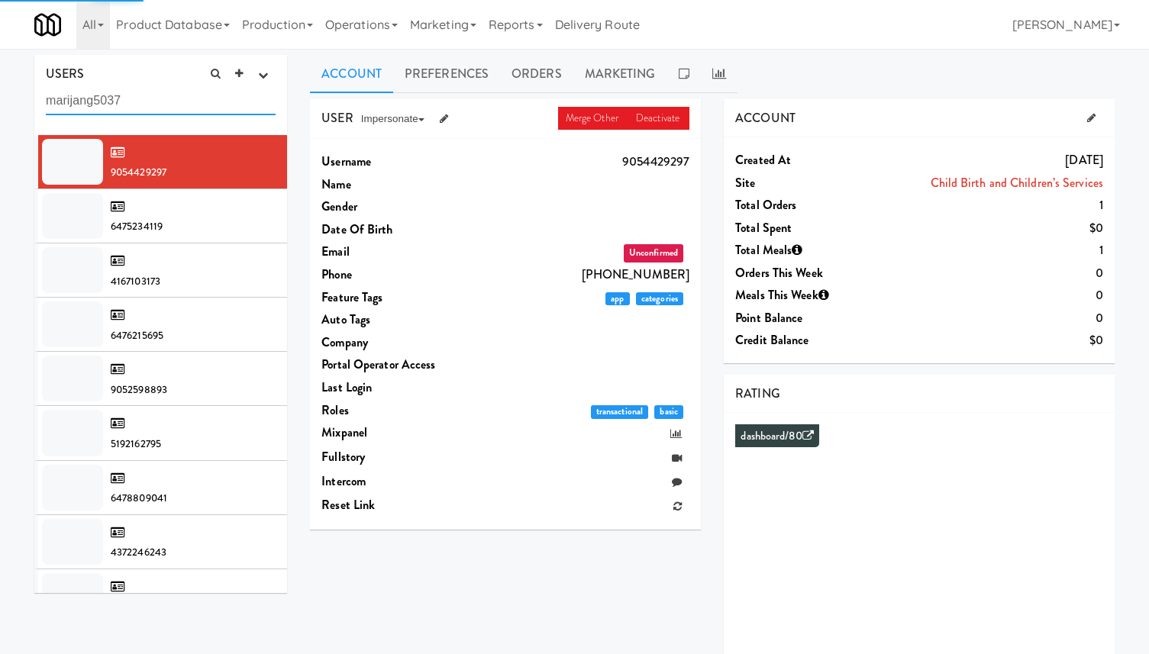
type input "marijang5037"
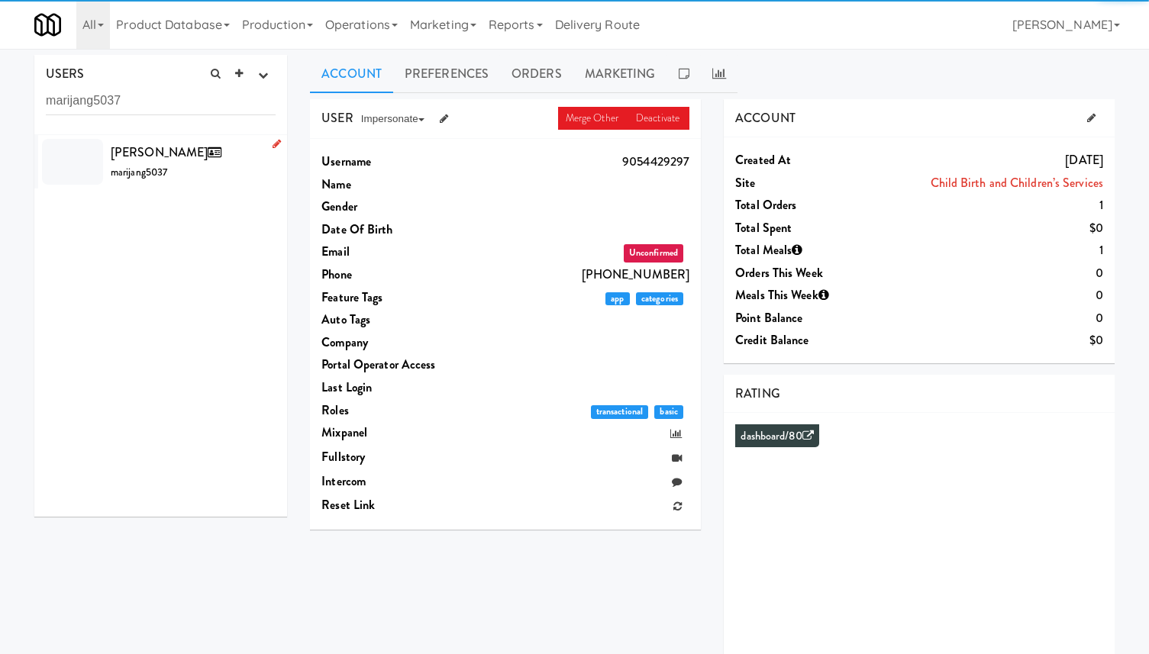
click at [208, 158] on div "[PERSON_NAME] marijang5037" at bounding box center [193, 161] width 165 height 41
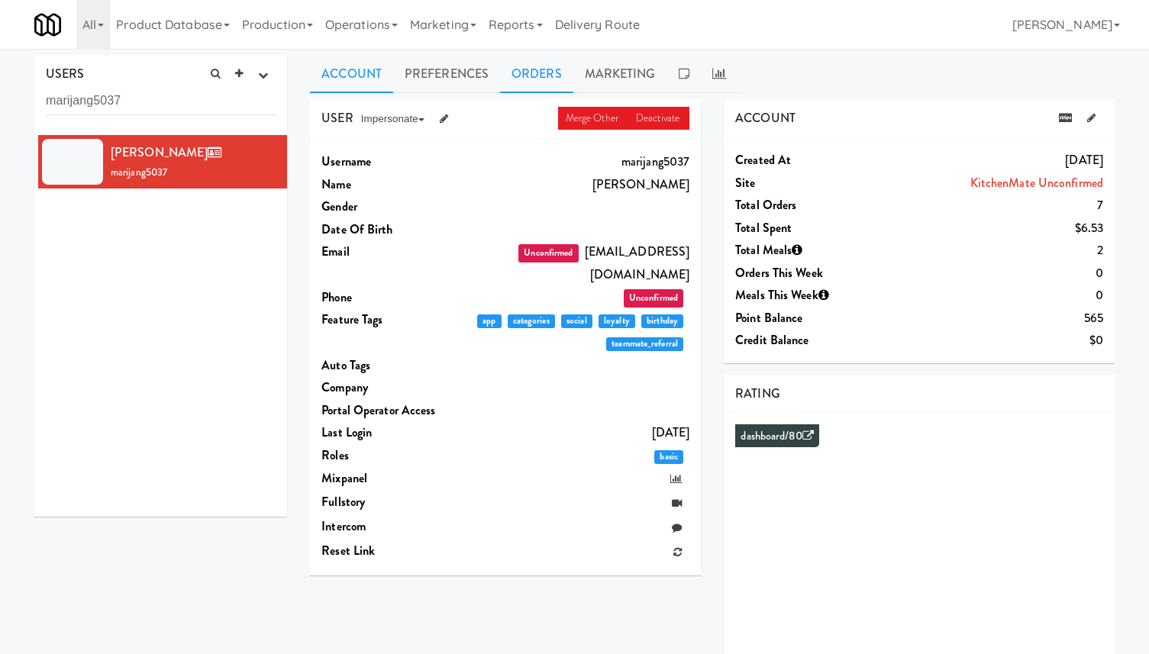
click at [543, 79] on link "Orders" at bounding box center [536, 74] width 73 height 38
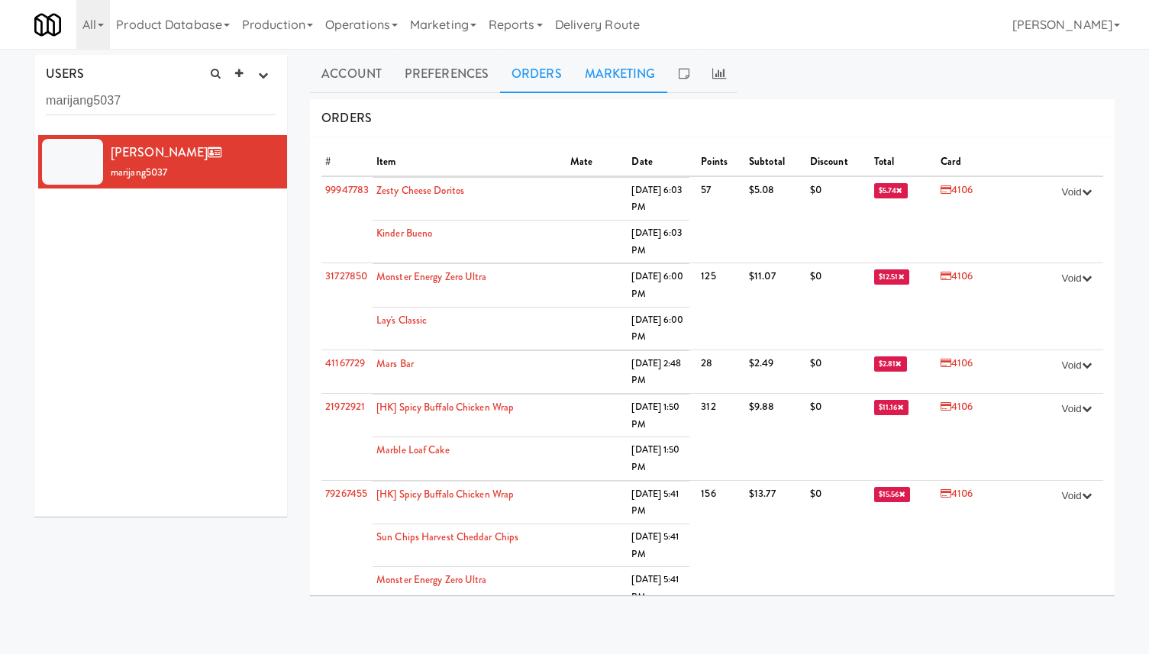
click at [614, 80] on link "Marketing" at bounding box center [620, 74] width 94 height 38
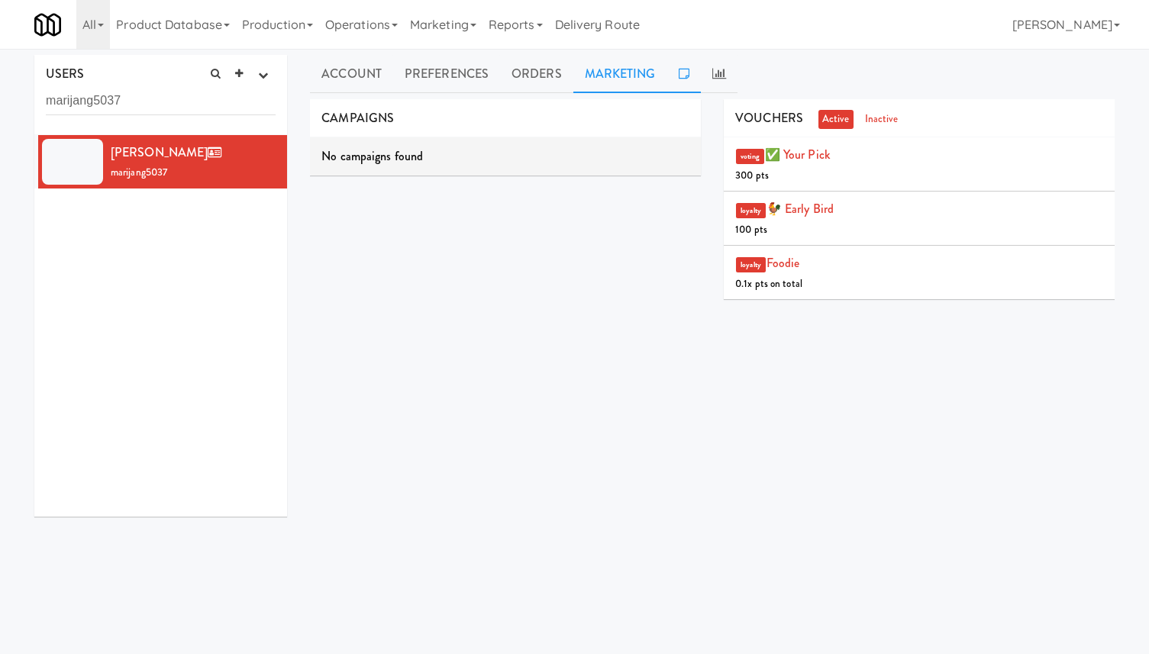
click at [669, 72] on link at bounding box center [684, 74] width 34 height 38
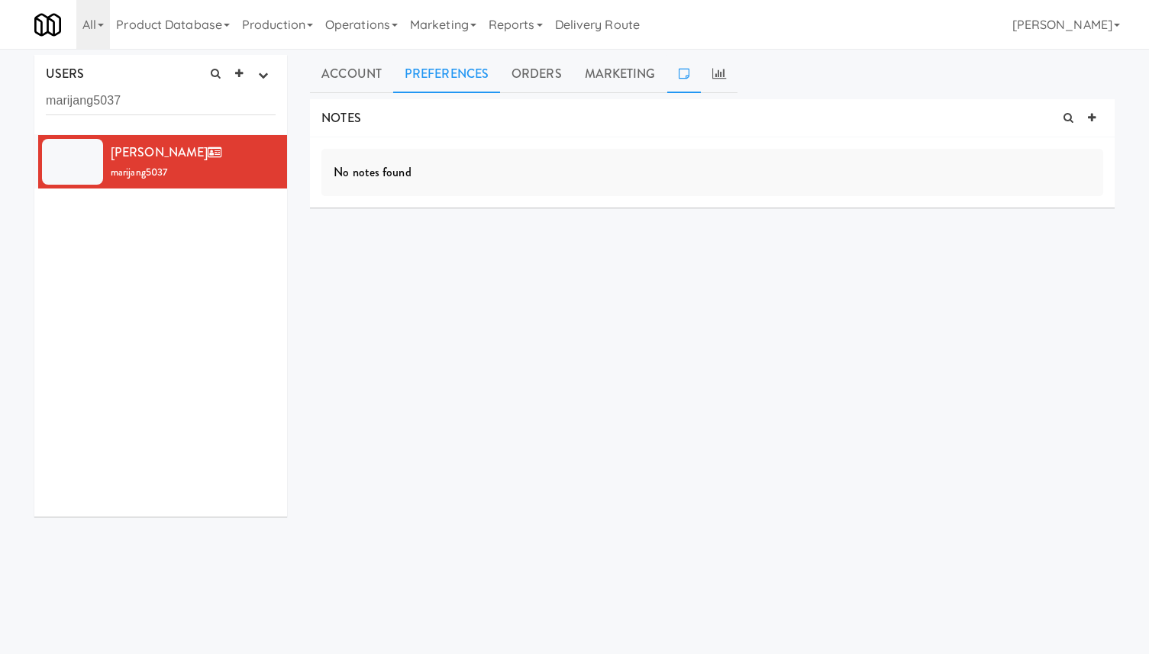
click at [492, 72] on link "Preferences" at bounding box center [446, 74] width 107 height 38
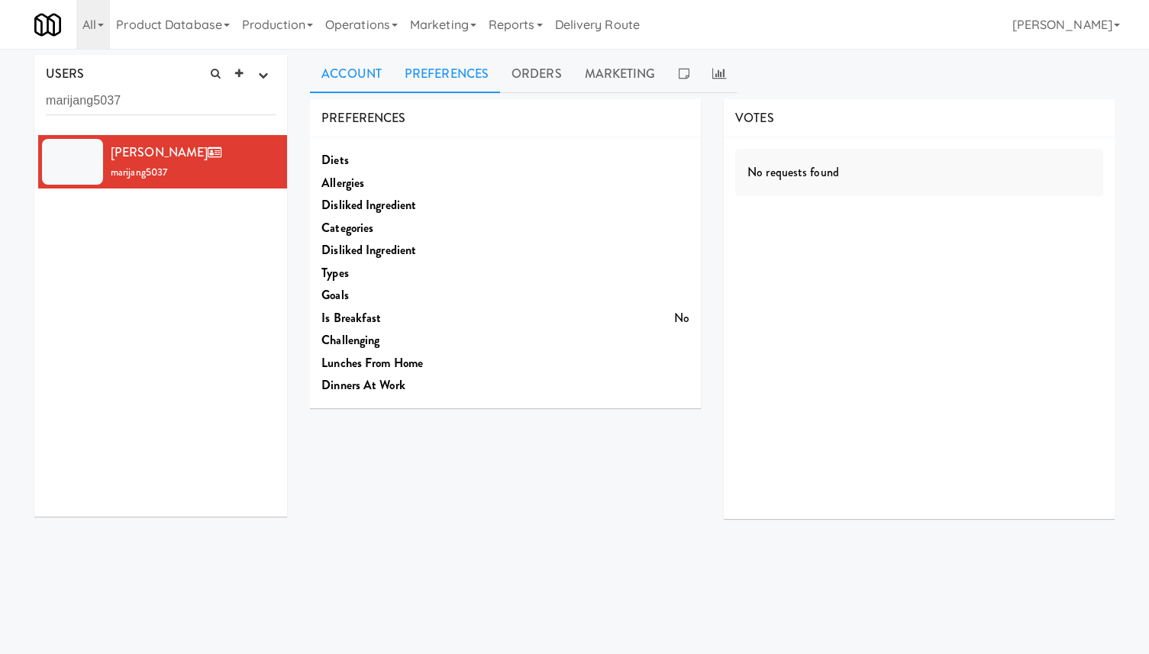
click at [326, 68] on link "Account" at bounding box center [351, 74] width 83 height 38
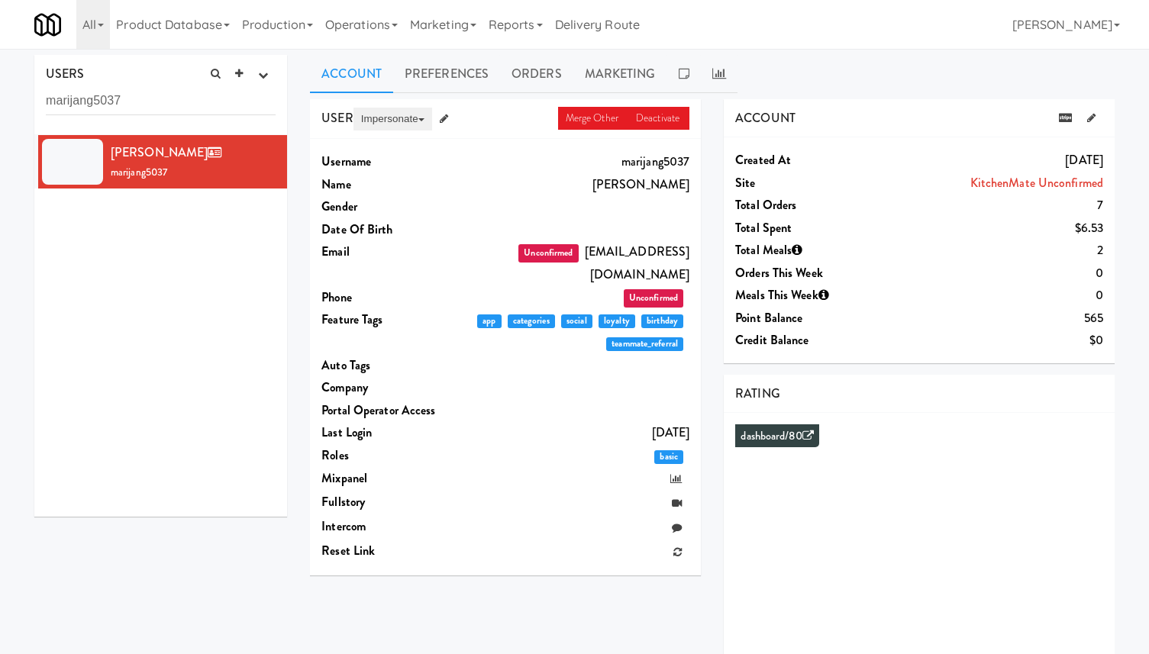
click at [390, 124] on button "Impersonate" at bounding box center [392, 119] width 79 height 23
click at [396, 152] on link "on App" at bounding box center [417, 147] width 128 height 27
click at [427, 119] on button "Impersonate" at bounding box center [392, 119] width 79 height 23
click at [543, 76] on link "Orders" at bounding box center [536, 74] width 73 height 38
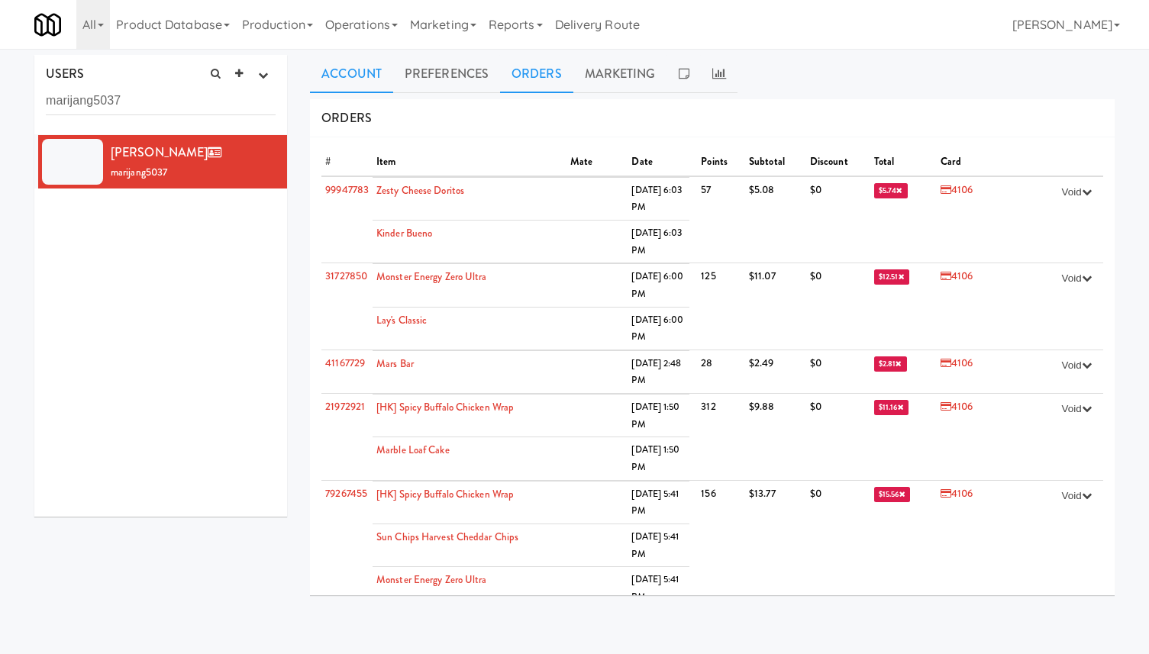
click at [349, 79] on link "Account" at bounding box center [351, 74] width 83 height 38
